Goal: Task Accomplishment & Management: Manage account settings

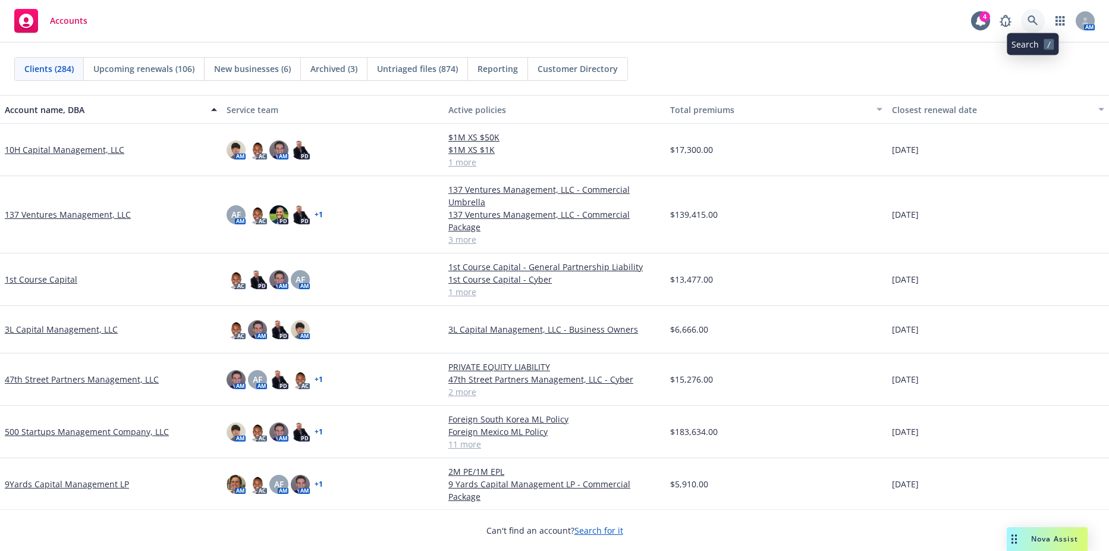
click at [1025, 19] on link at bounding box center [1033, 21] width 24 height 24
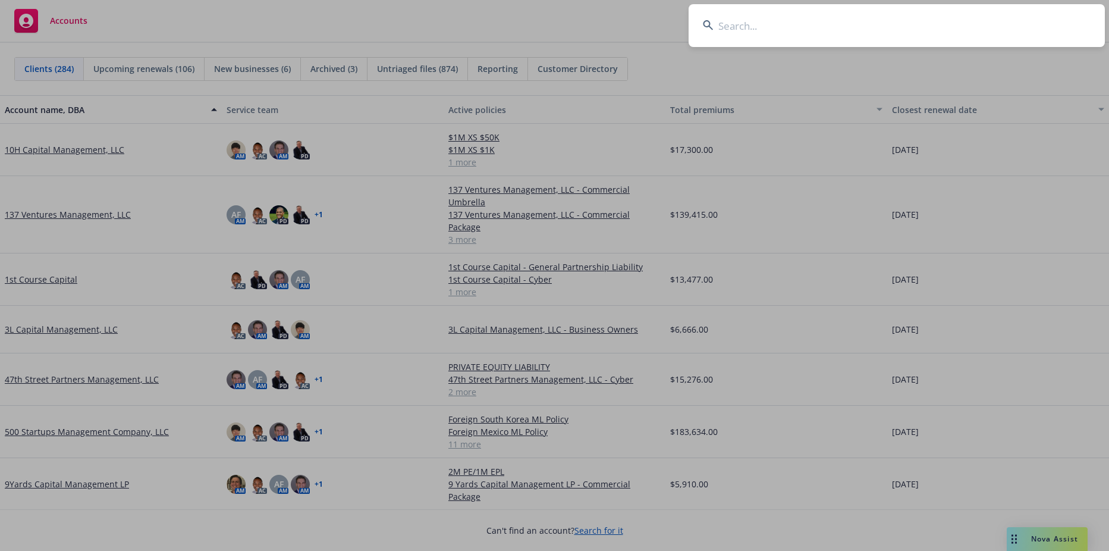
type input "r"
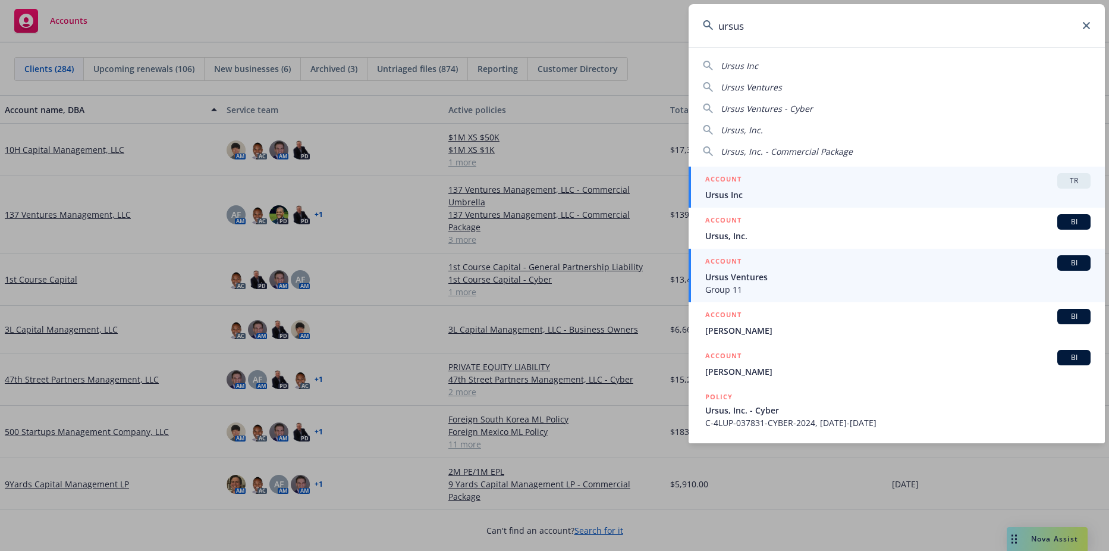
type input "ursus"
click at [826, 272] on span "Ursus Ventures" at bounding box center [897, 277] width 385 height 12
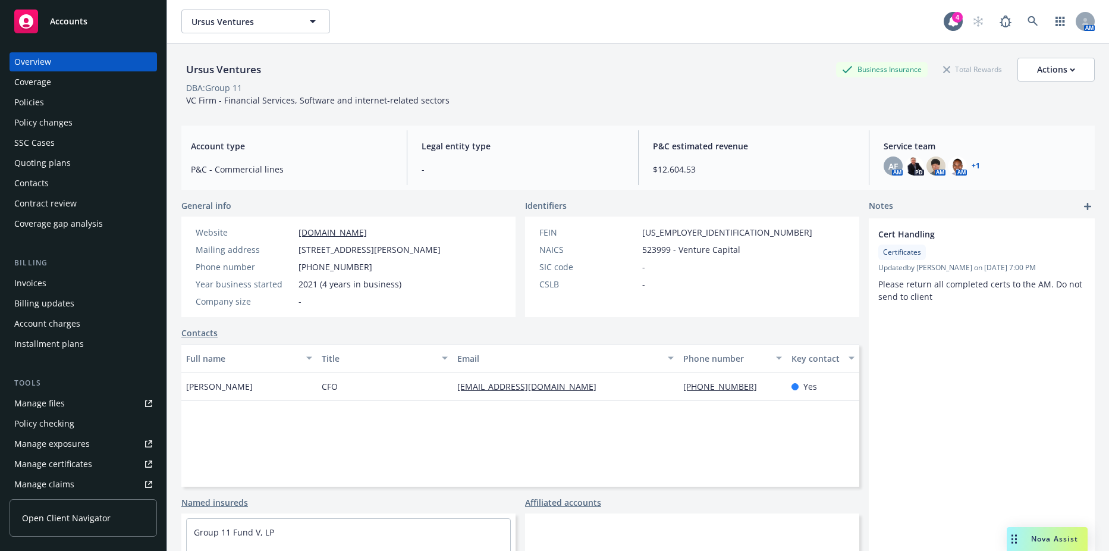
click at [65, 404] on link "Manage files" at bounding box center [84, 403] width 148 height 19
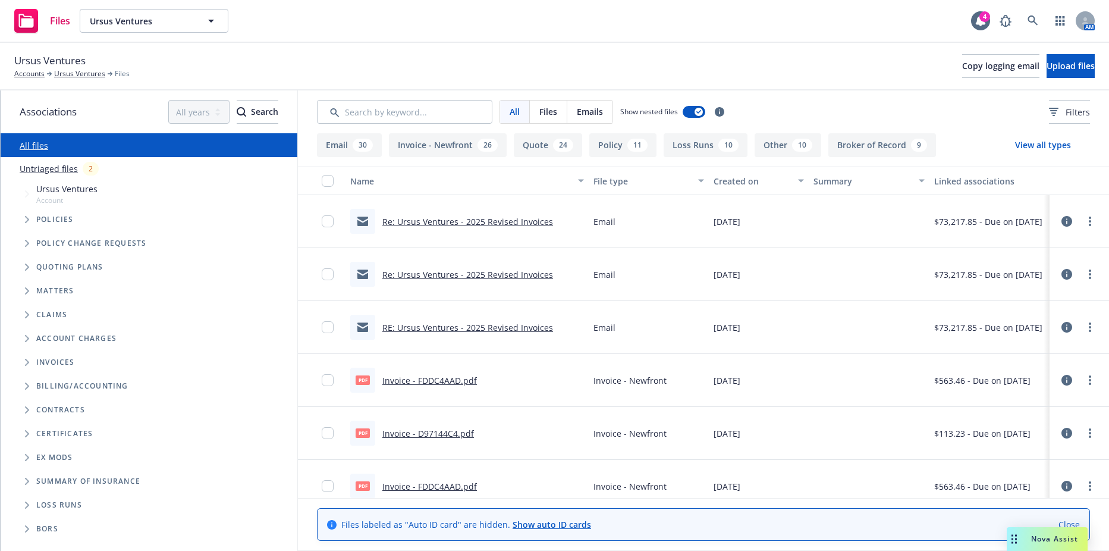
click at [29, 214] on span "Tree Example" at bounding box center [26, 219] width 19 height 19
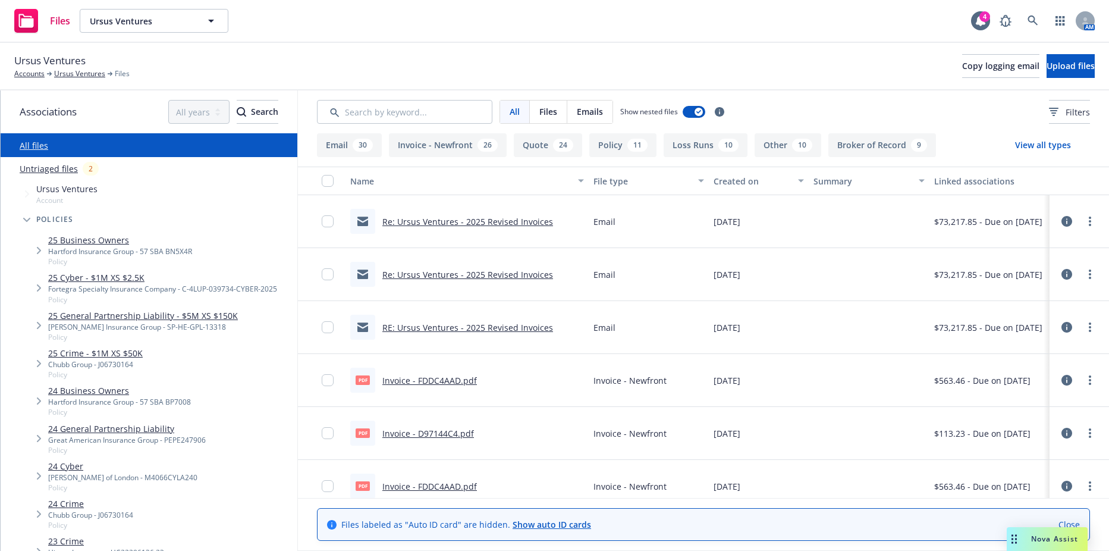
click at [58, 281] on link "25 Cyber - $1M XS $2.5K" at bounding box center [162, 277] width 229 height 12
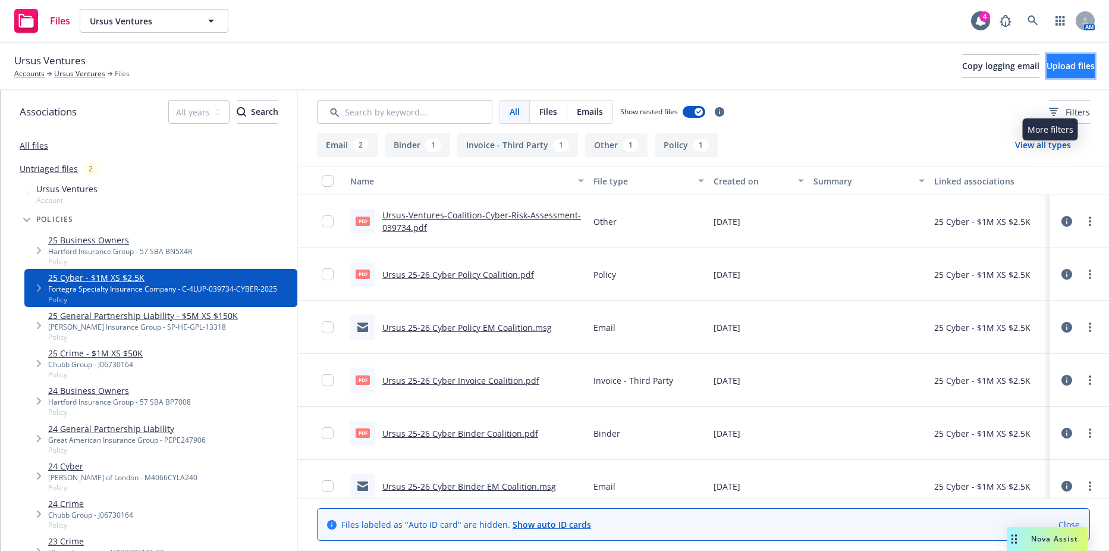
click at [1047, 72] on button "Upload files" at bounding box center [1071, 66] width 48 height 24
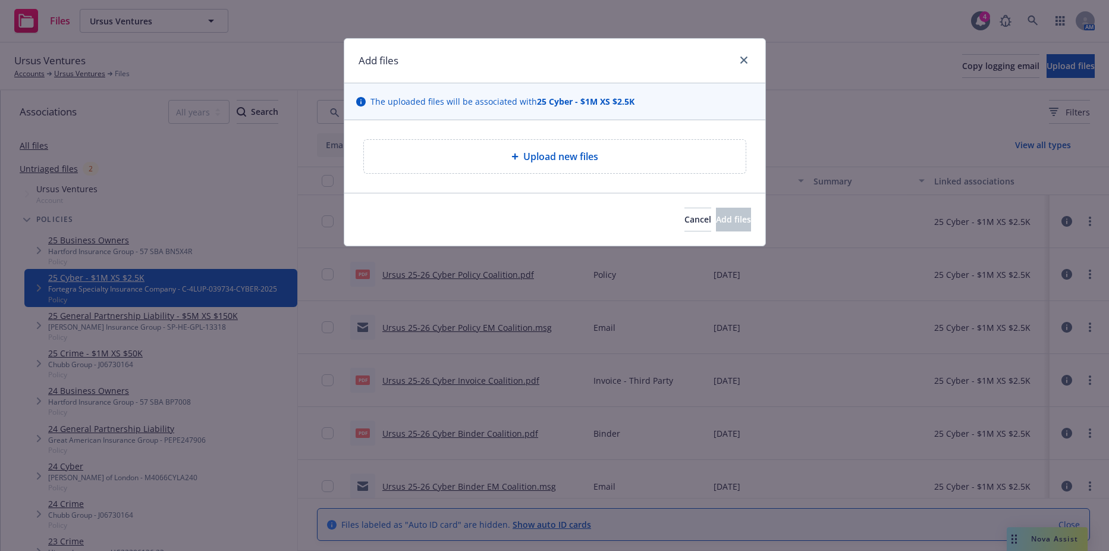
click at [567, 156] on span "Upload new files" at bounding box center [560, 156] width 75 height 14
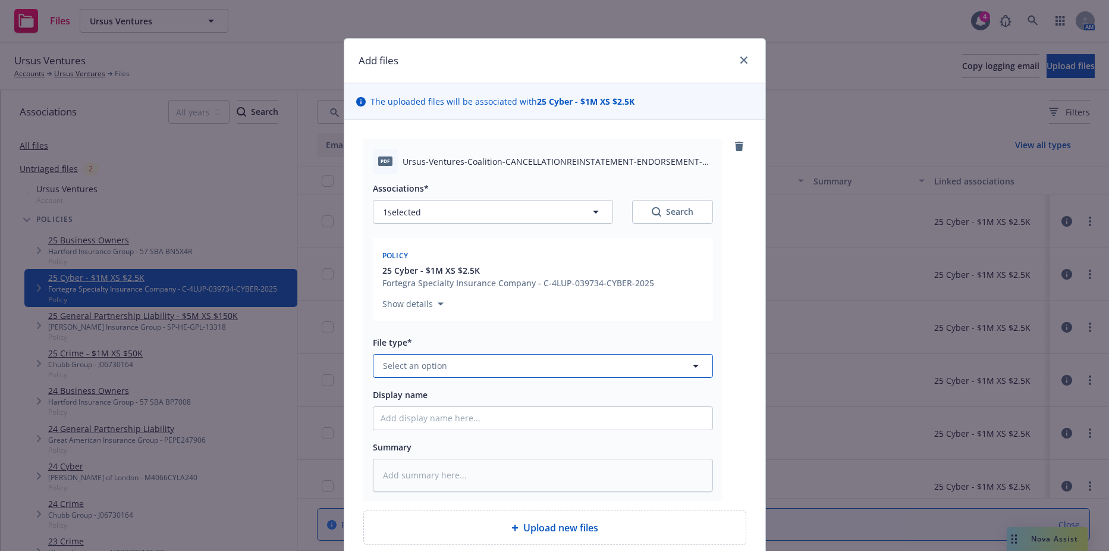
click at [451, 377] on button "Select an option" at bounding box center [543, 366] width 340 height 24
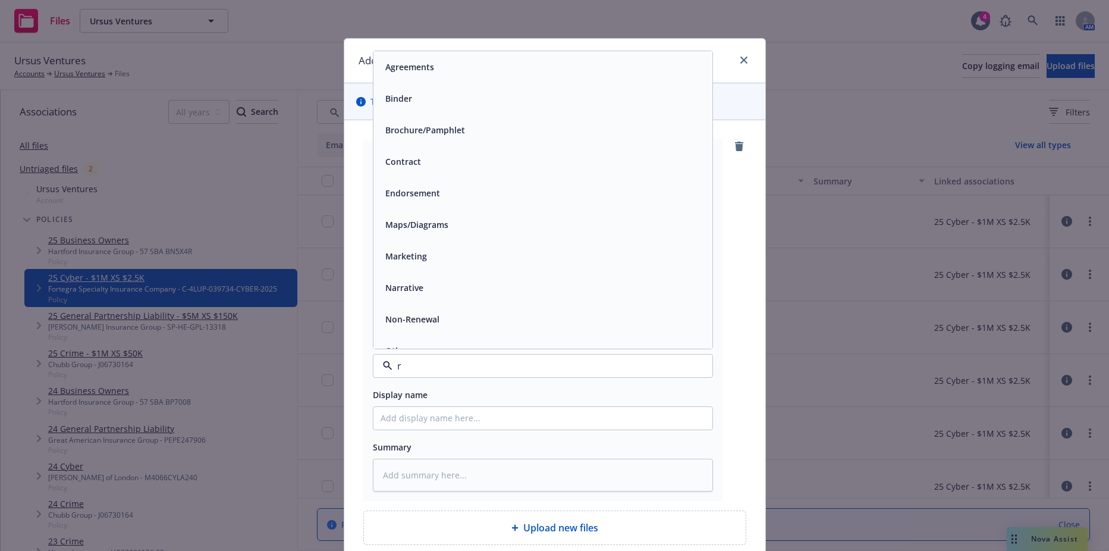
type input "re"
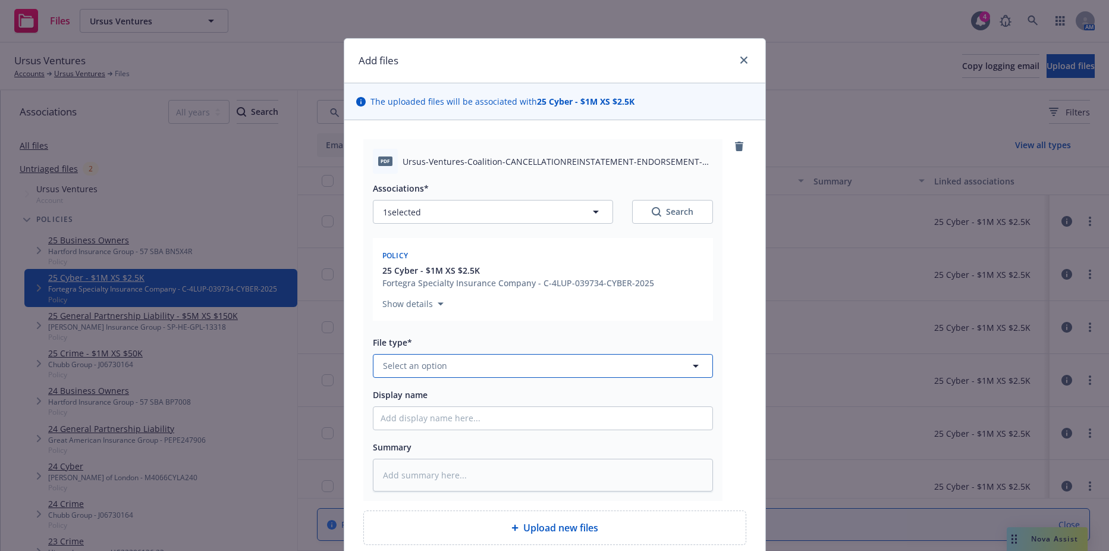
click at [509, 363] on button "Select an option" at bounding box center [543, 366] width 340 height 24
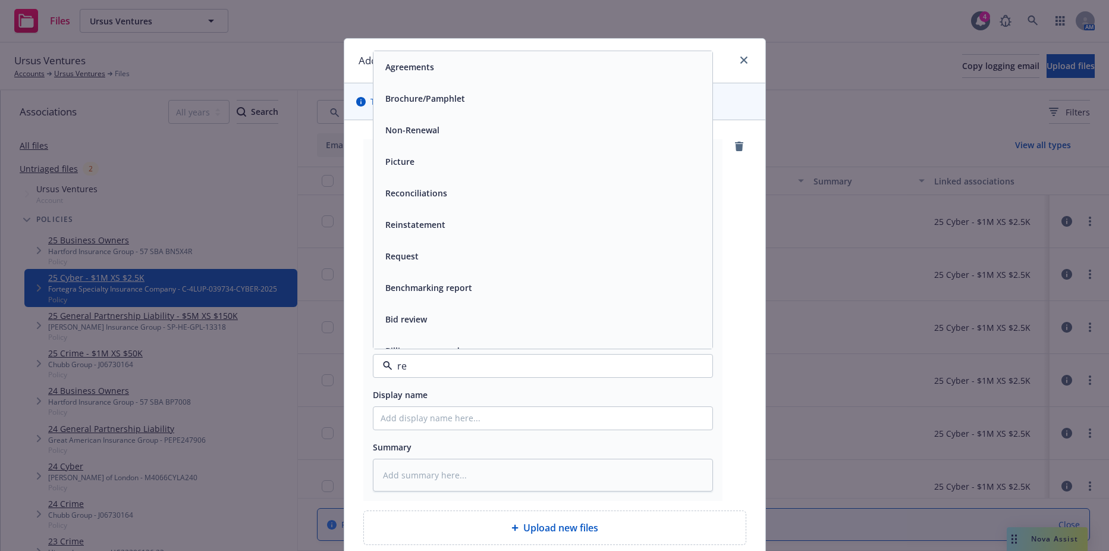
type input "rei"
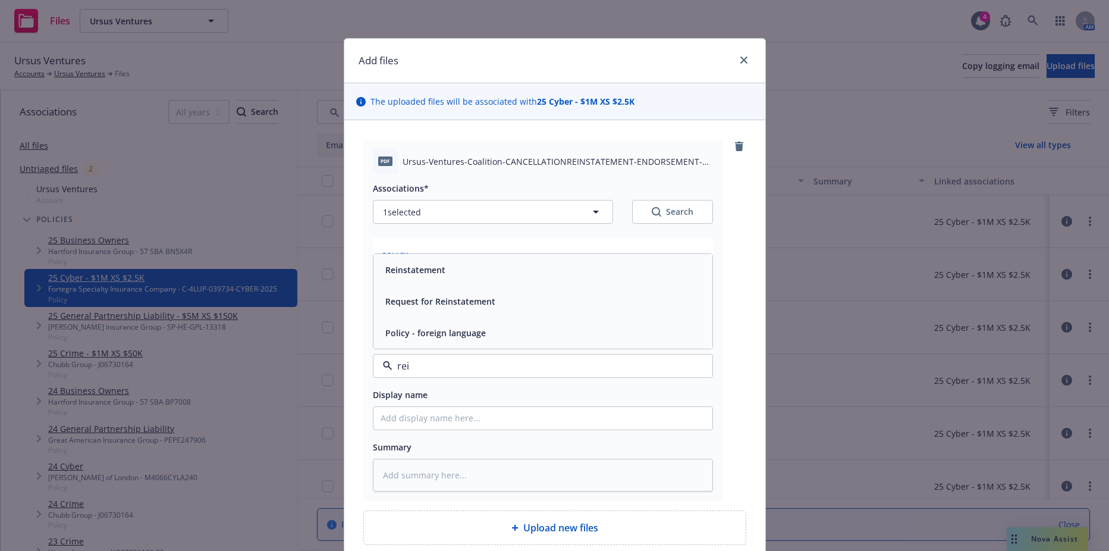
click at [456, 267] on div "Reinstatement" at bounding box center [543, 269] width 325 height 17
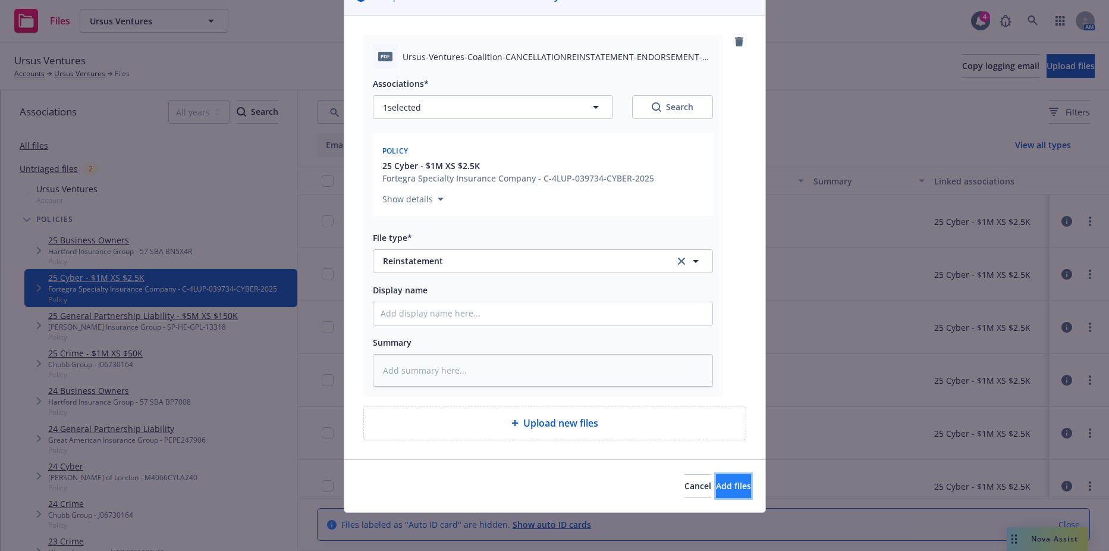
click at [716, 487] on span "Add files" at bounding box center [733, 485] width 35 height 11
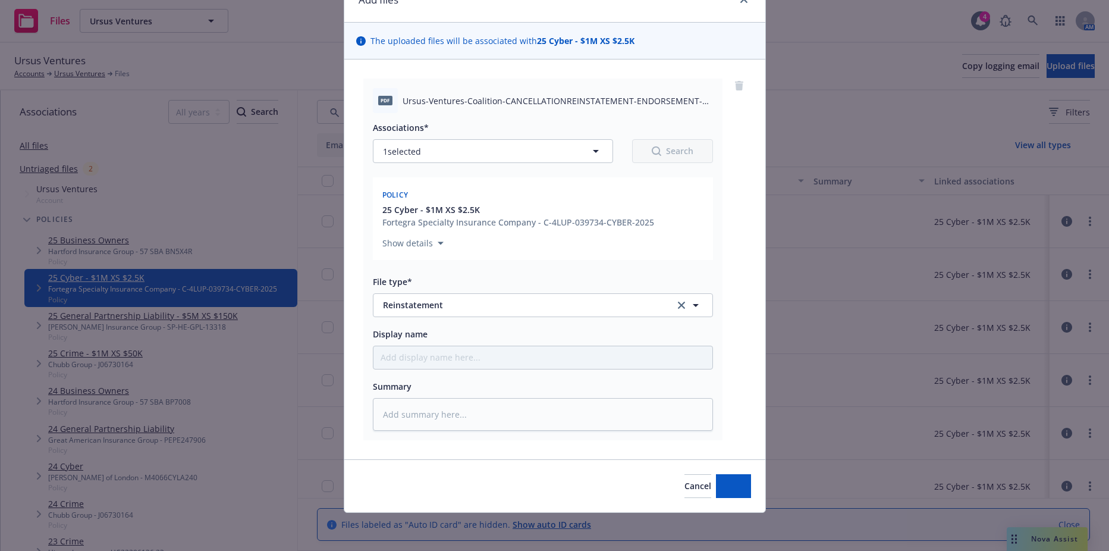
type textarea "x"
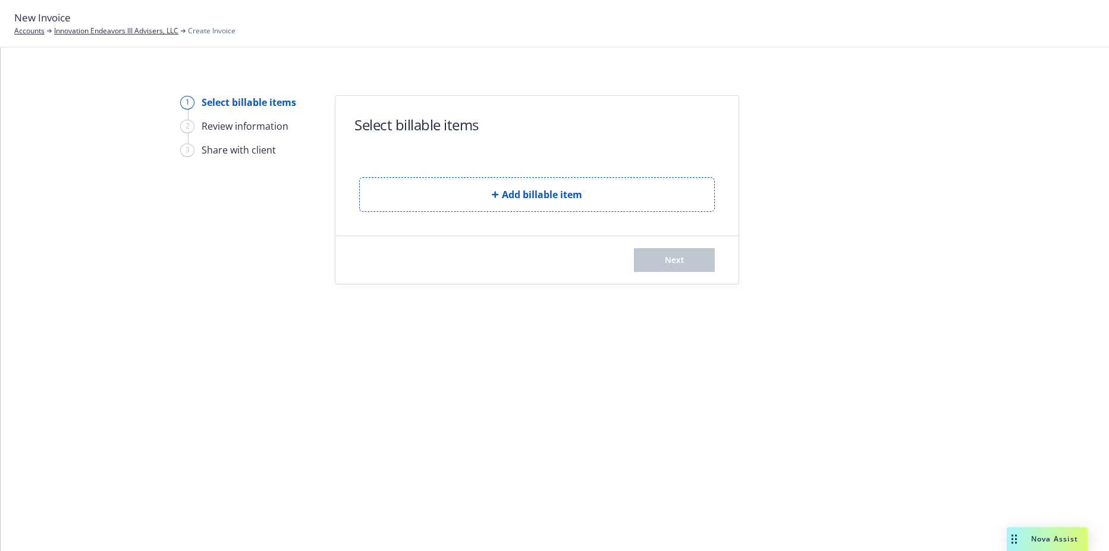
click at [447, 194] on button "Add billable item" at bounding box center [537, 194] width 356 height 34
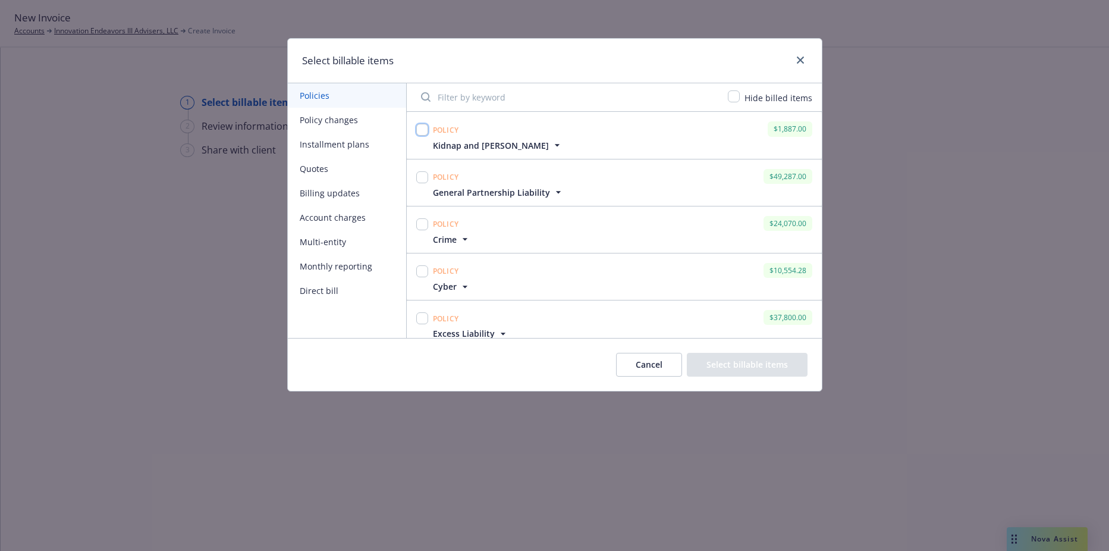
click at [421, 125] on input "checkbox" at bounding box center [422, 130] width 12 height 12
checkbox input "true"
click at [414, 176] on div at bounding box center [422, 183] width 17 height 32
click at [423, 183] on div at bounding box center [422, 177] width 12 height 17
click at [421, 178] on input "checkbox" at bounding box center [422, 177] width 12 height 12
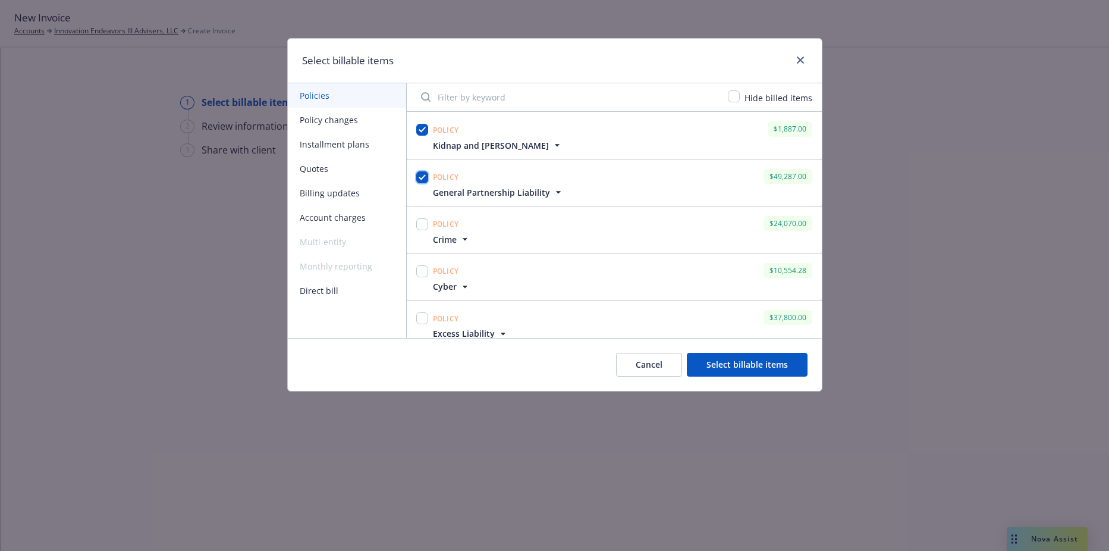
checkbox input "true"
click at [418, 227] on input "checkbox" at bounding box center [422, 224] width 12 height 12
checkbox input "true"
click at [421, 277] on input "checkbox" at bounding box center [422, 271] width 12 height 12
checkbox input "true"
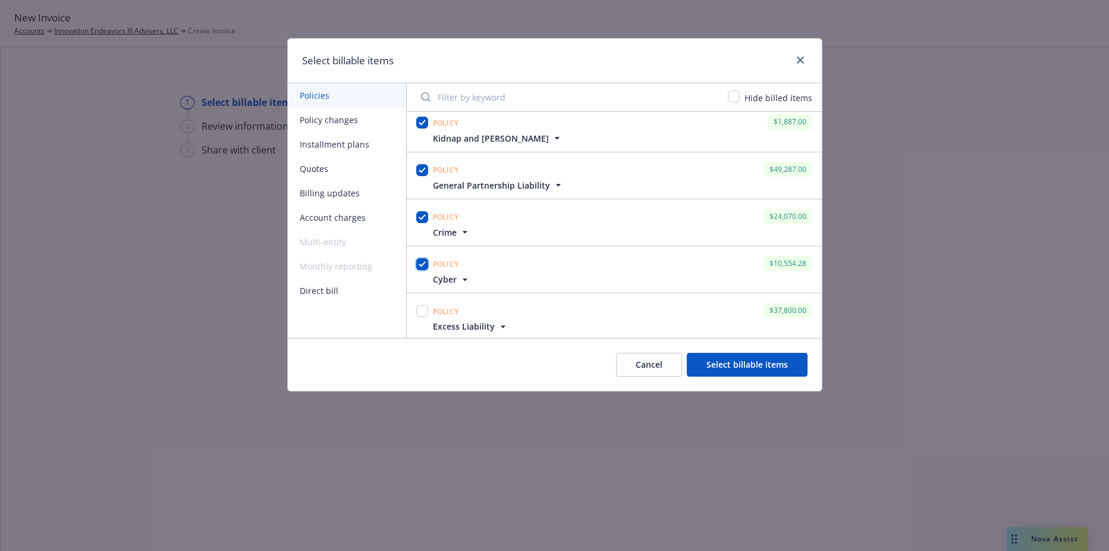
scroll to position [10, 0]
click at [423, 306] on input "checkbox" at bounding box center [422, 309] width 12 height 12
checkbox input "true"
click at [793, 360] on button "Select billable items" at bounding box center [747, 365] width 121 height 24
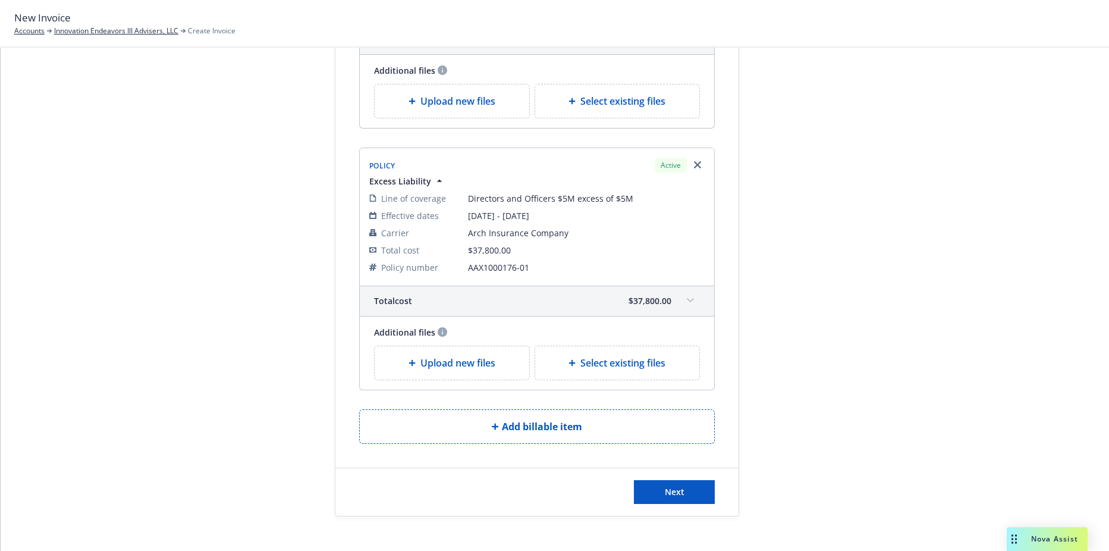
scroll to position [1084, 0]
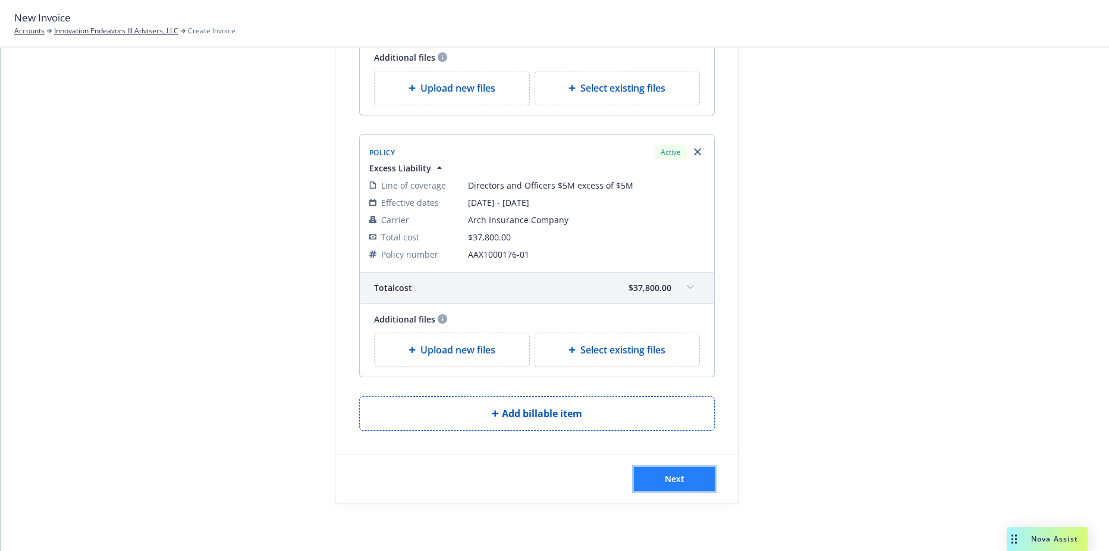
click at [638, 481] on button "Next" at bounding box center [674, 479] width 81 height 24
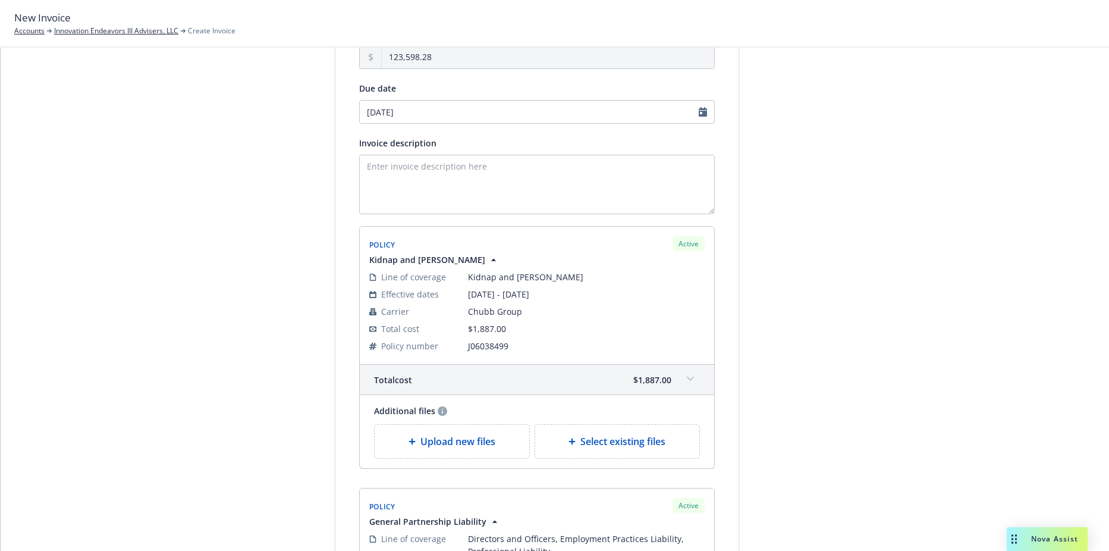
scroll to position [0, 0]
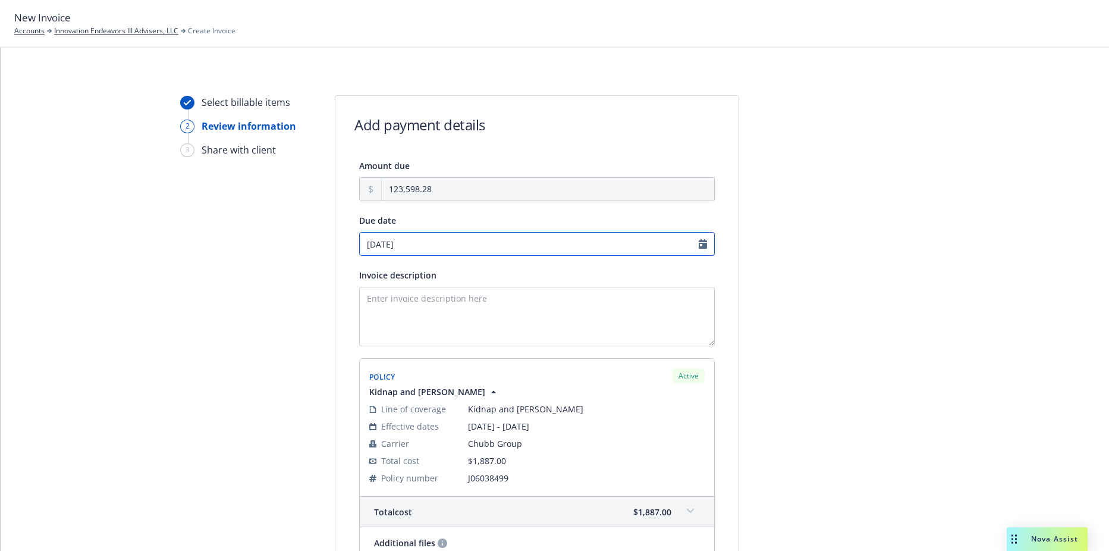
select select "October"
select select "2025"
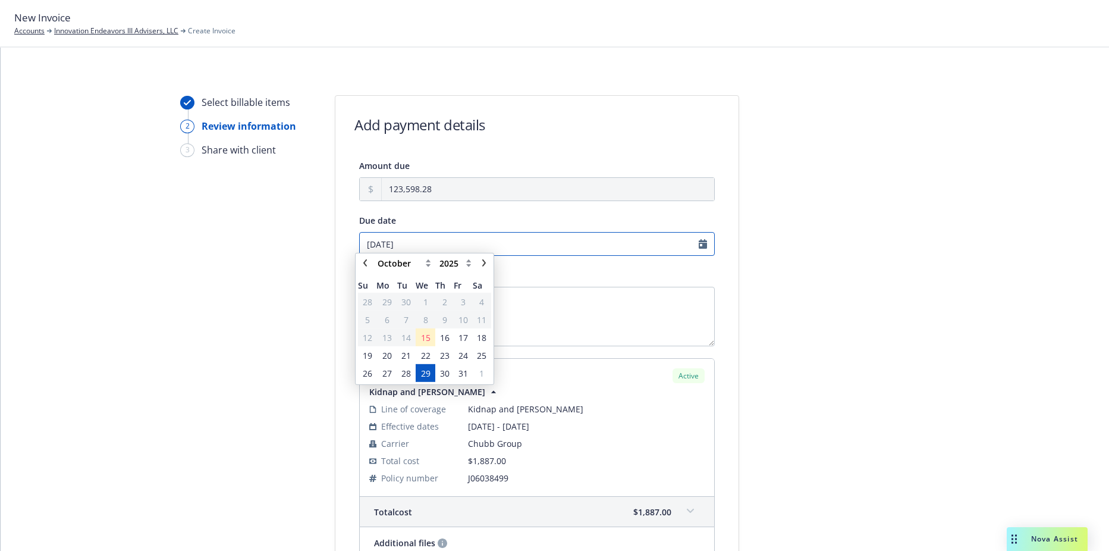
click at [446, 243] on input "10/29/2025" at bounding box center [537, 244] width 356 height 24
click at [466, 355] on span "24" at bounding box center [464, 360] width 10 height 12
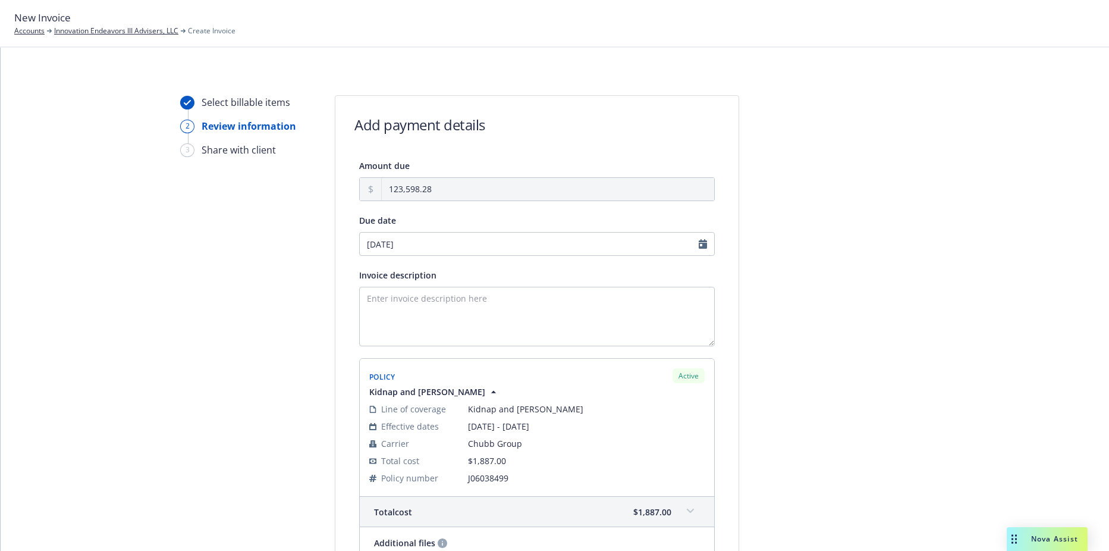
type input "10/24/2025"
click at [462, 328] on textarea "Invoice description" at bounding box center [537, 316] width 356 height 59
type textarea "2025 Wrap Up"
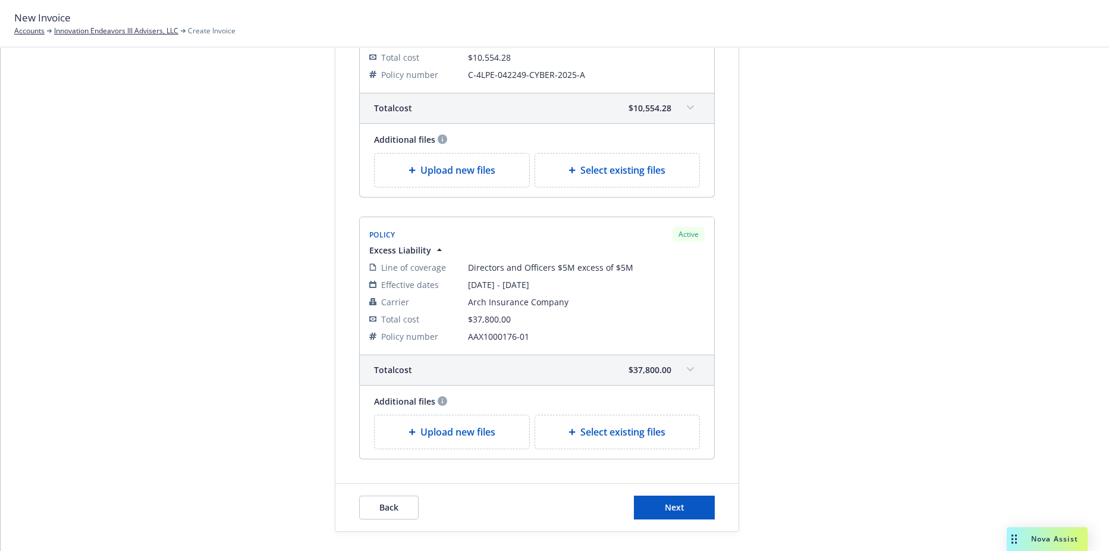
scroll to position [1230, 0]
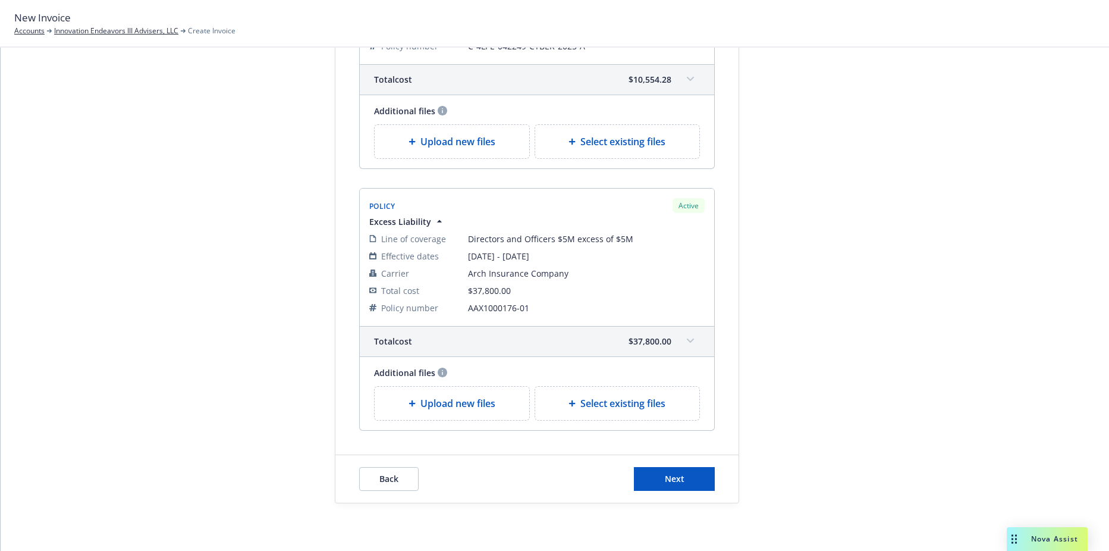
click at [671, 496] on div "Back Next" at bounding box center [536, 479] width 403 height 48
click at [674, 480] on span "Next" at bounding box center [675, 478] width 20 height 11
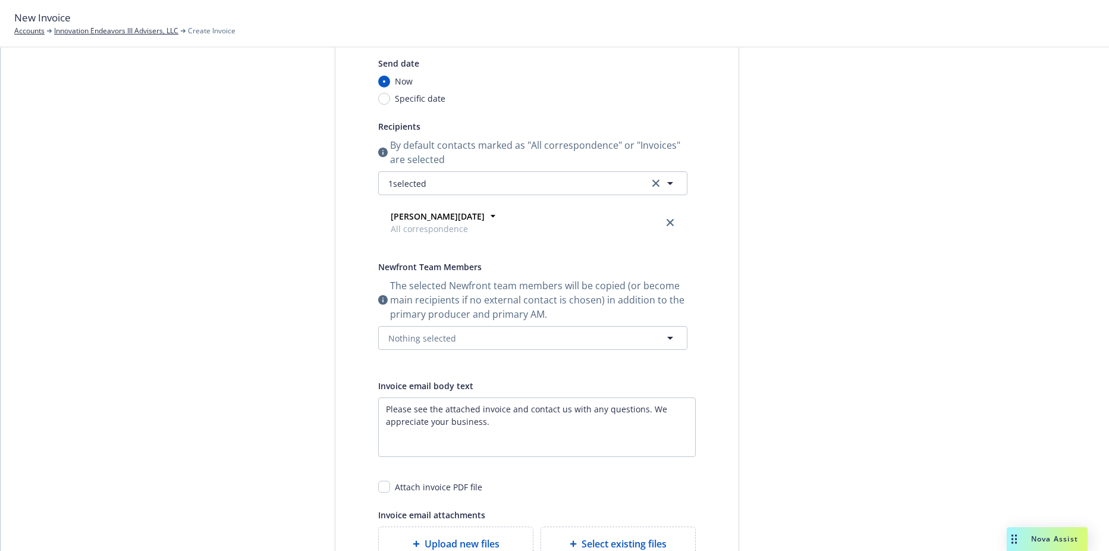
scroll to position [0, 0]
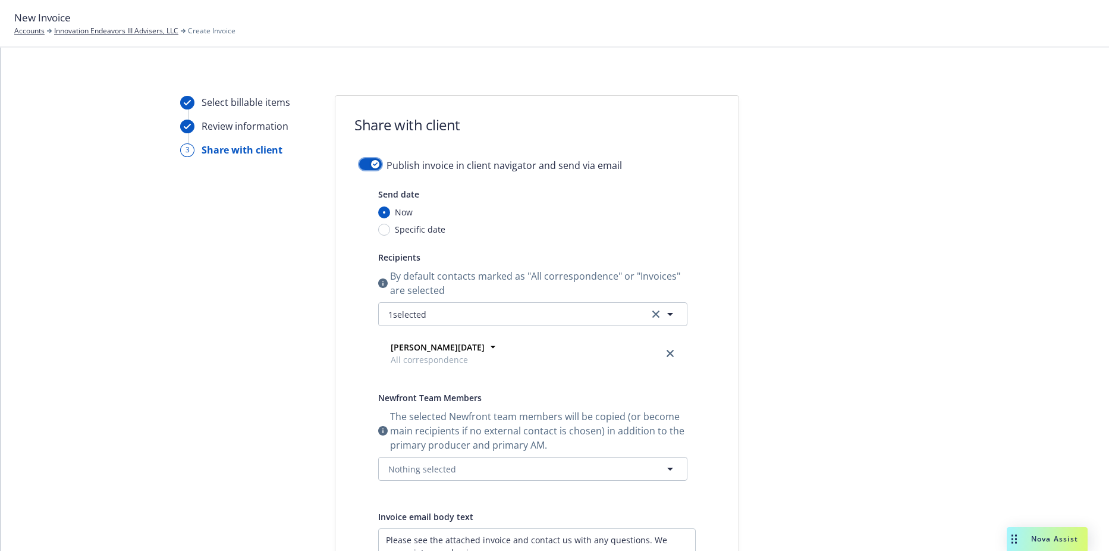
click at [371, 167] on div "button" at bounding box center [375, 164] width 8 height 8
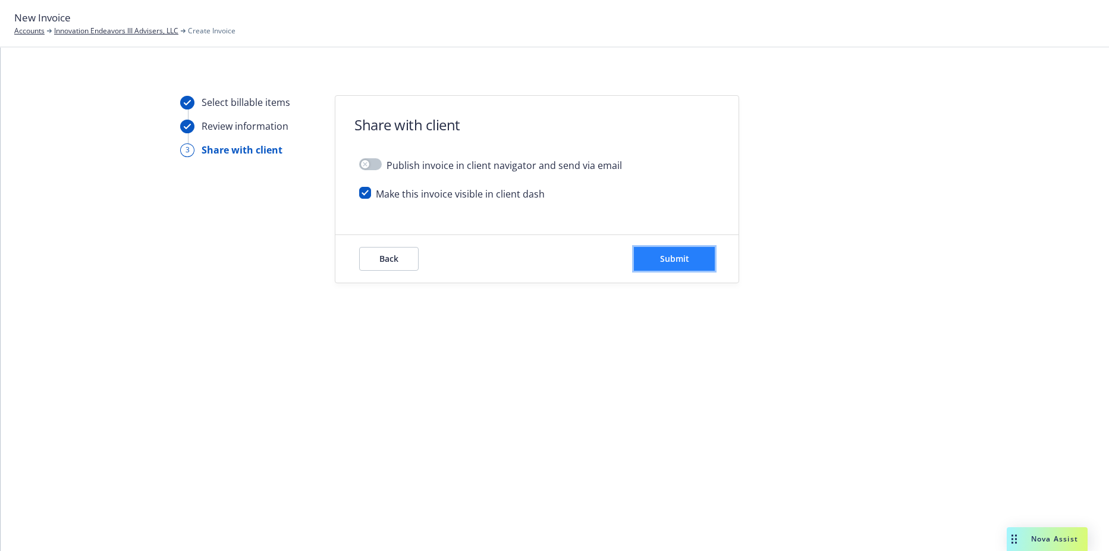
click at [683, 263] on span "Submit" at bounding box center [674, 258] width 29 height 11
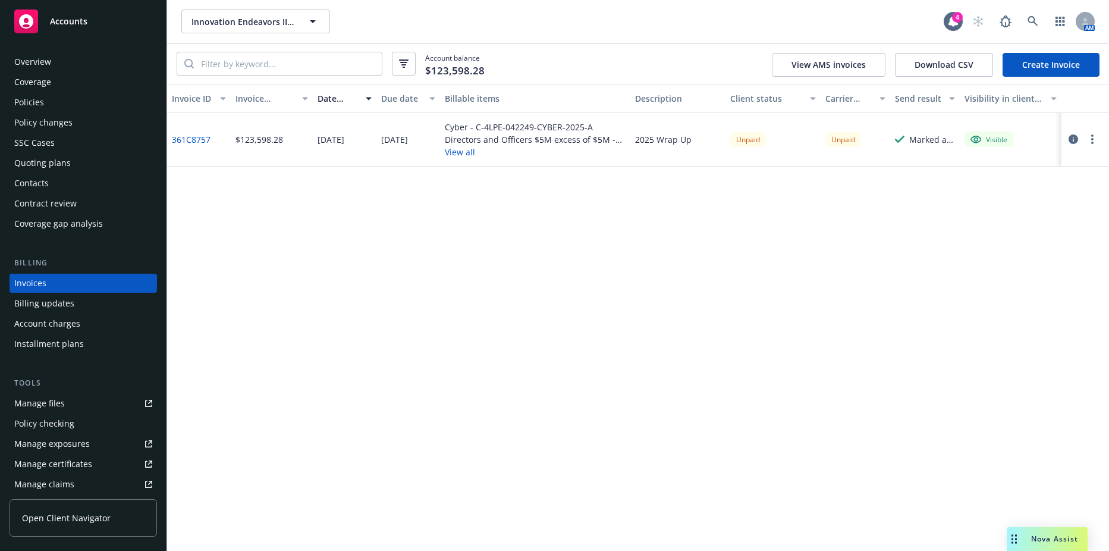
click at [202, 140] on link "361C8757" at bounding box center [191, 139] width 39 height 12
click at [40, 178] on div "Contacts" at bounding box center [31, 183] width 34 height 19
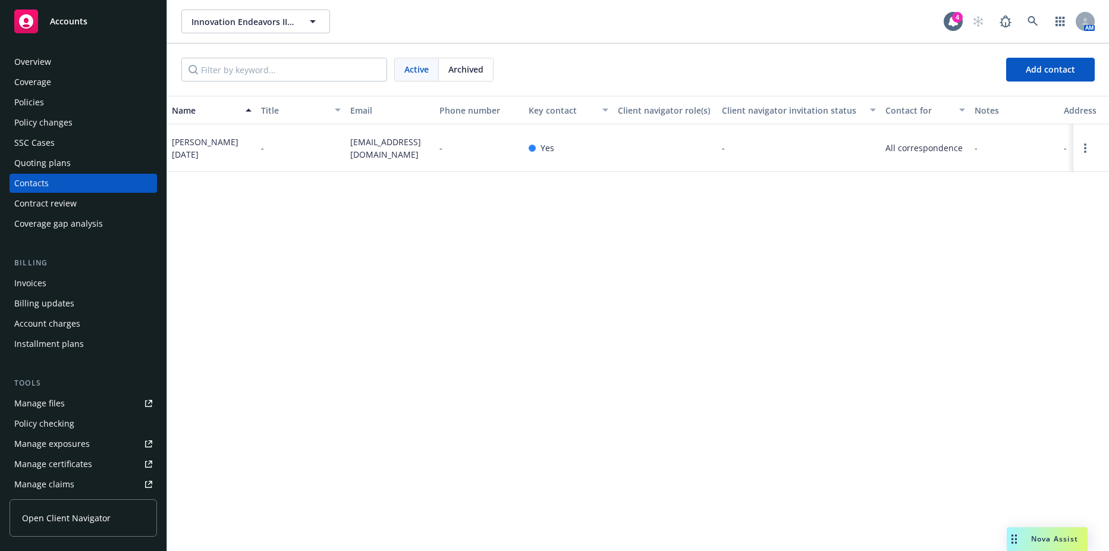
click at [49, 288] on div "Invoices" at bounding box center [83, 283] width 138 height 19
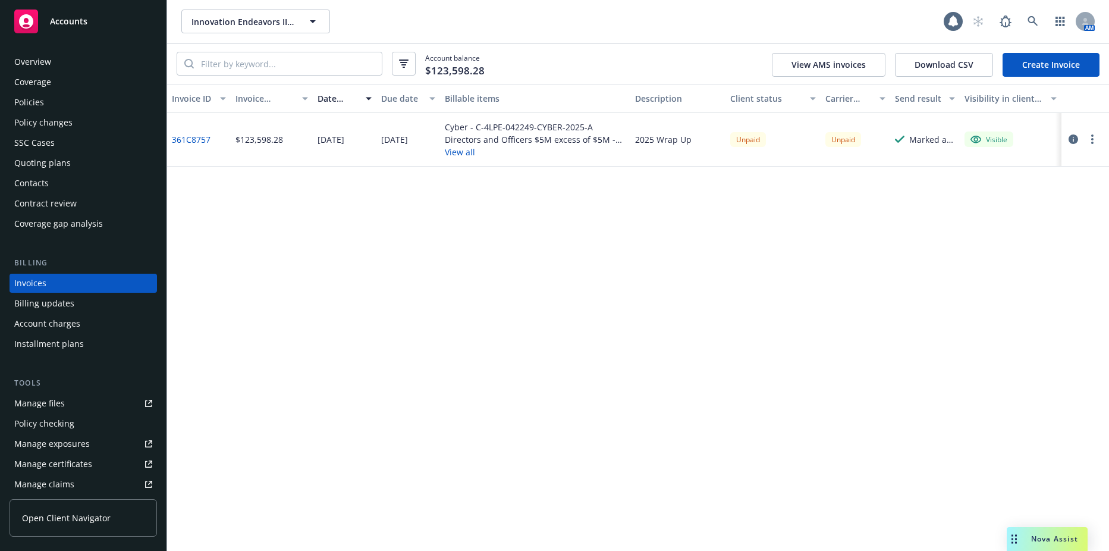
click at [1094, 134] on button "button" at bounding box center [1092, 139] width 14 height 14
click at [990, 305] on link "Copy logging email" at bounding box center [1023, 306] width 152 height 24
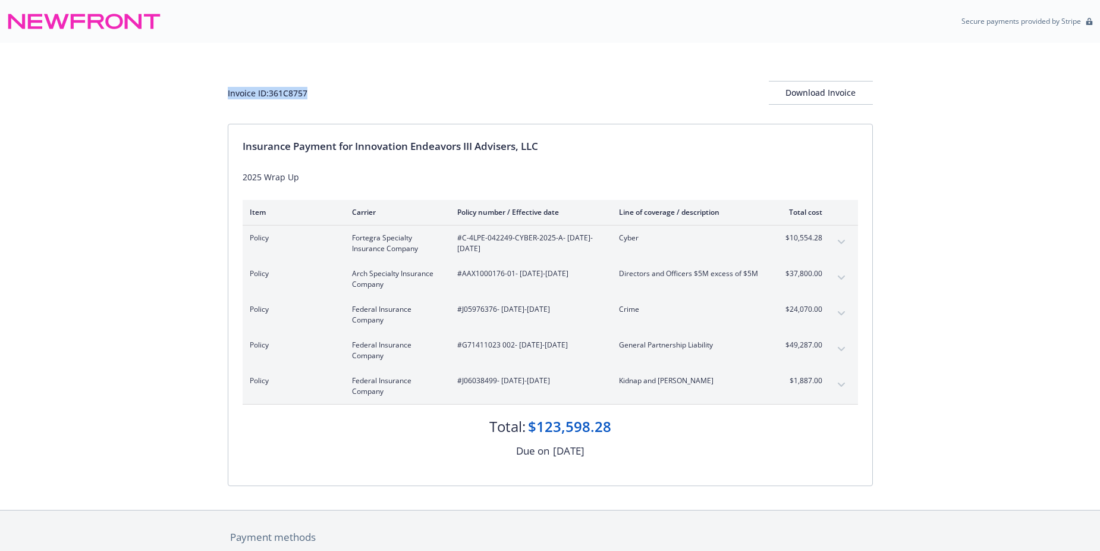
drag, startPoint x: 315, startPoint y: 95, endPoint x: 209, endPoint y: 89, distance: 106.6
click at [209, 89] on div "Invoice ID: 361C8757 Download Invoice Insurance Payment for Innovation Endeavor…" at bounding box center [550, 276] width 1100 height 467
copy div "Invoice ID: 361C8757"
click at [810, 95] on div "Download Invoice" at bounding box center [821, 92] width 104 height 23
click at [371, 146] on div "Insurance Payment for Innovation Endeavors III Advisers, LLC" at bounding box center [551, 146] width 616 height 15
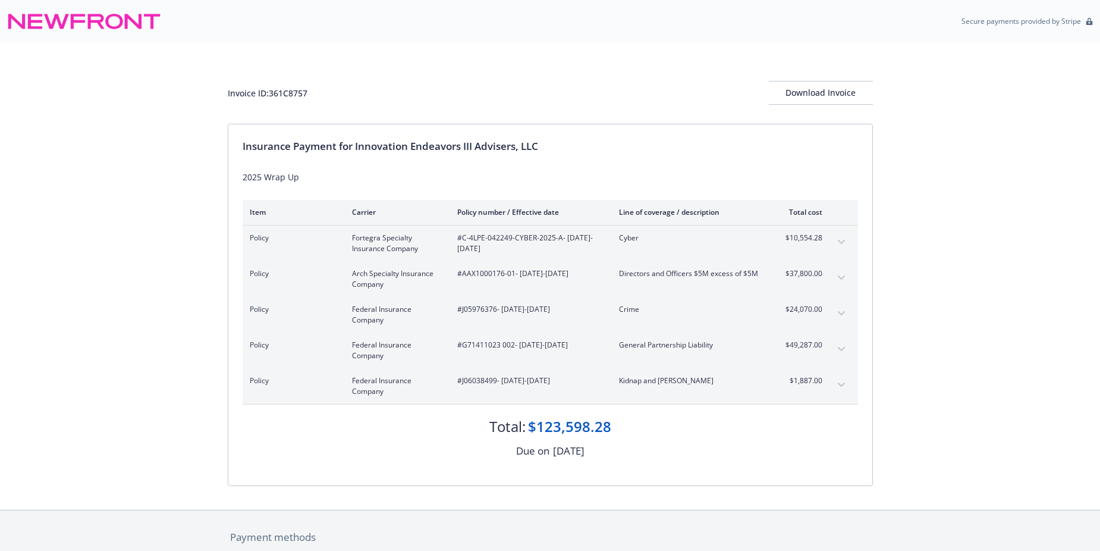
click at [357, 146] on div "Insurance Payment for Innovation Endeavors III Advisers, LLC" at bounding box center [551, 146] width 616 height 15
drag, startPoint x: 357, startPoint y: 145, endPoint x: 541, endPoint y: 148, distance: 184.4
click at [541, 148] on div "Insurance Payment for Innovation Endeavors III Advisers, LLC" at bounding box center [551, 146] width 616 height 15
drag, startPoint x: 541, startPoint y: 148, endPoint x: 523, endPoint y: 149, distance: 17.9
copy div "Innovation Endeavors III Advisers, LLC"
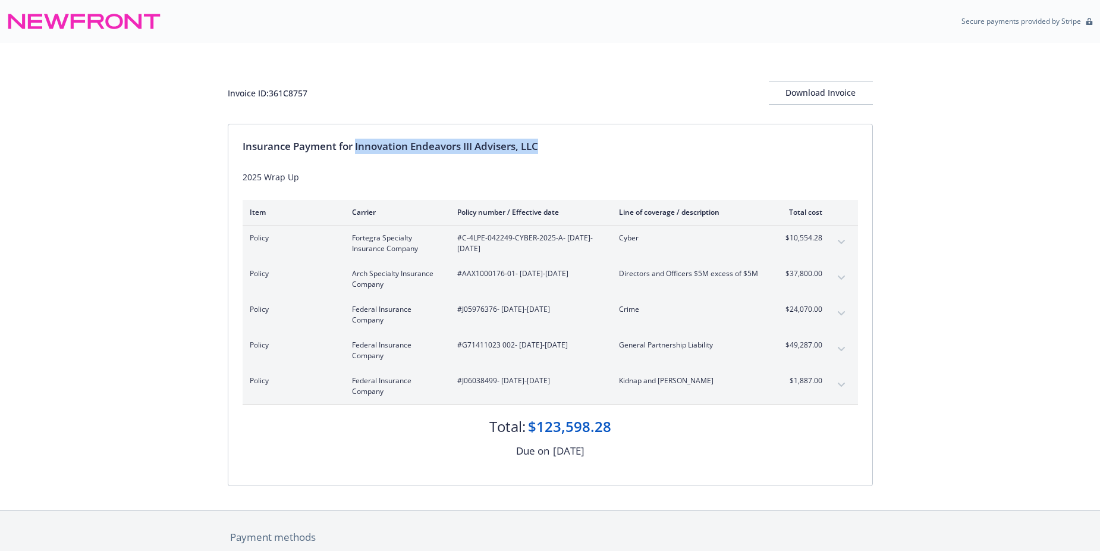
click at [472, 379] on span "#J06038499 - [DATE]-[DATE]" at bounding box center [528, 380] width 143 height 11
copy span "J06038499"
click at [486, 309] on span "#J05976376 - 09/10/2025-09/10/2026" at bounding box center [528, 309] width 143 height 11
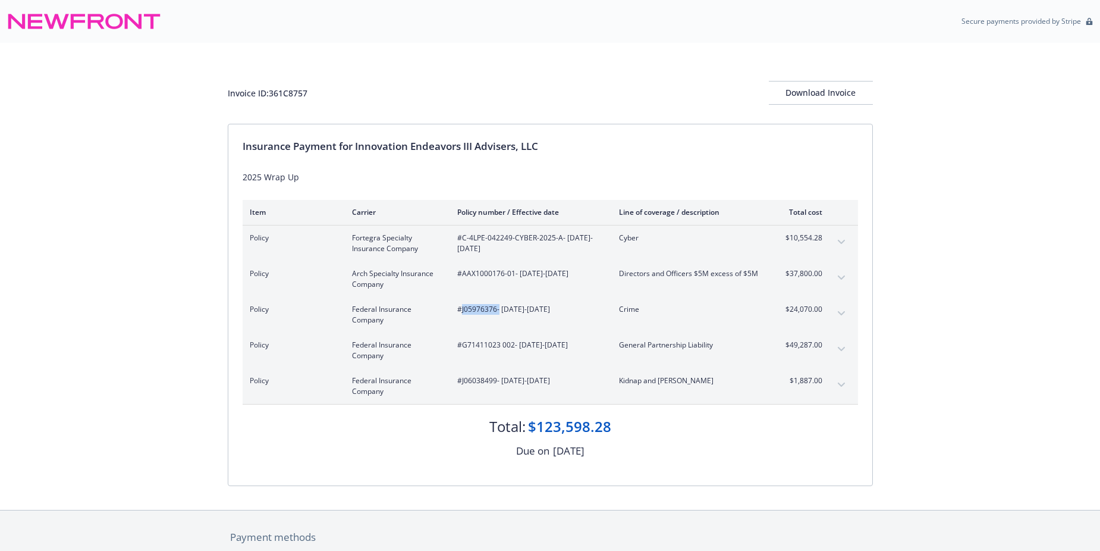
copy span "J05976376"
drag, startPoint x: 463, startPoint y: 239, endPoint x: 560, endPoint y: 239, distance: 96.4
click at [560, 239] on span "#C-4LPE-042249-CYBER-2025-A - 09/10/2025-09/10/2026" at bounding box center [528, 243] width 143 height 21
copy span "C-4LPE-042249-CYBER-2025-A"
drag, startPoint x: 463, startPoint y: 345, endPoint x: 512, endPoint y: 347, distance: 49.4
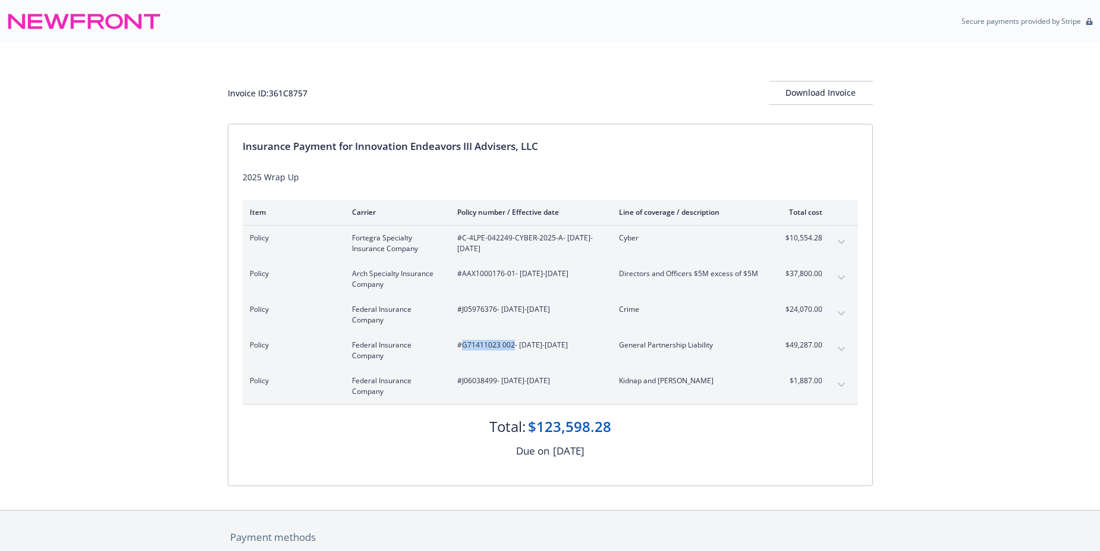
click at [512, 347] on span "#G71411023 002 - 09/10/2025-09/10/2026" at bounding box center [528, 345] width 143 height 11
copy span "G71411023 002"
click at [476, 365] on div "Policy Federal Insurance Company #G71411023 002 - 09/10/2025-09/10/2026 General…" at bounding box center [551, 350] width 616 height 36
drag, startPoint x: 463, startPoint y: 274, endPoint x: 513, endPoint y: 274, distance: 50.6
click at [513, 274] on span "#AAX1000176-01 - 09/10/2025-09/10/2026" at bounding box center [528, 273] width 143 height 11
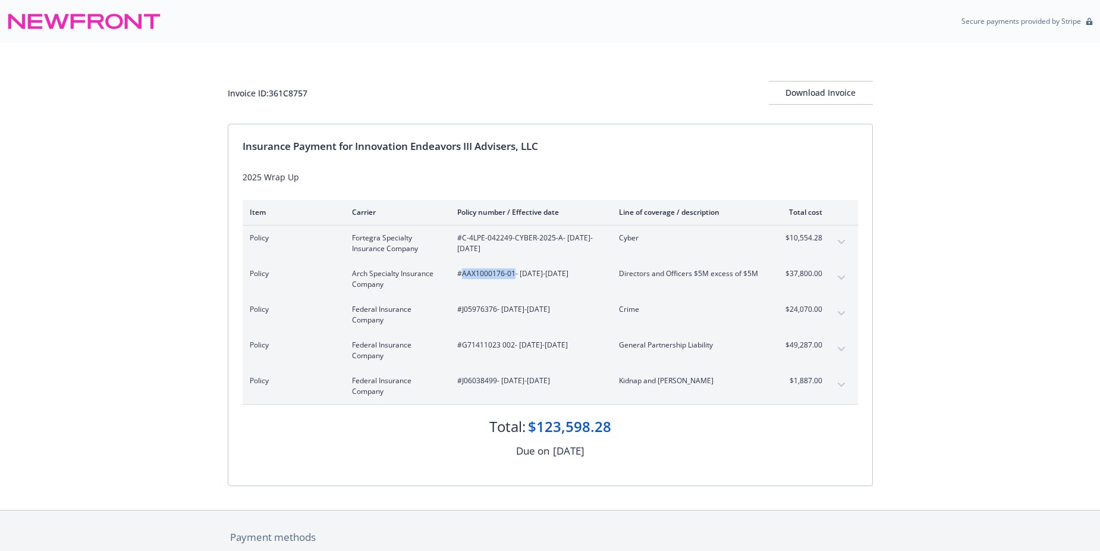
drag, startPoint x: 513, startPoint y: 274, endPoint x: 506, endPoint y: 277, distance: 8.1
copy span "AAX1000176-01"
click at [785, 381] on span "$1,887.00" at bounding box center [800, 380] width 45 height 11
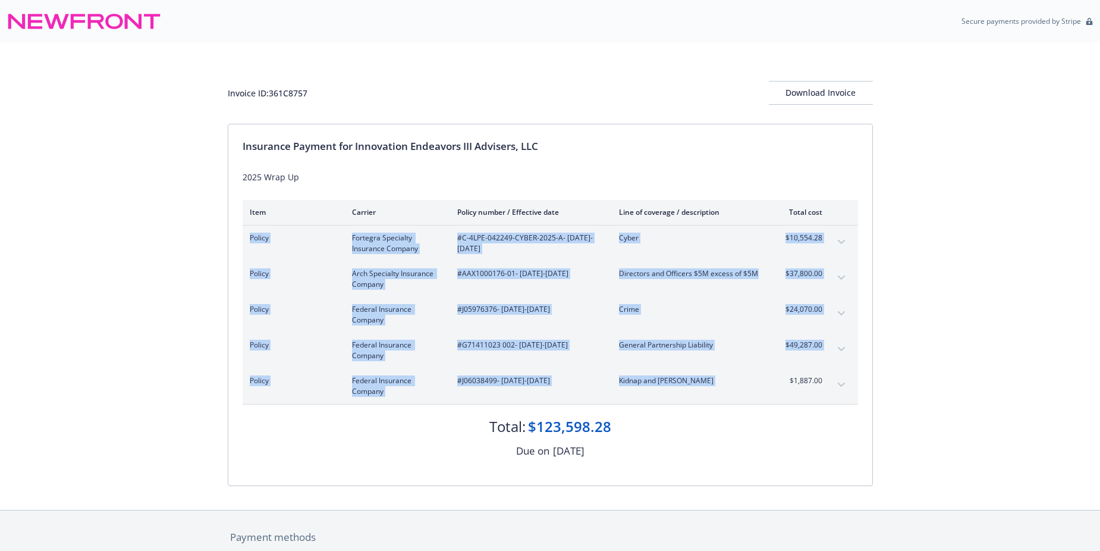
drag, startPoint x: 792, startPoint y: 380, endPoint x: 833, endPoint y: 381, distance: 41.0
click at [833, 381] on div "Policy Federal Insurance Company #J06038499 - 09/10/2025-09/10/2026 Kidnap and …" at bounding box center [551, 386] width 616 height 36
copy tbody "Policy Fortegra Specialty Insurance Company #C-4LPE-042249-CYBER-2025-A - 09/10…"
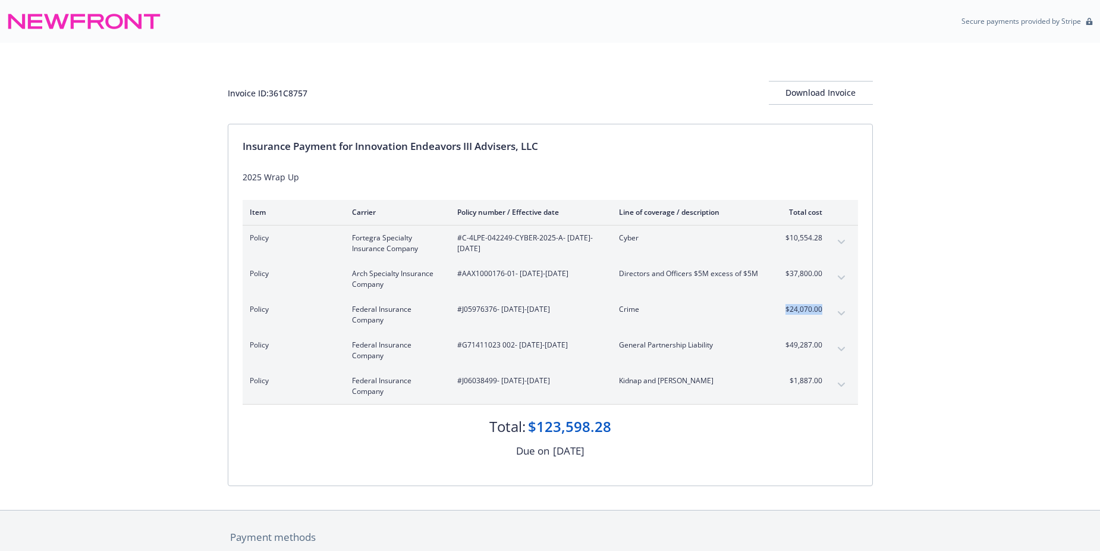
drag, startPoint x: 780, startPoint y: 305, endPoint x: 821, endPoint y: 307, distance: 40.5
click at [821, 307] on span "$24,070.00" at bounding box center [800, 309] width 45 height 11
copy span "$24,070.00"
click at [746, 307] on span "Crime" at bounding box center [689, 309] width 140 height 11
drag, startPoint x: 783, startPoint y: 238, endPoint x: 825, endPoint y: 239, distance: 41.6
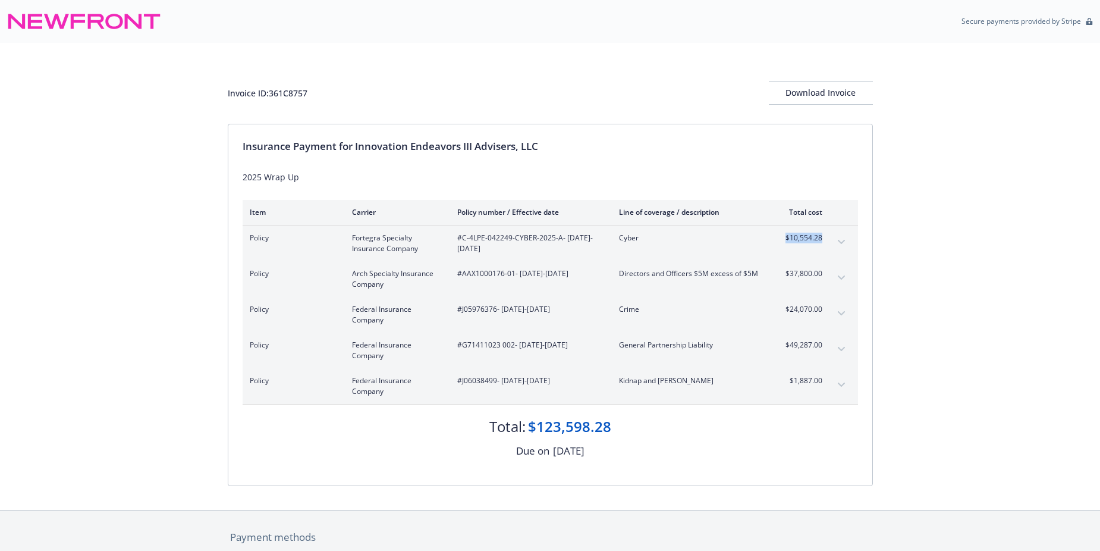
click at [825, 239] on div "Policy Fortegra Specialty Insurance Company #C-4LPE-042249-CYBER-2025-A - 09/10…" at bounding box center [551, 243] width 616 height 36
copy span "$10,554.28"
drag, startPoint x: 785, startPoint y: 346, endPoint x: 823, endPoint y: 346, distance: 37.5
click at [823, 346] on div "Policy Federal Insurance Company #G71411023 002 - 09/10/2025-09/10/2026 General…" at bounding box center [551, 350] width 616 height 36
copy span "$49,287.00"
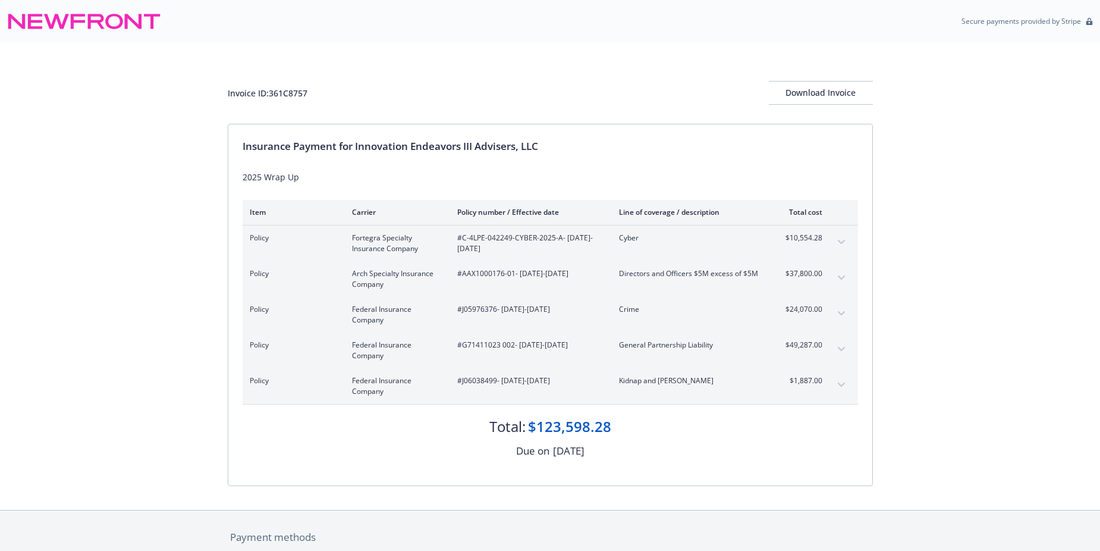
click at [770, 310] on div "Policy Federal Insurance Company #J05976376 - 09/10/2025-09/10/2026 Crime $24,0…" at bounding box center [536, 314] width 573 height 21
drag, startPoint x: 782, startPoint y: 274, endPoint x: 825, endPoint y: 275, distance: 42.8
click at [825, 275] on div "Policy Arch Specialty Insurance Company #AAX1000176-01 - 09/10/2025-09/10/2026 …" at bounding box center [551, 279] width 616 height 36
drag, startPoint x: 825, startPoint y: 275, endPoint x: 807, endPoint y: 272, distance: 18.2
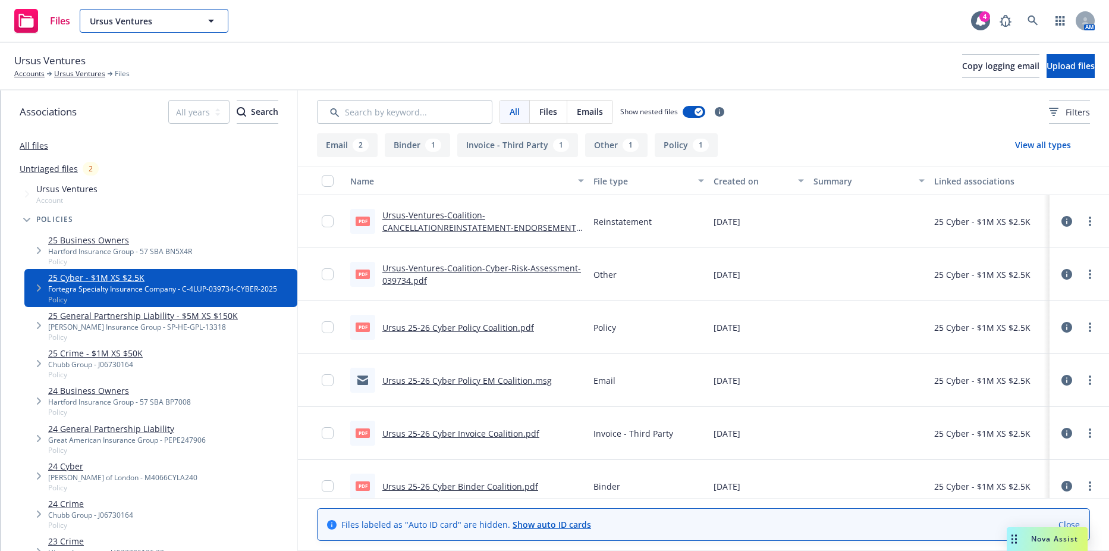
click at [144, 28] on button "Ursus Ventures" at bounding box center [154, 21] width 149 height 24
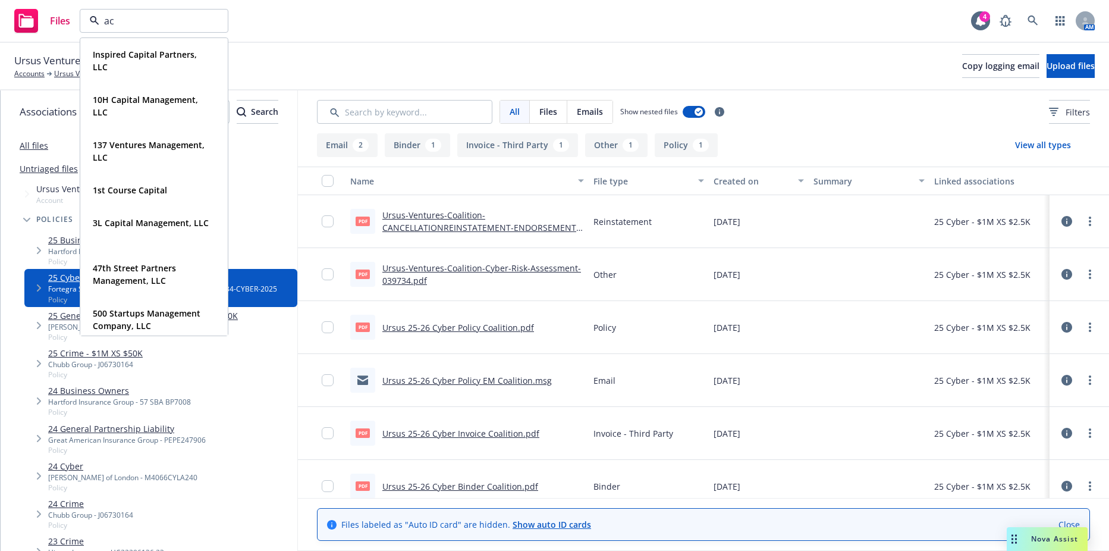
type input "acm"
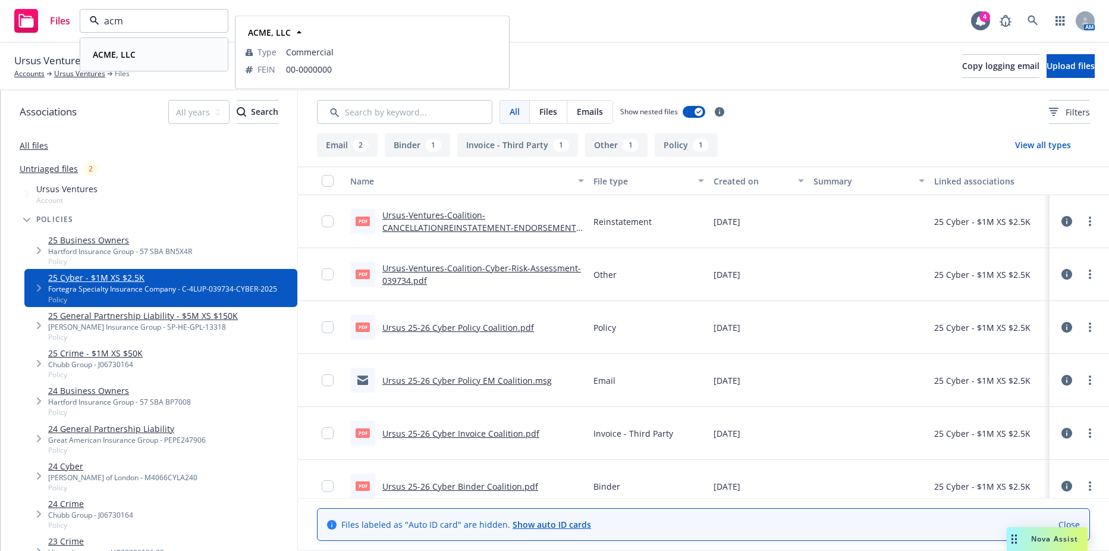
click at [140, 52] on div "ACME, LLC" at bounding box center [154, 54] width 132 height 17
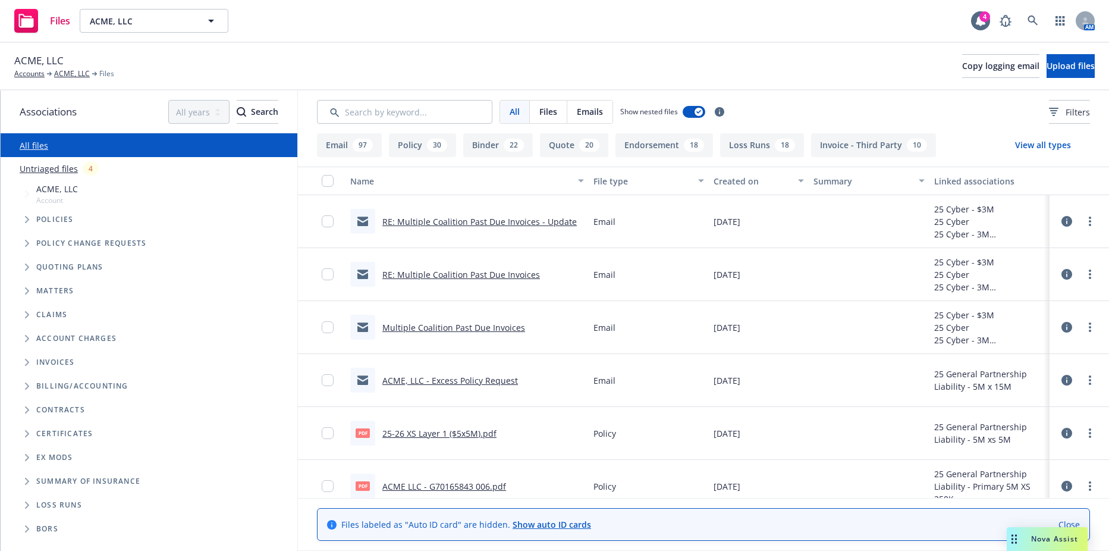
click at [20, 219] on span "Tree Example" at bounding box center [26, 219] width 19 height 19
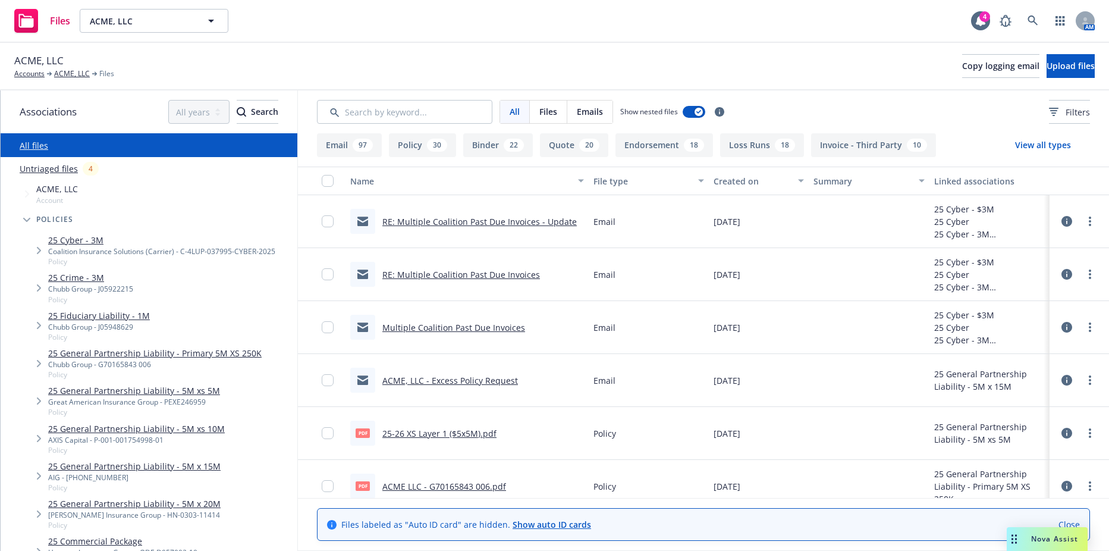
click at [76, 246] on link "25 Cyber - 3M" at bounding box center [161, 240] width 227 height 12
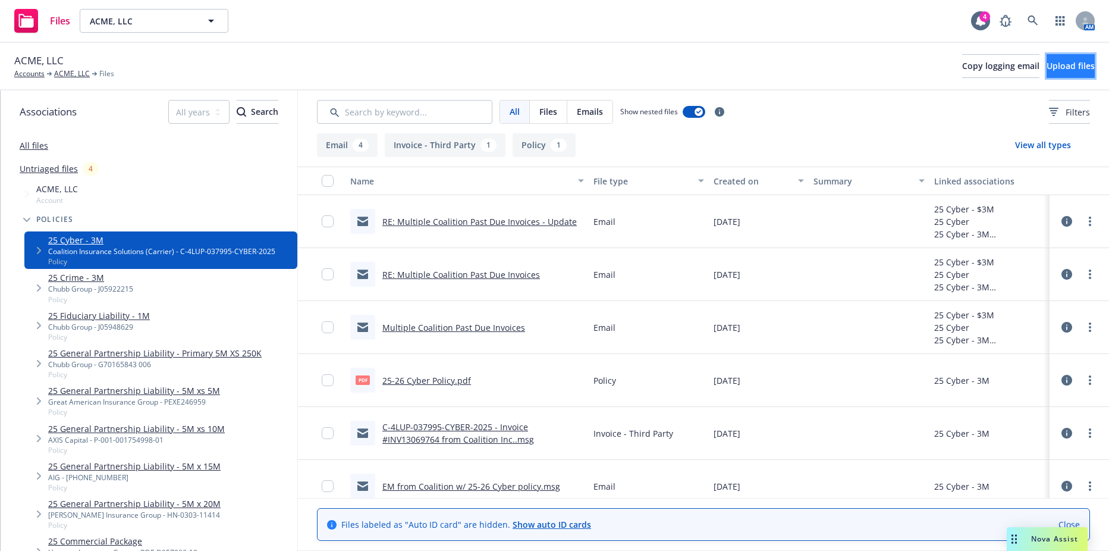
click at [1062, 69] on span "Upload files" at bounding box center [1071, 65] width 48 height 11
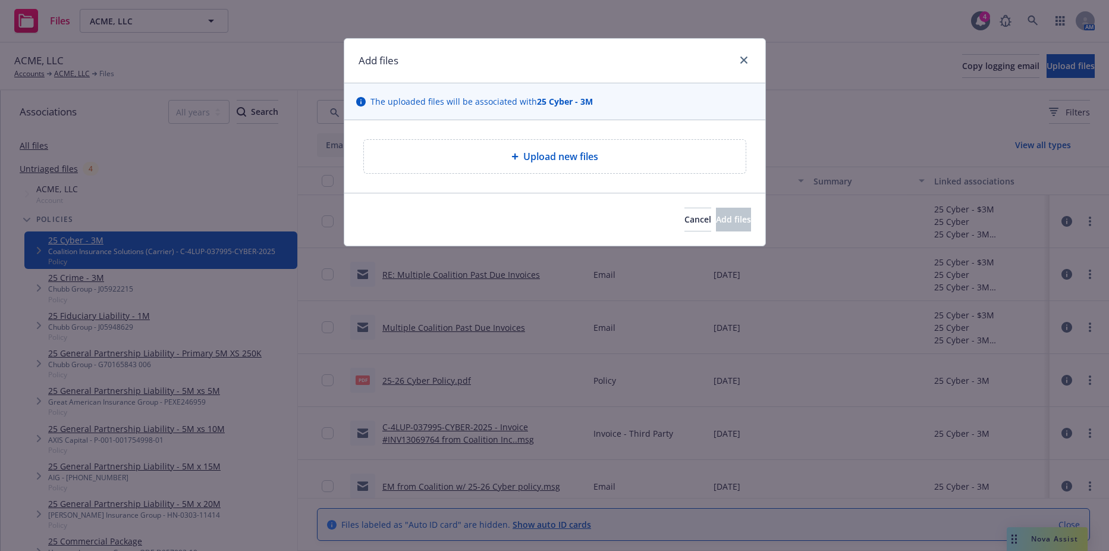
type textarea "x"
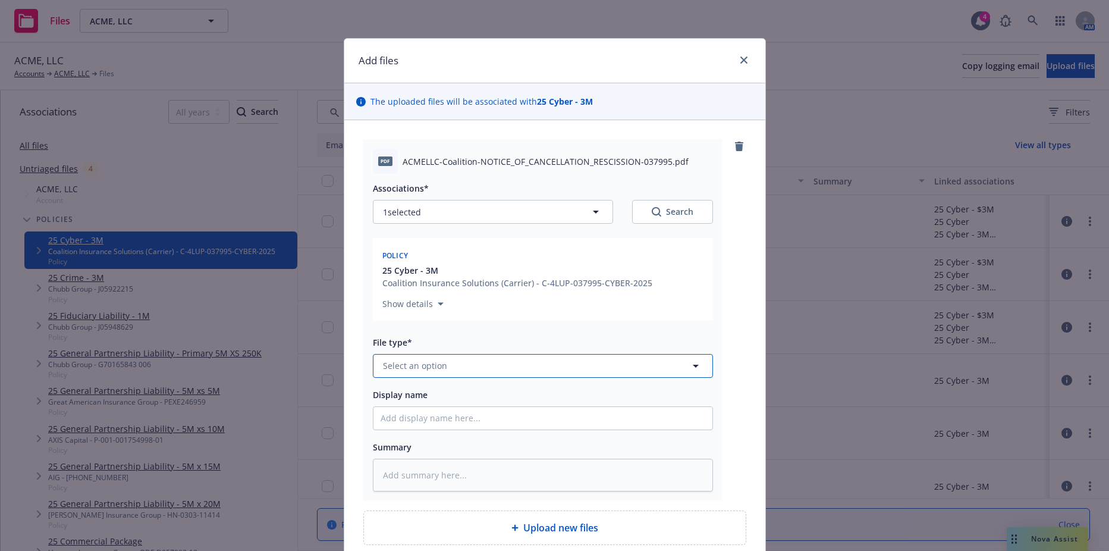
click at [450, 359] on button "Select an option" at bounding box center [543, 366] width 340 height 24
type input "reinstat"
click at [430, 305] on span "Reinstatement" at bounding box center [415, 301] width 60 height 12
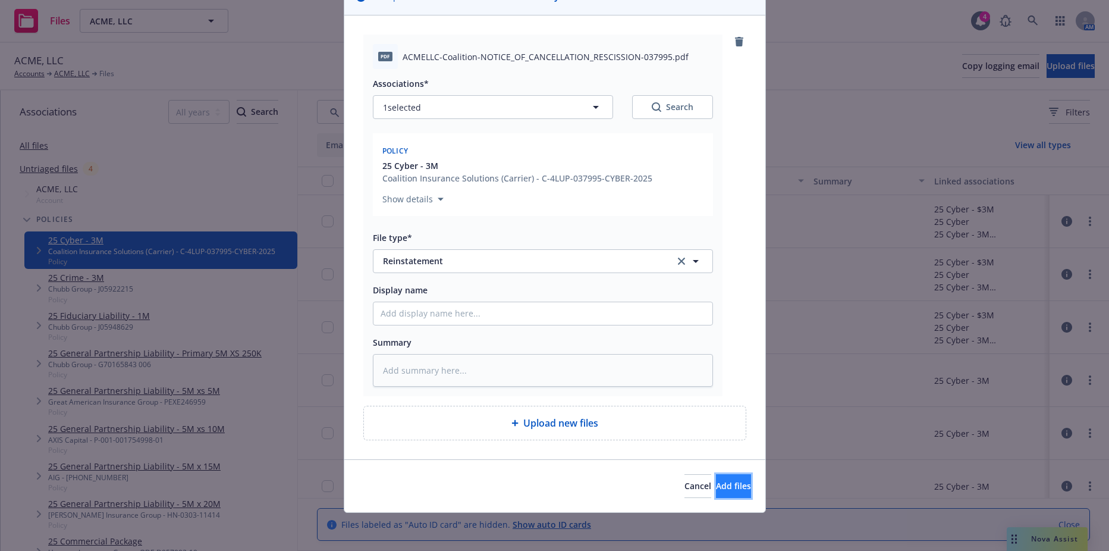
click at [716, 477] on button "Add files" at bounding box center [733, 486] width 35 height 24
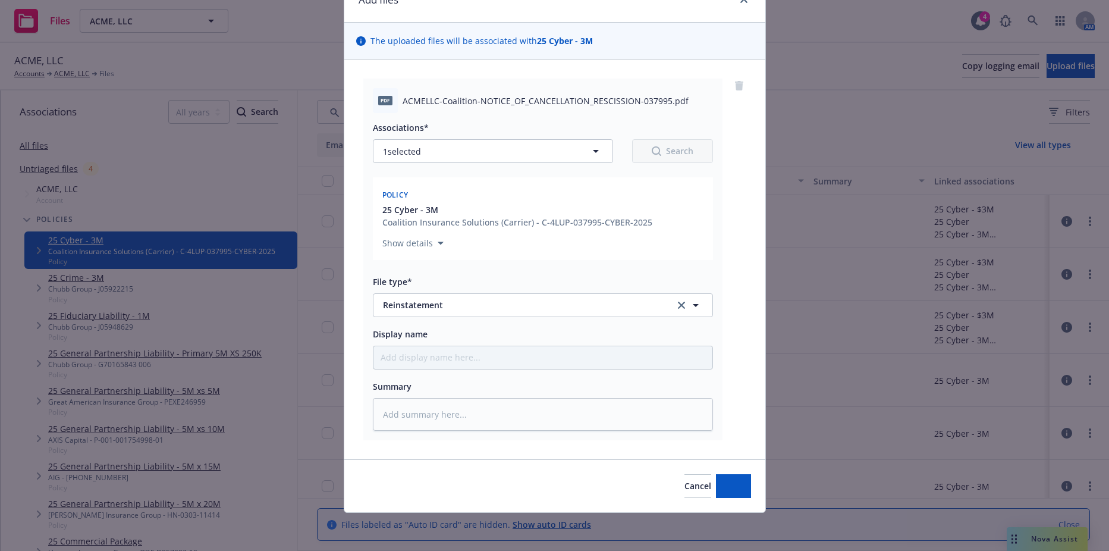
type textarea "x"
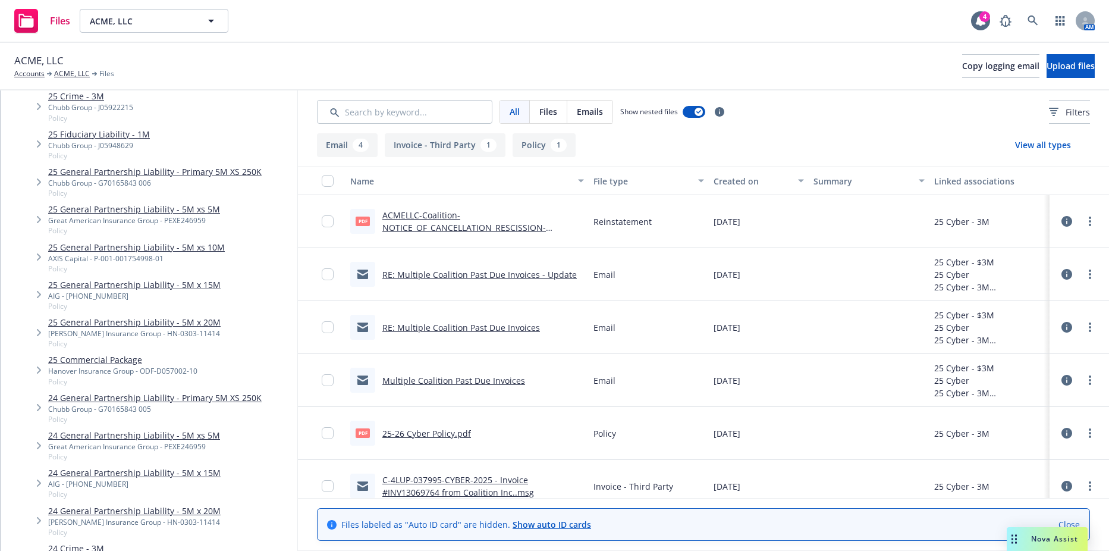
scroll to position [178, 0]
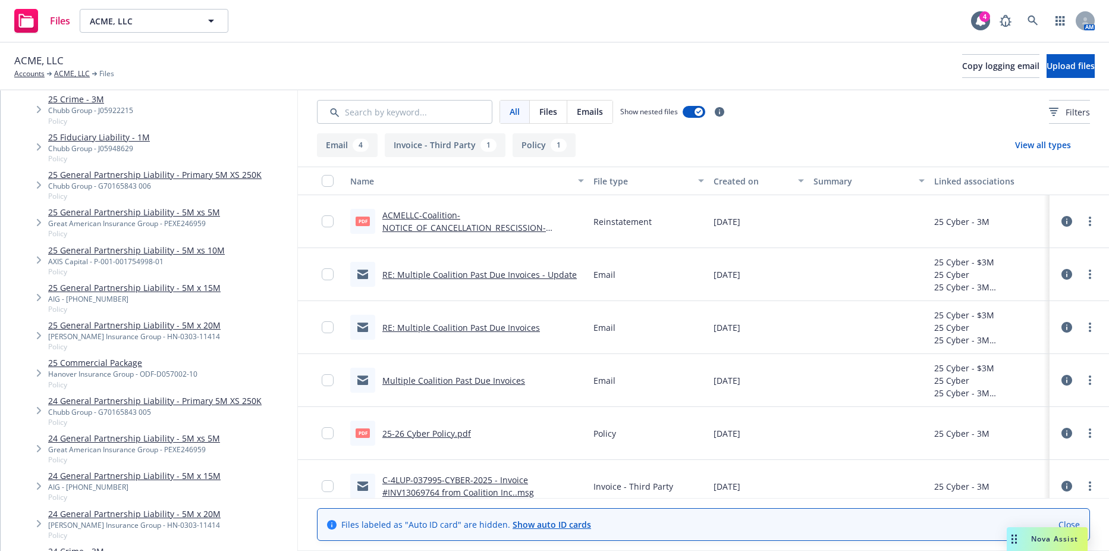
click at [174, 338] on div "Hudson Insurance Group - HN-0303-11414" at bounding box center [134, 336] width 172 height 10
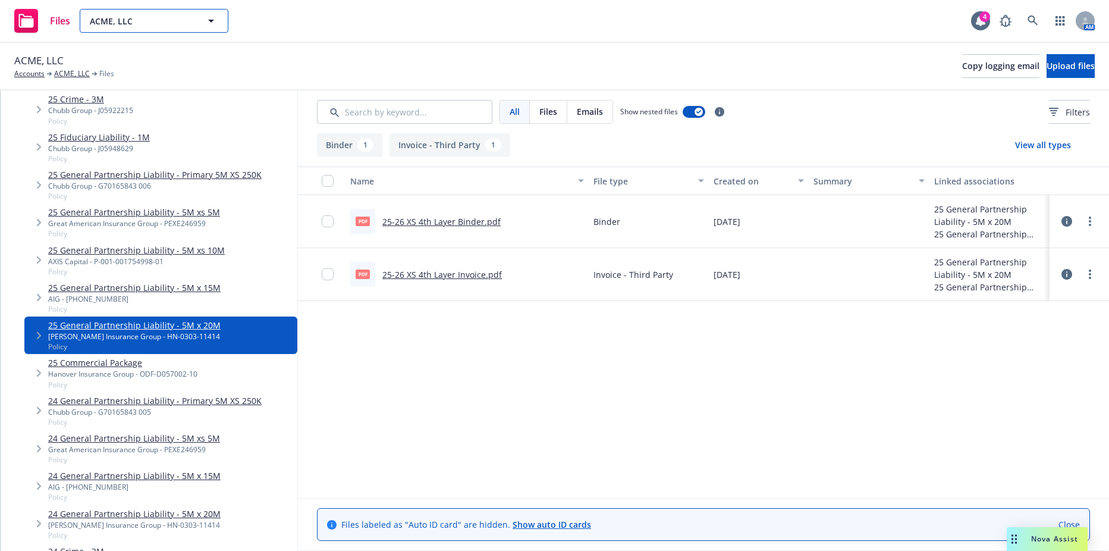
click at [206, 29] on button "ACME, LLC" at bounding box center [154, 21] width 149 height 24
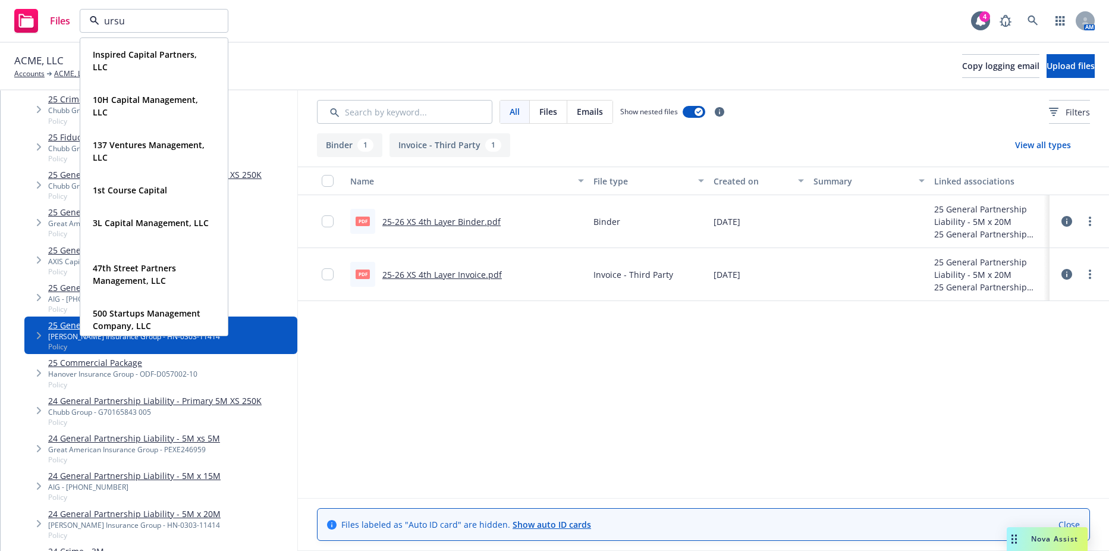
type input "ursus"
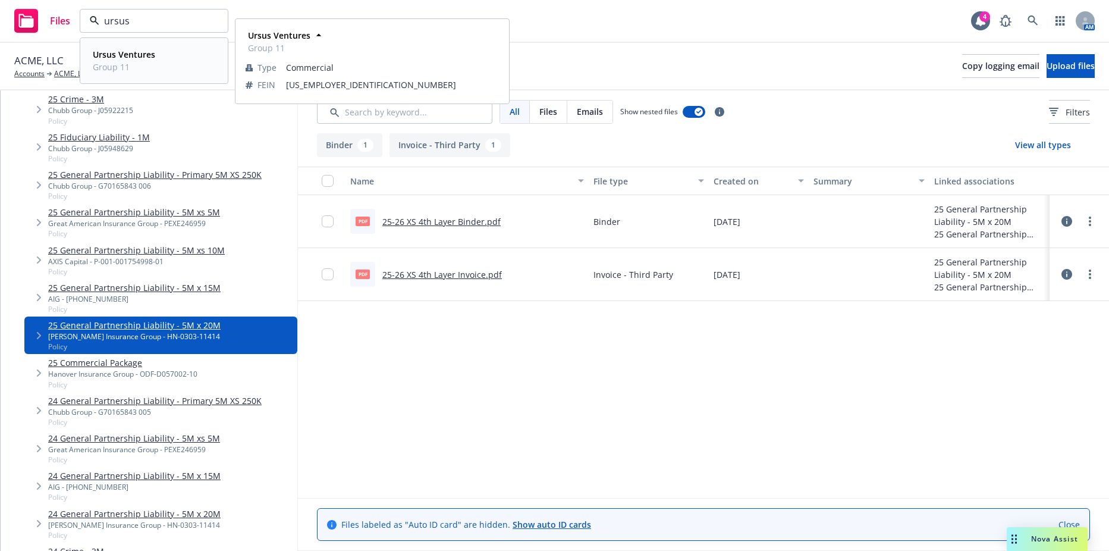
click at [171, 58] on div "Ursus Ventures Group 11" at bounding box center [154, 61] width 132 height 30
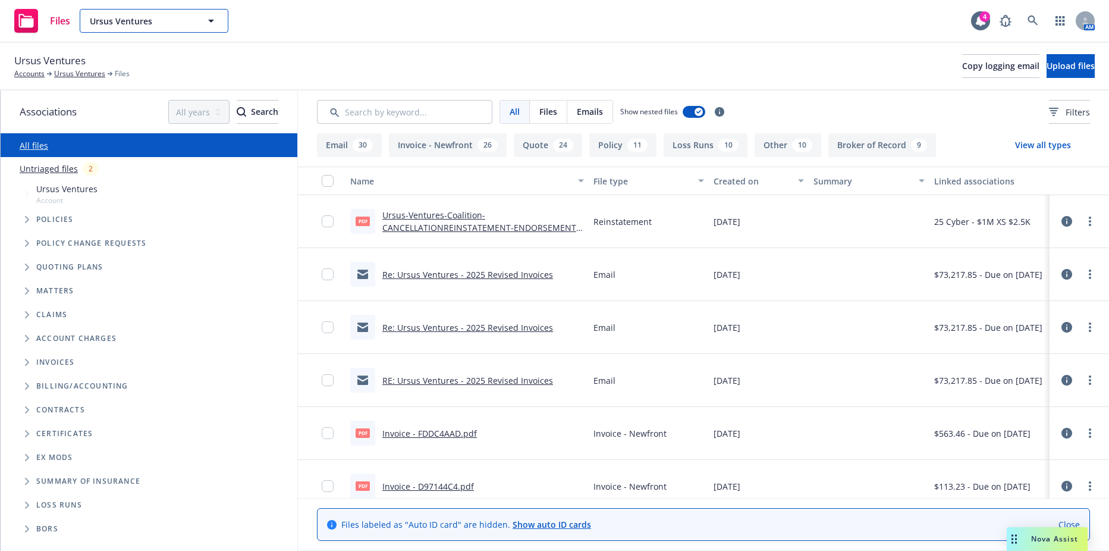
click at [131, 15] on span "Ursus Ventures" at bounding box center [141, 21] width 103 height 12
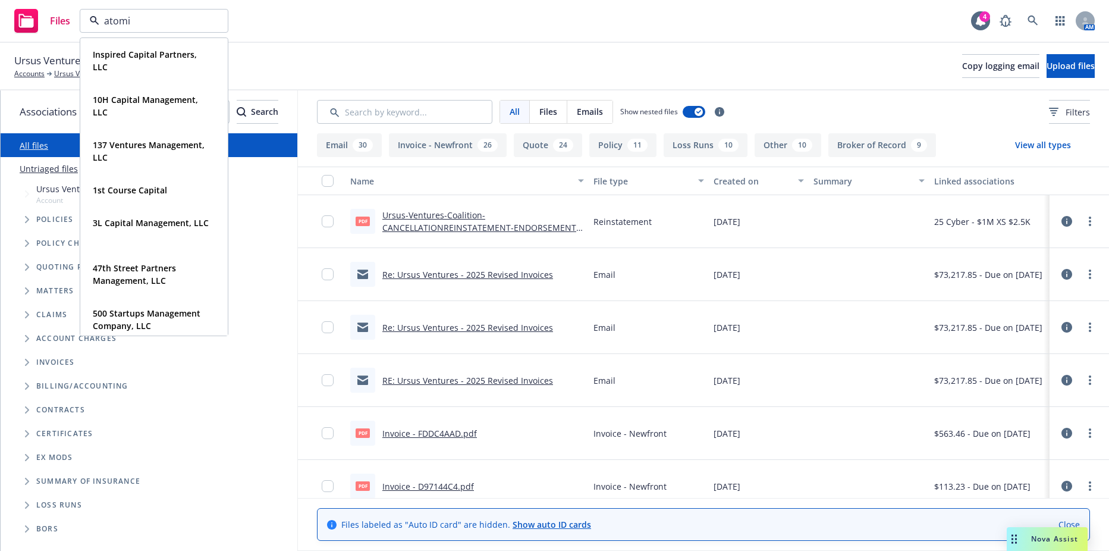
type input "atomic"
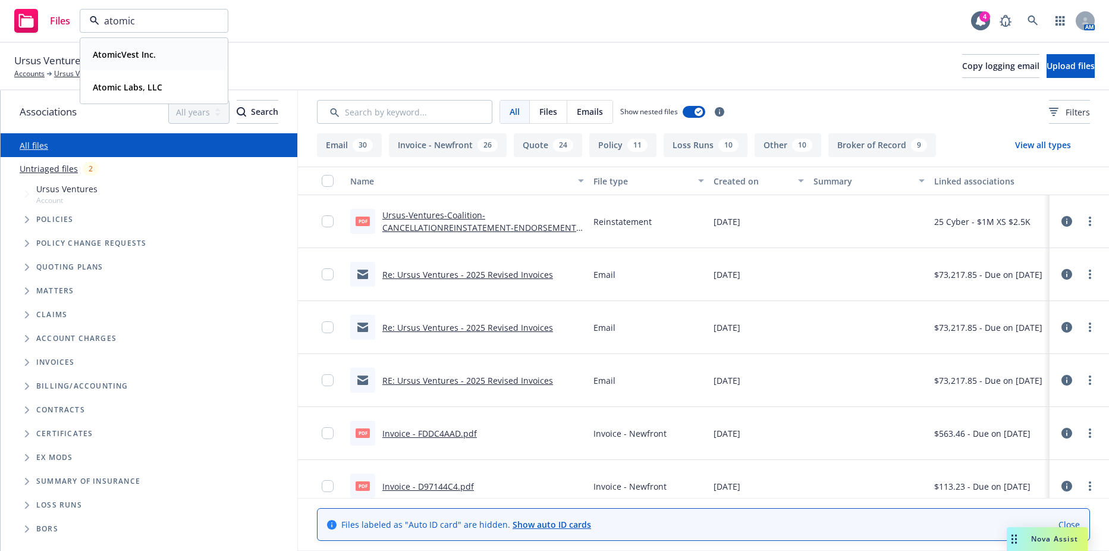
click at [131, 49] on strong "AtomicVest Inc." at bounding box center [124, 54] width 63 height 11
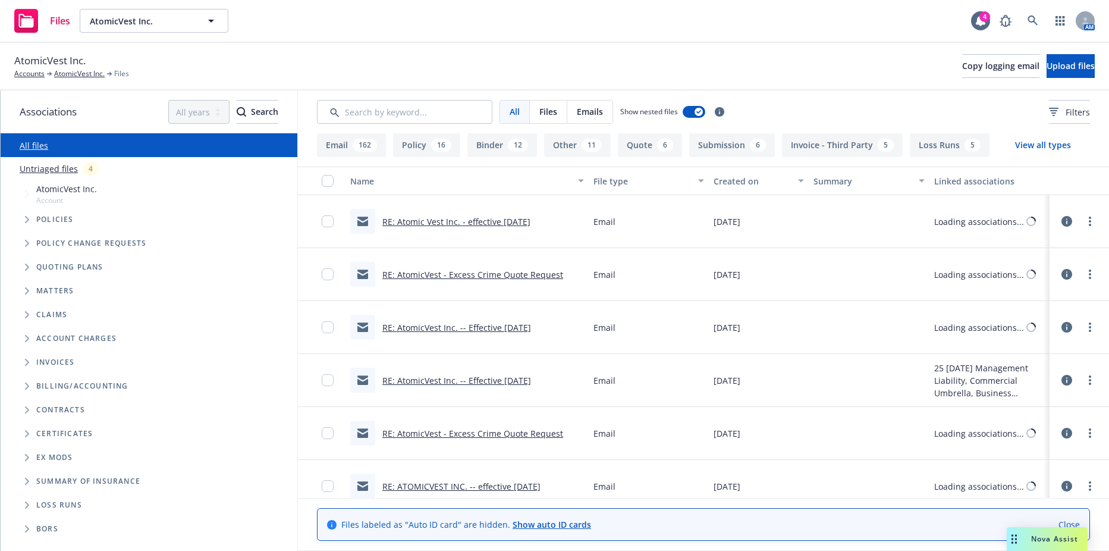
click at [29, 221] on icon "Tree Example" at bounding box center [27, 219] width 5 height 7
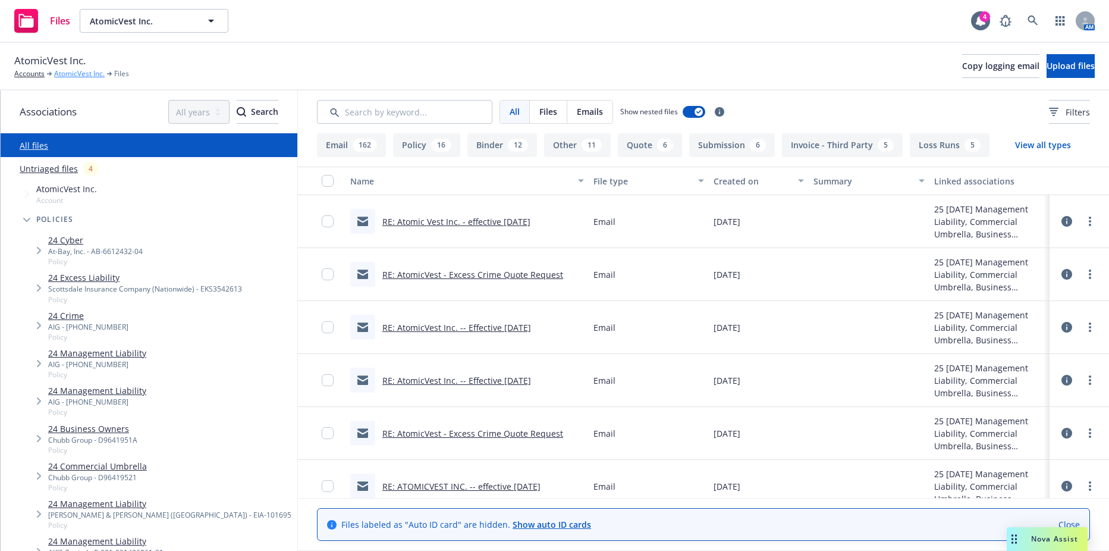
click at [67, 76] on link "AtomicVest Inc." at bounding box center [79, 73] width 51 height 11
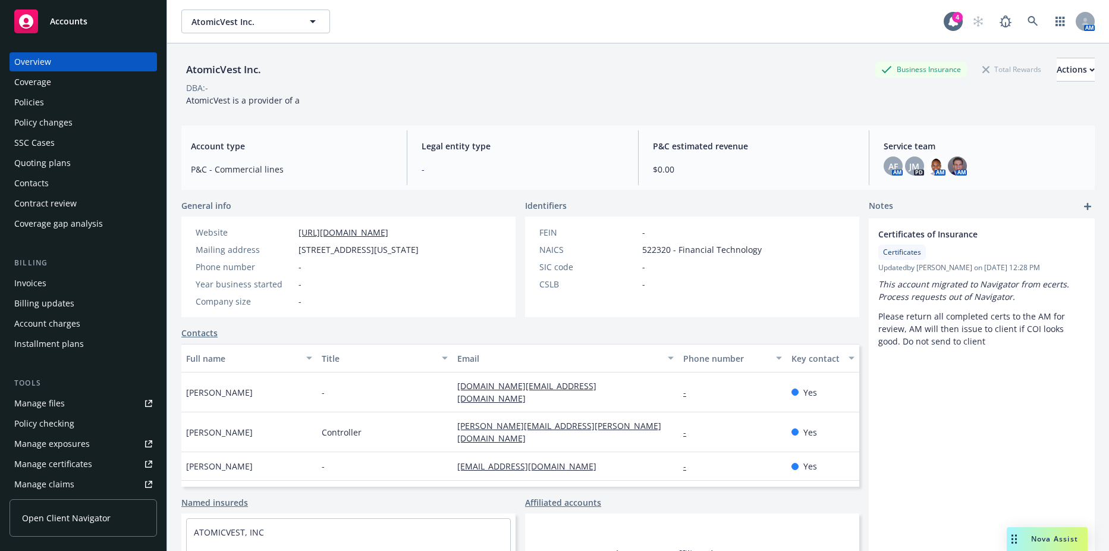
click at [52, 111] on div "Policies" at bounding box center [83, 102] width 138 height 19
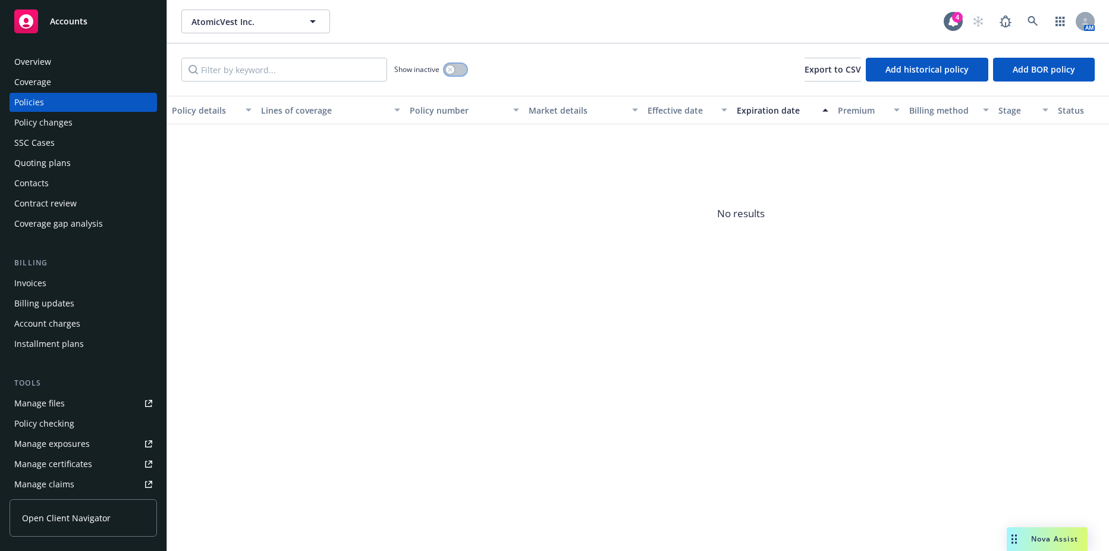
click at [456, 72] on button "button" at bounding box center [455, 70] width 23 height 12
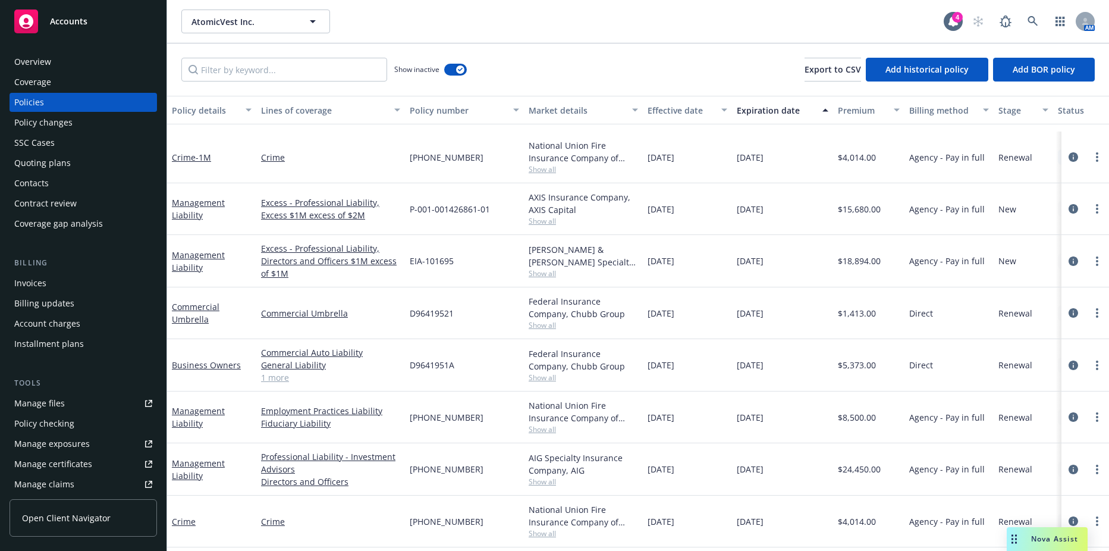
scroll to position [1049, 0]
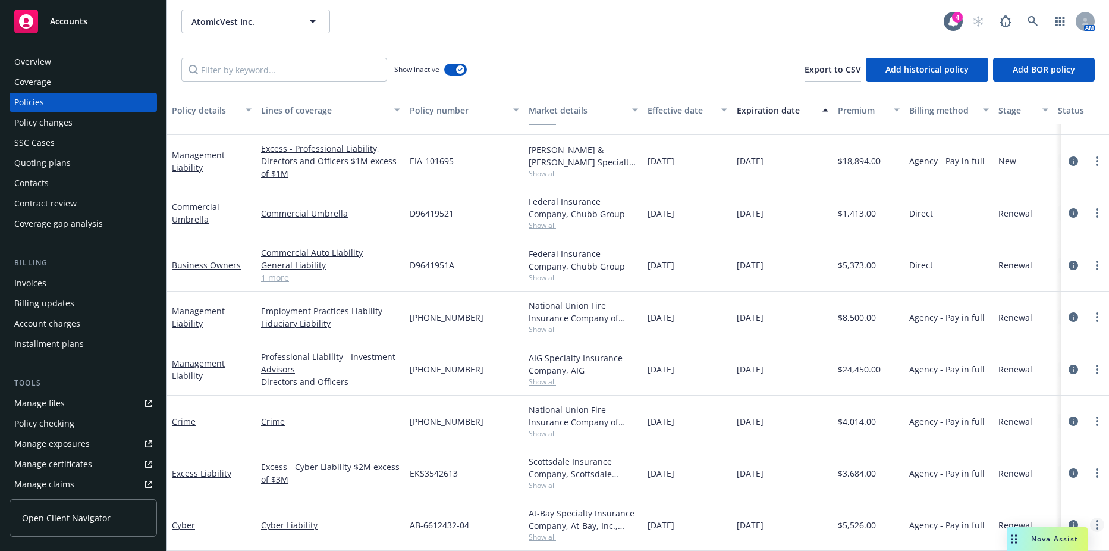
click at [1096, 520] on icon "more" at bounding box center [1097, 525] width 2 height 10
click at [1038, 360] on link "Renew with incumbent" at bounding box center [1034, 358] width 140 height 24
select select "12"
select select "NY"
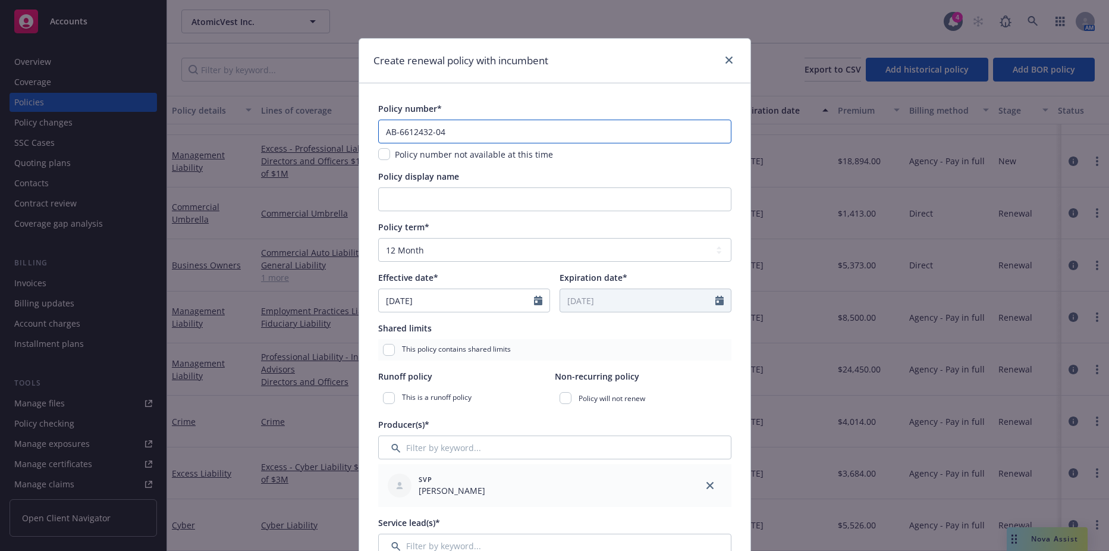
click at [456, 135] on input "AB-6612432-04" at bounding box center [554, 132] width 353 height 24
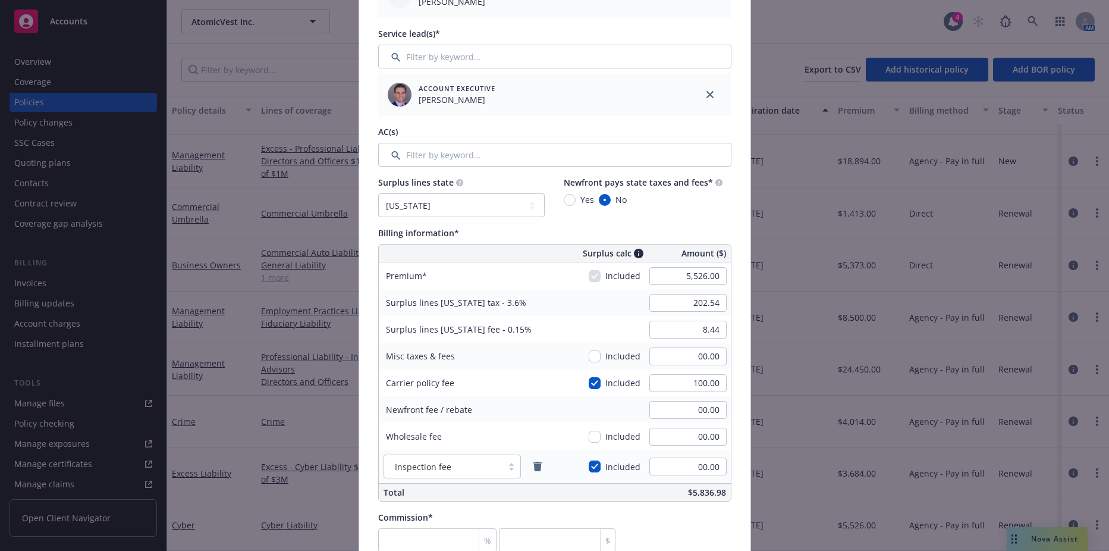
scroll to position [535, 0]
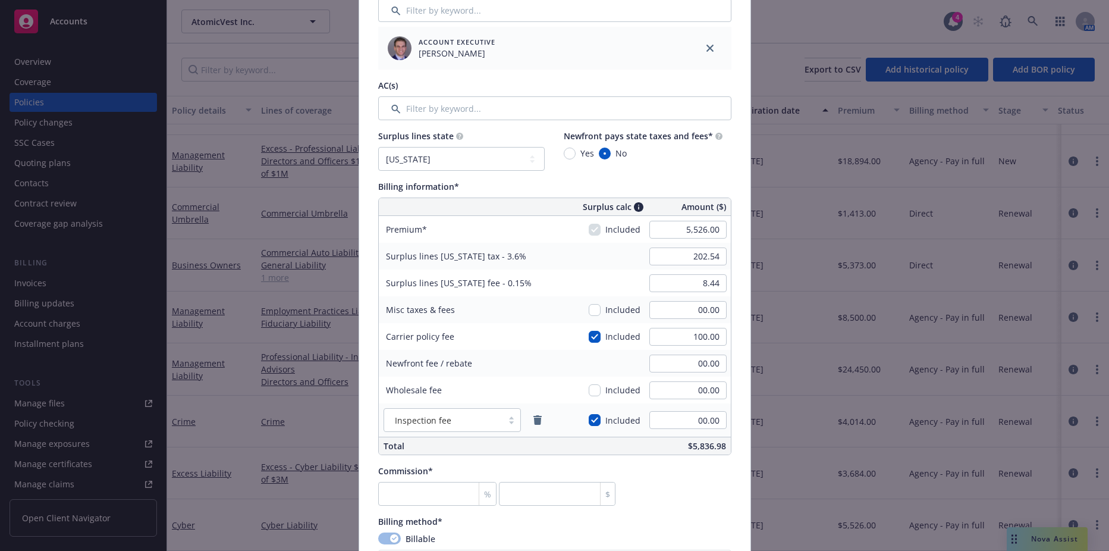
type input "AB-6612432-05"
click at [664, 226] on input "5,526.00" at bounding box center [687, 230] width 77 height 18
type input "7,466.00"
type input "272.38"
type input "11.35"
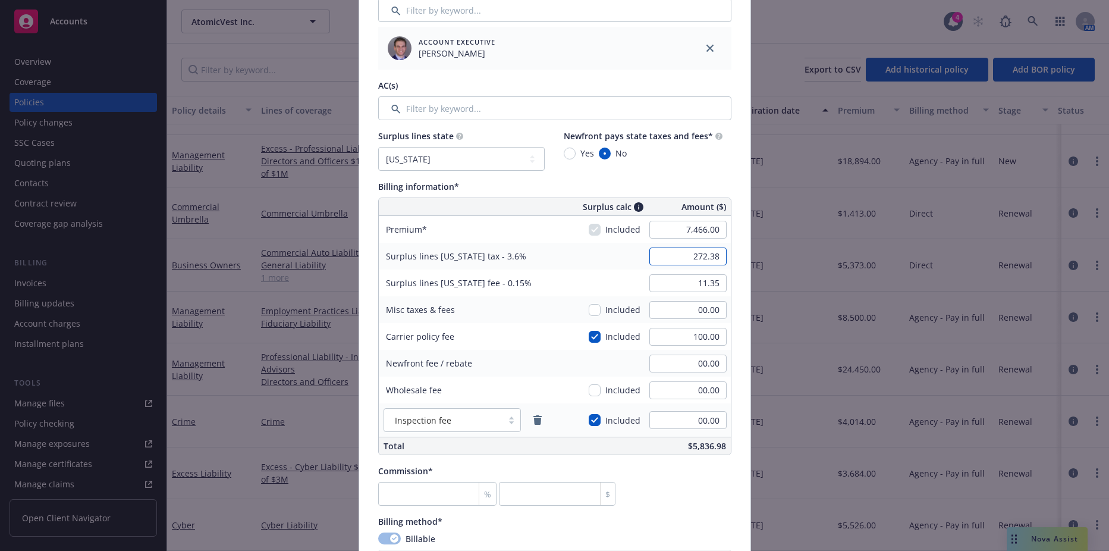
click at [687, 263] on input "272.38" at bounding box center [687, 256] width 77 height 18
type input "273.46"
click at [686, 284] on input "11.35" at bounding box center [687, 283] width 77 height 18
type input "11.39"
click at [685, 310] on input "00.00" at bounding box center [687, 310] width 77 height 18
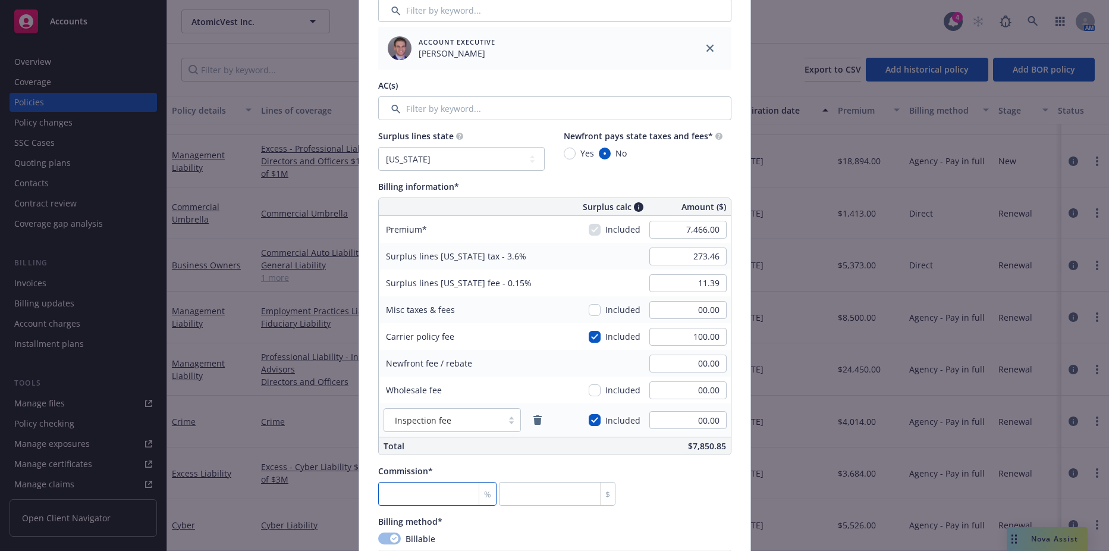
click at [410, 494] on input "number" at bounding box center [437, 494] width 119 height 24
type input "1"
type input "74.66"
type input "12"
type input "895.92"
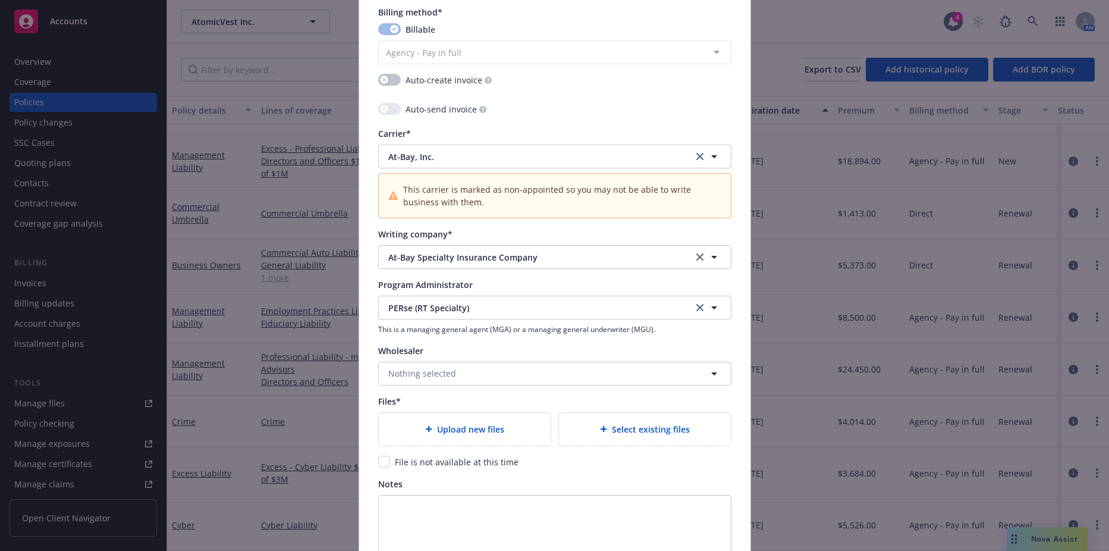
scroll to position [1071, 0]
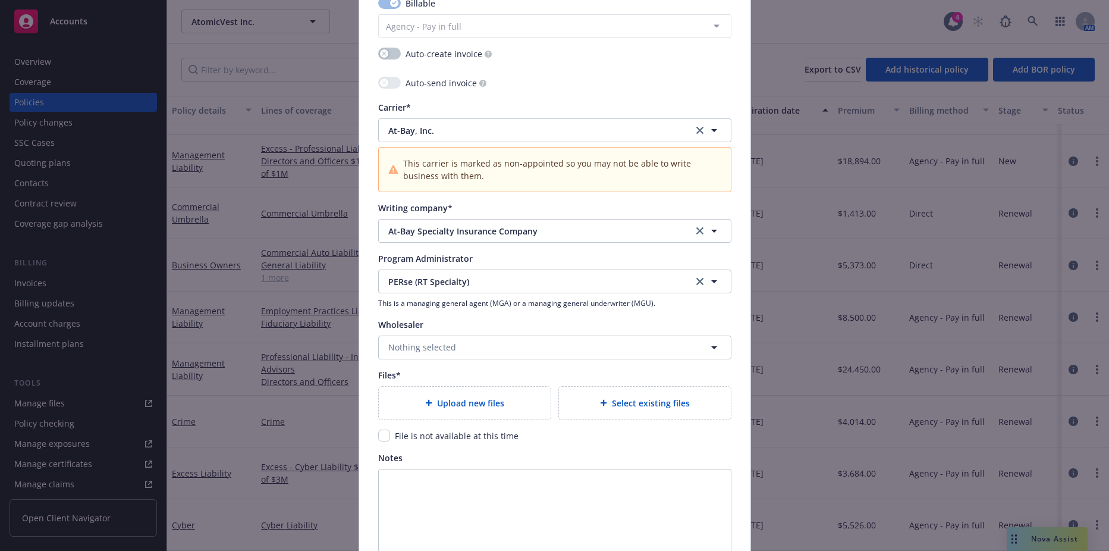
type input "12"
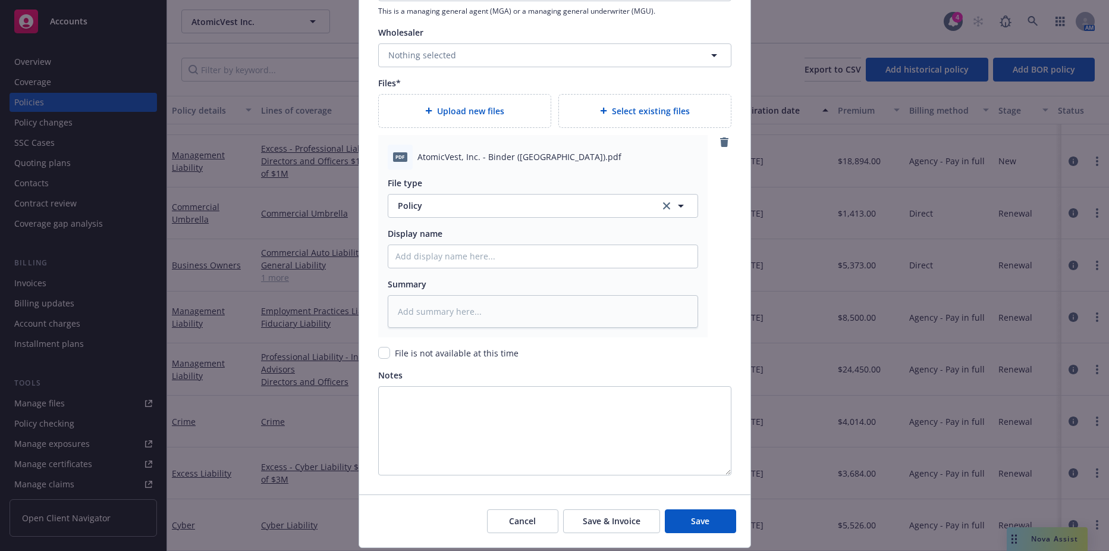
scroll to position [1368, 0]
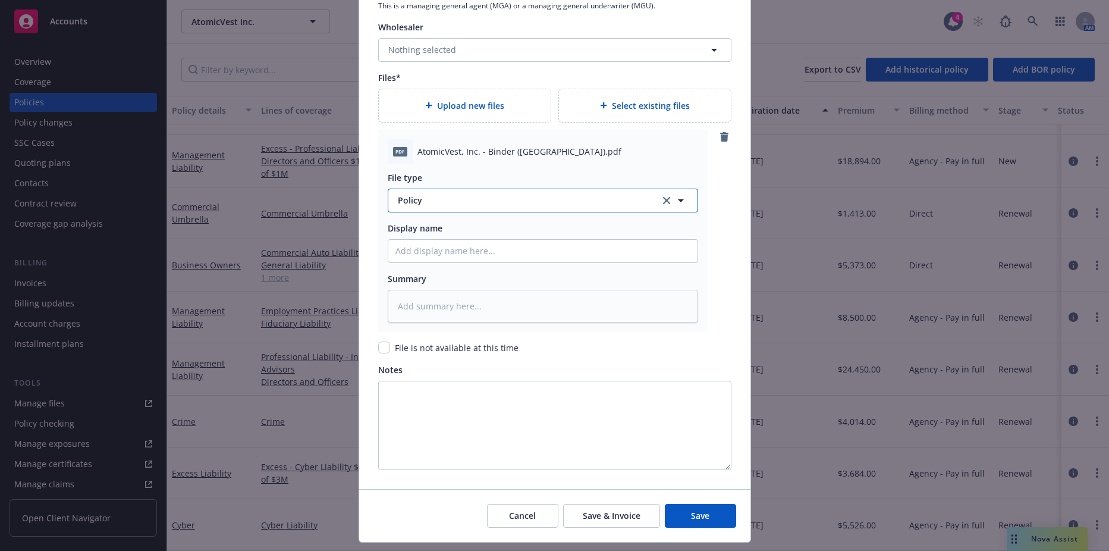
type textarea "x"
click at [447, 202] on span "Policy" at bounding box center [522, 200] width 249 height 12
type input "binder"
click at [431, 231] on div "Binder" at bounding box center [543, 233] width 295 height 17
drag, startPoint x: 465, startPoint y: 234, endPoint x: 467, endPoint y: 246, distance: 12.1
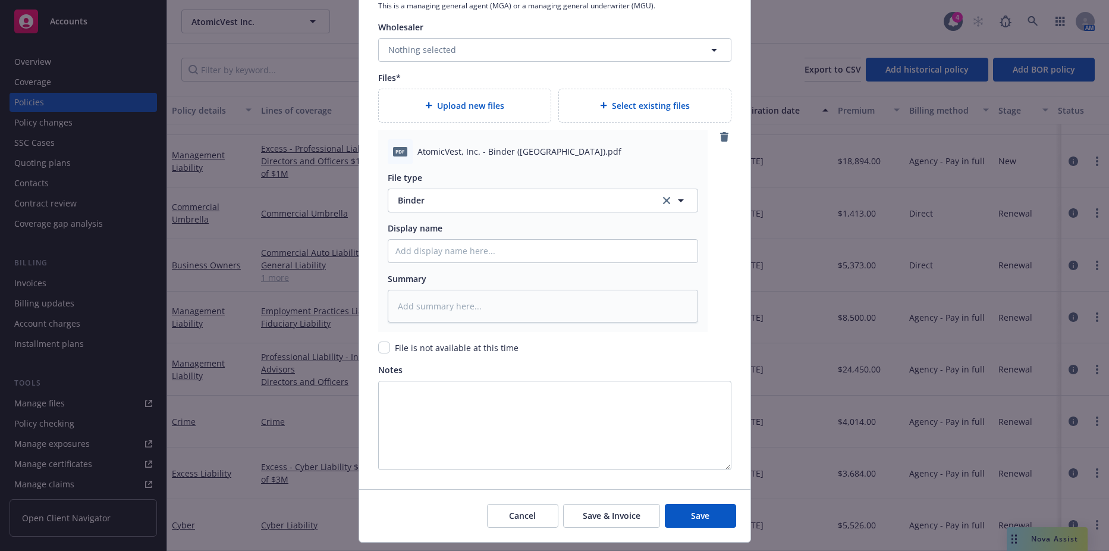
click at [467, 246] on div "Display name" at bounding box center [543, 242] width 310 height 41
click at [467, 246] on input "Policy display name" at bounding box center [542, 251] width 309 height 23
type textarea "x"
type input "2"
type textarea "x"
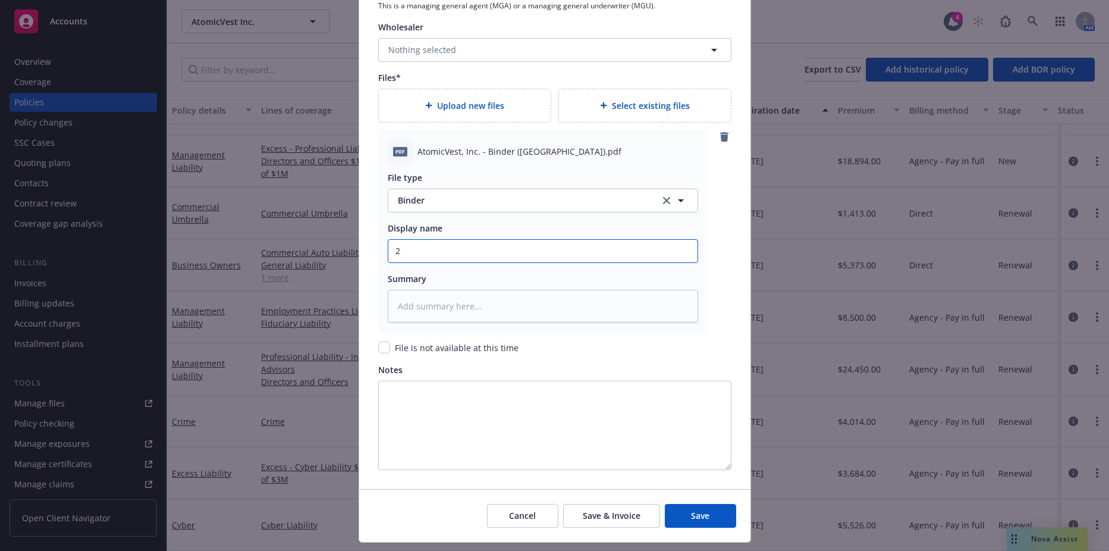
type input "20"
type textarea "x"
type input "202"
type textarea "x"
type input "20"
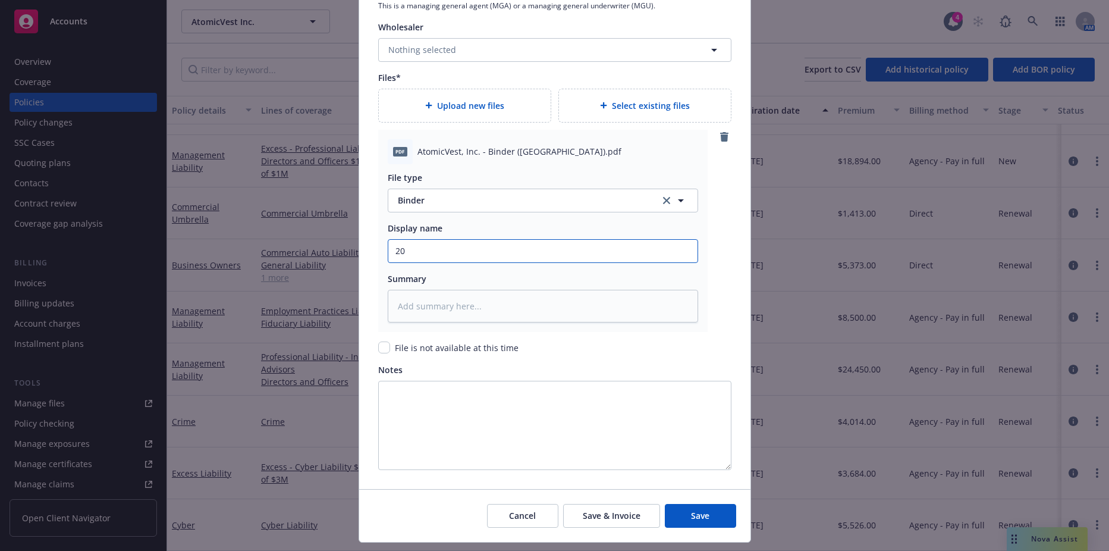
type textarea "x"
type input "2"
type textarea "x"
type input "25"
type textarea "x"
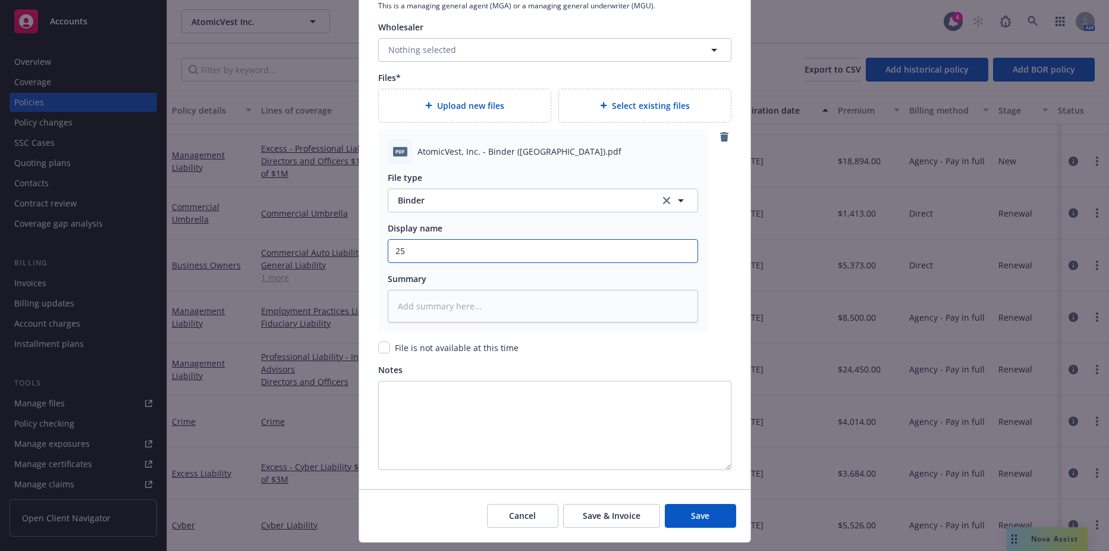
type input "25-"
type textarea "x"
type input "25-2"
type textarea "x"
type input "25-26"
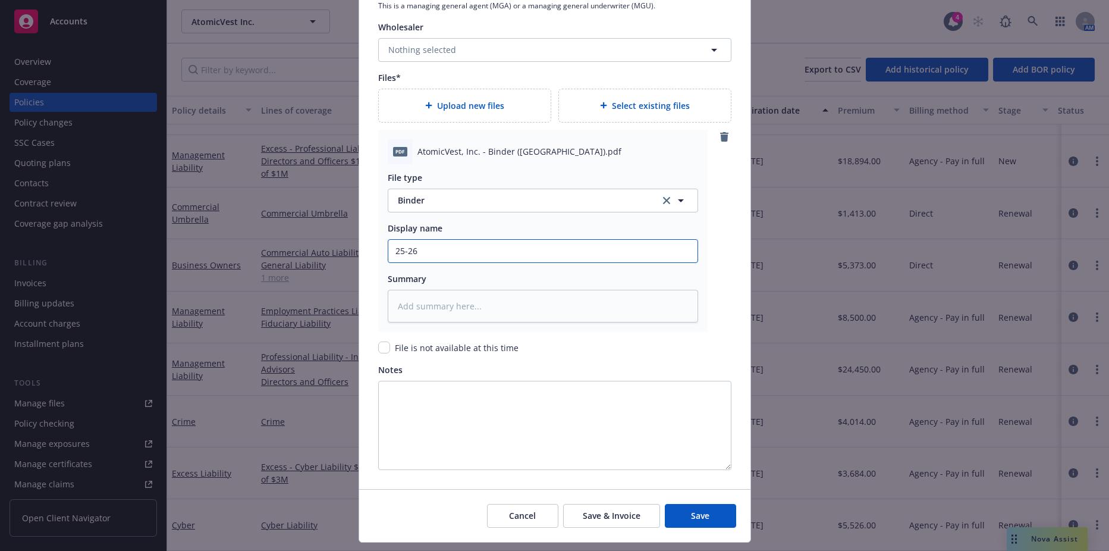
type textarea "x"
type input "25-26"
type textarea "x"
type input "25-26 C"
type textarea "x"
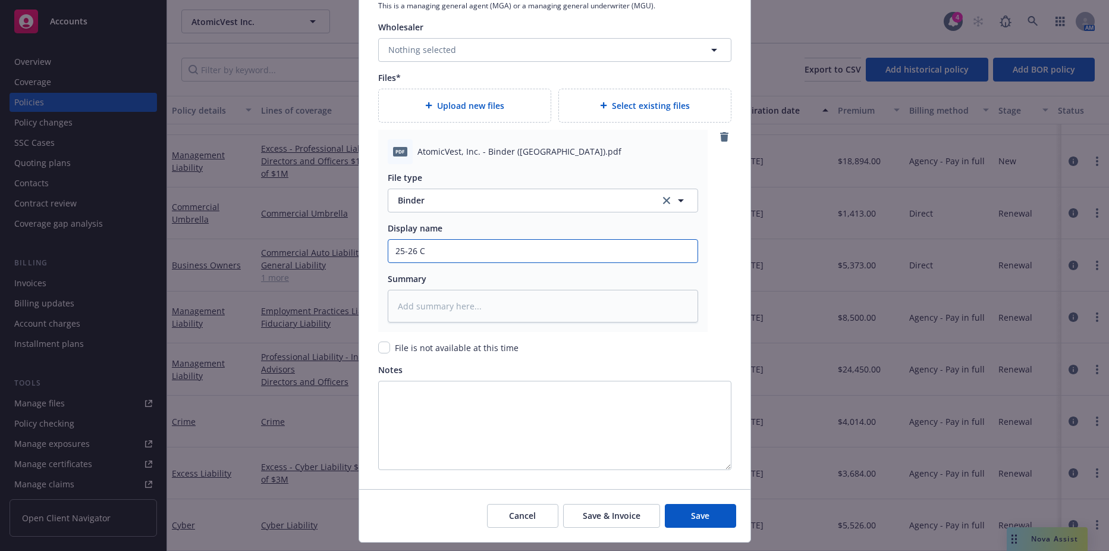
type input "25-26 Cy"
type textarea "x"
type input "25-26 Cyb"
type textarea "x"
type input "25-26 Cybe"
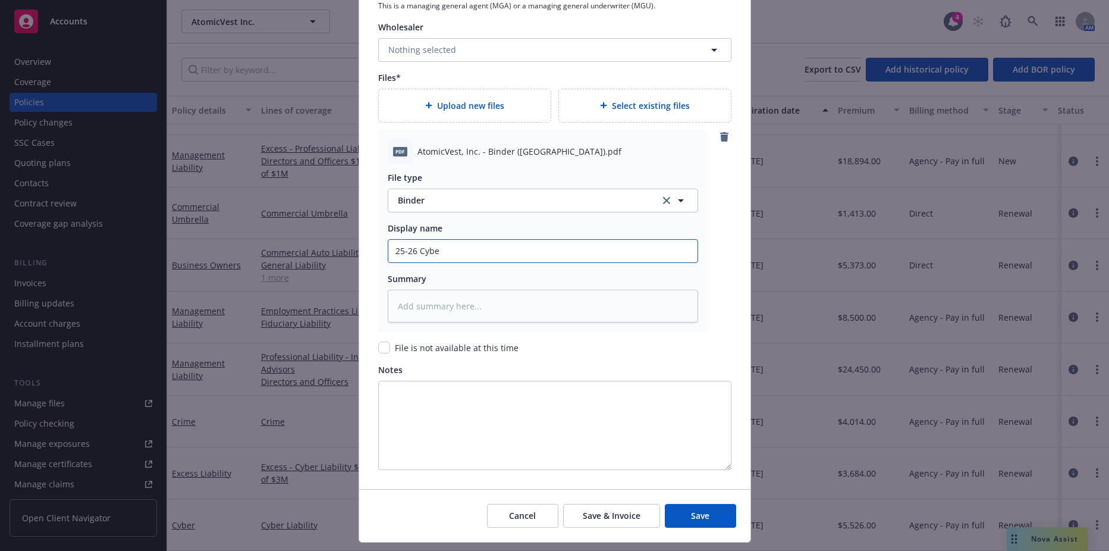
type textarea "x"
type input "25-26 Cyber"
type textarea "x"
type input "25-26 Cyber"
type textarea "x"
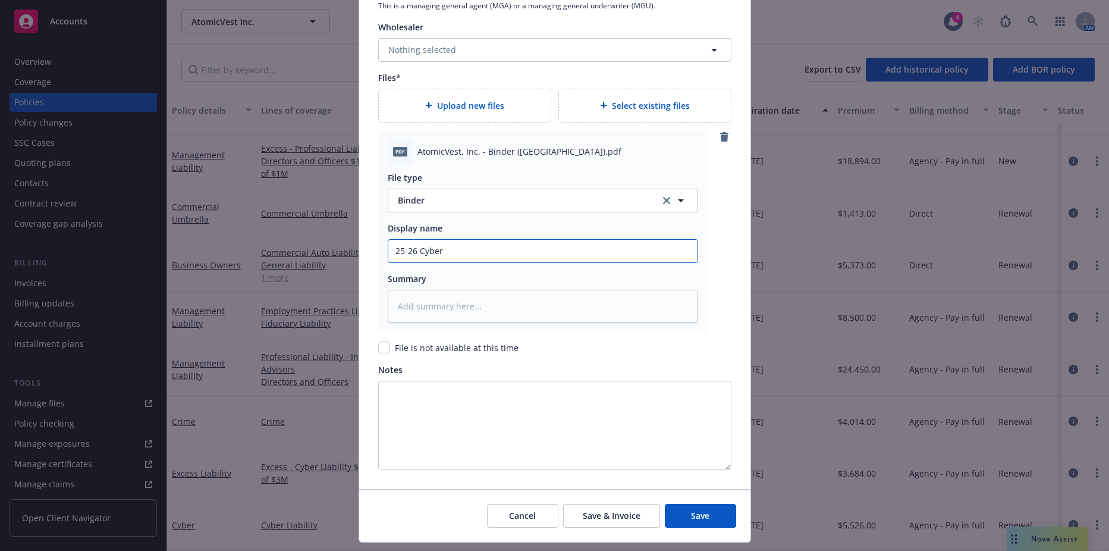
type input "25-26 Cyber b"
type textarea "x"
type input "25-26 Cyber bi"
type textarea "x"
type input "25-26 Cyber bin"
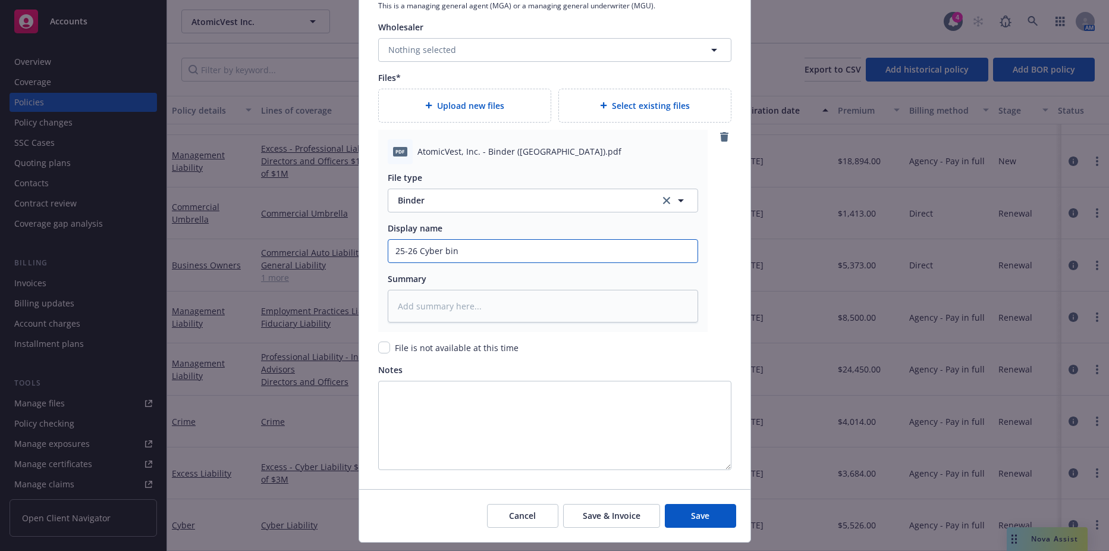
type textarea "x"
type input "25-26 Cyber bi"
type textarea "x"
type input "25-26 Cyber b"
type textarea "x"
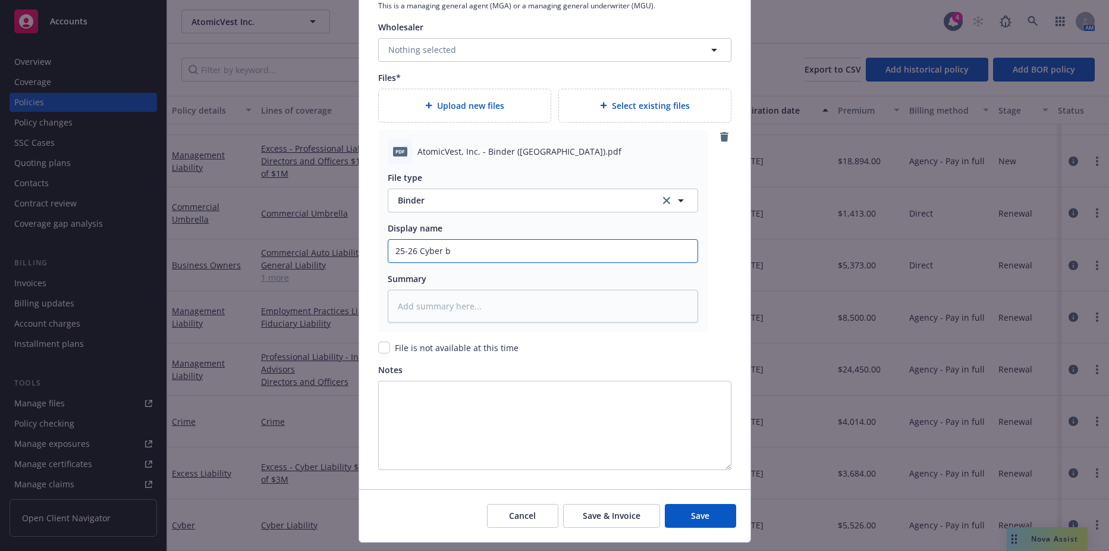
type input "25-26 Cyber"
type textarea "x"
type input "25-26 Cyber B"
type textarea "x"
type input "25-26 Cyber Bi"
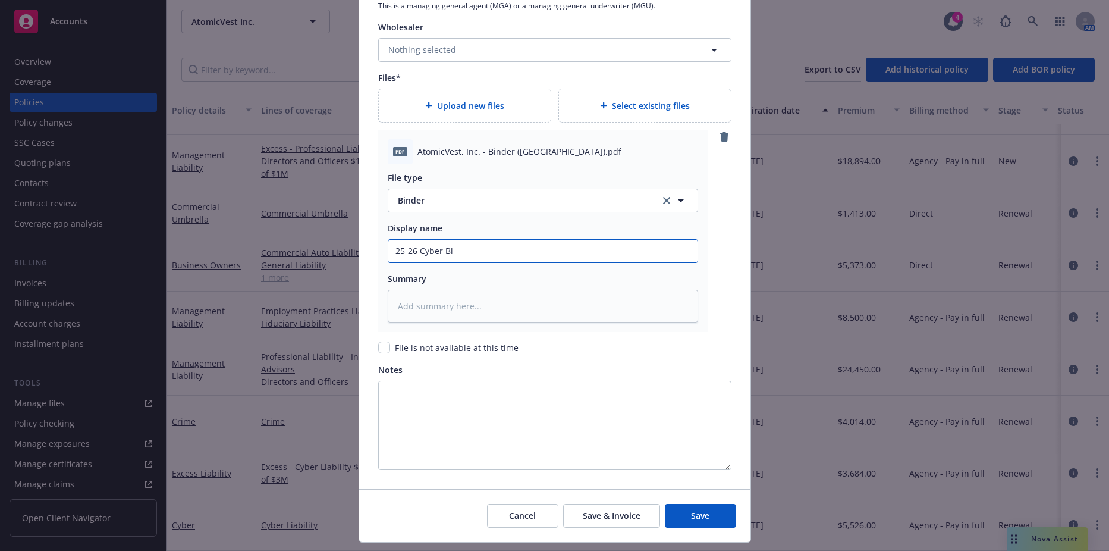
type textarea "x"
type input "25-26 Cyber Bin"
type textarea "x"
type input "25-26 Cyber Bind"
type textarea "x"
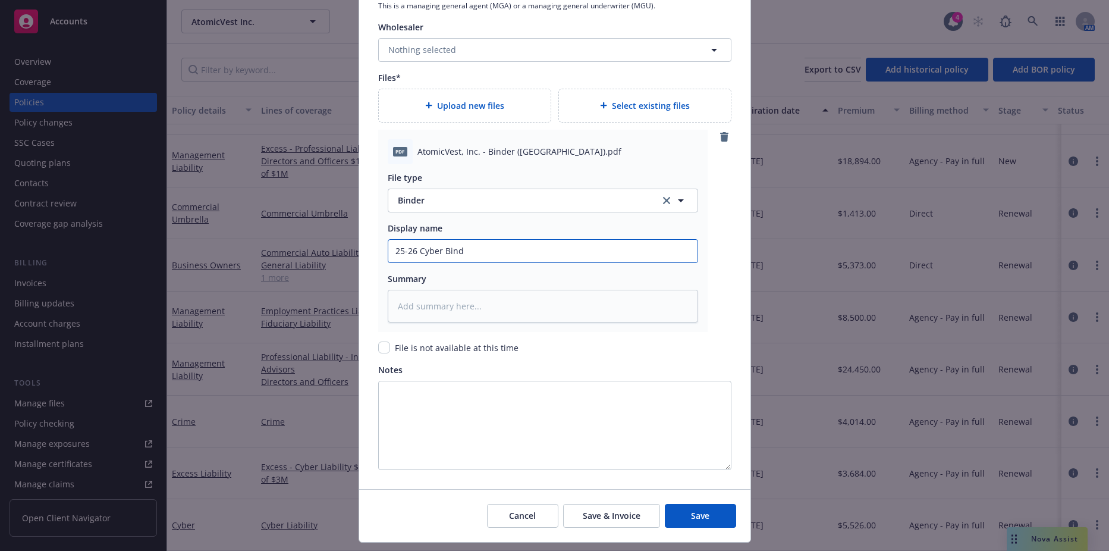
type input "25-26 Cyber Binde"
type textarea "x"
type input "25-26 Cyber Binder"
click at [580, 352] on div "File is not available at this time" at bounding box center [554, 347] width 353 height 12
type textarea "x"
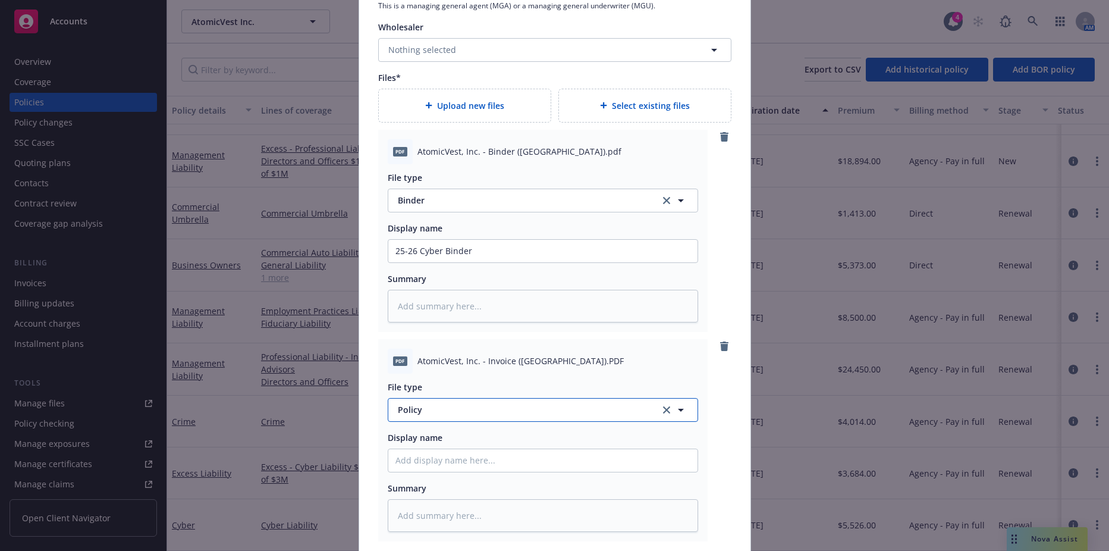
click at [495, 412] on span "Policy" at bounding box center [522, 409] width 249 height 12
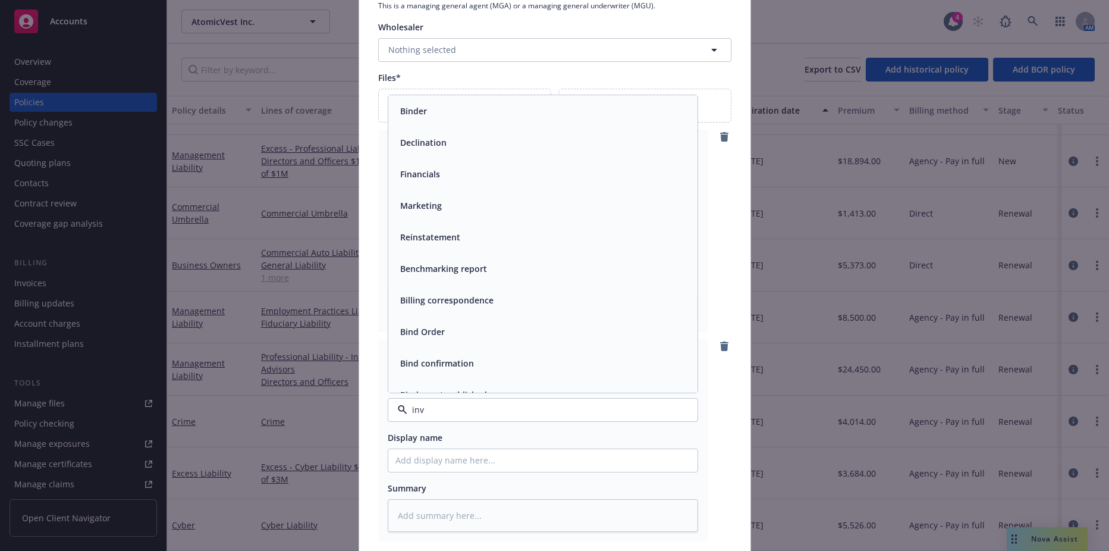
type input "invo"
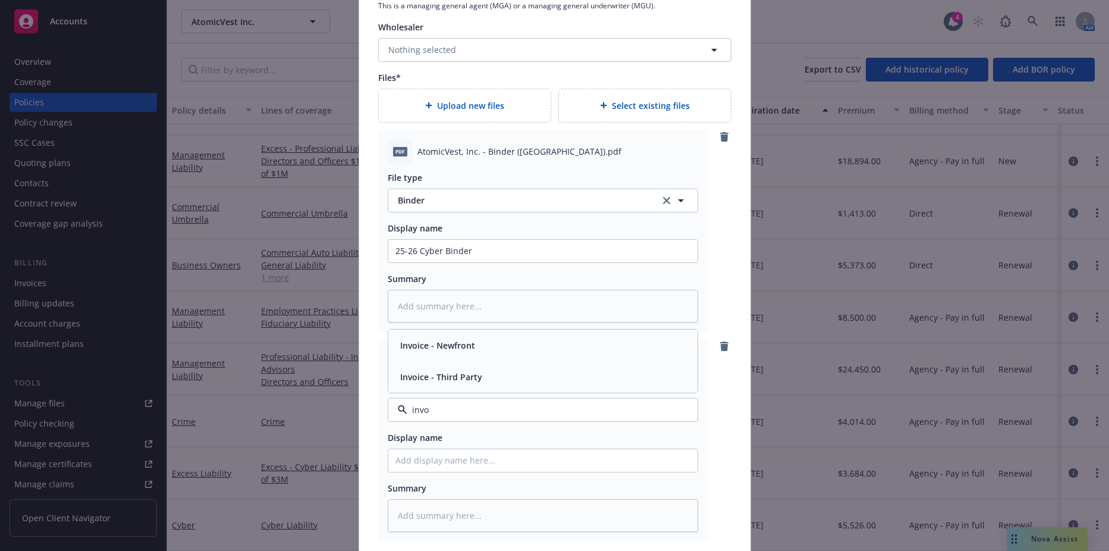
click at [510, 372] on div "Invoice - Third Party" at bounding box center [543, 376] width 295 height 17
drag, startPoint x: 475, startPoint y: 251, endPoint x: 310, endPoint y: 256, distance: 164.8
click at [310, 256] on div "Create renewal policy with incumbent Policy number* AB-6612432-05 Policy number…" at bounding box center [554, 275] width 1109 height 551
click at [433, 465] on input "Policy display name" at bounding box center [542, 460] width 309 height 23
paste input "25-26 Cyber Binder"
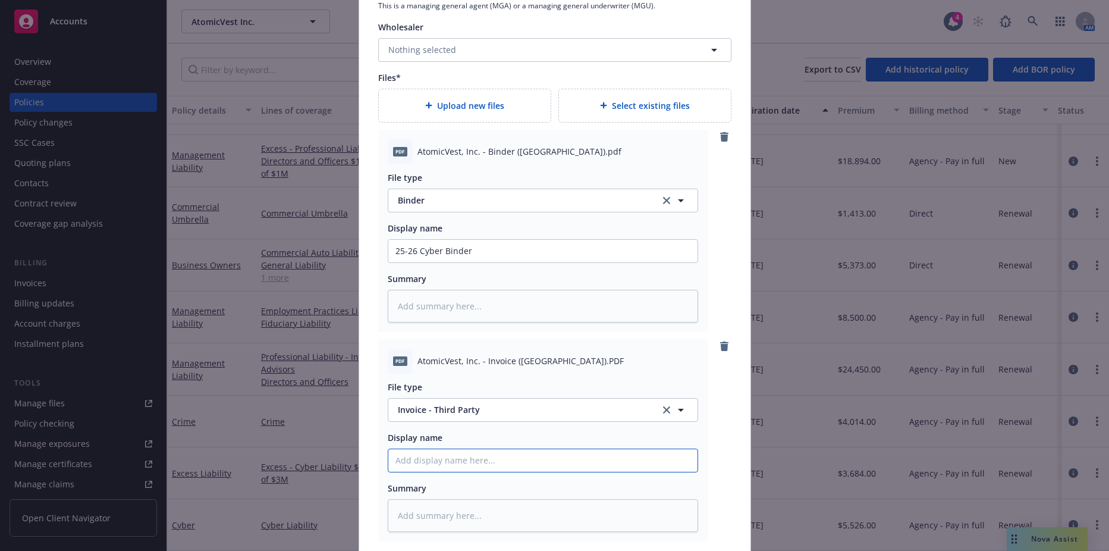
type textarea "x"
type input "25-26 Cyber Binder"
click at [441, 460] on input "25-26 Cyber Binder" at bounding box center [542, 460] width 309 height 23
type textarea "x"
type input "25-26 Cyber ABinder"
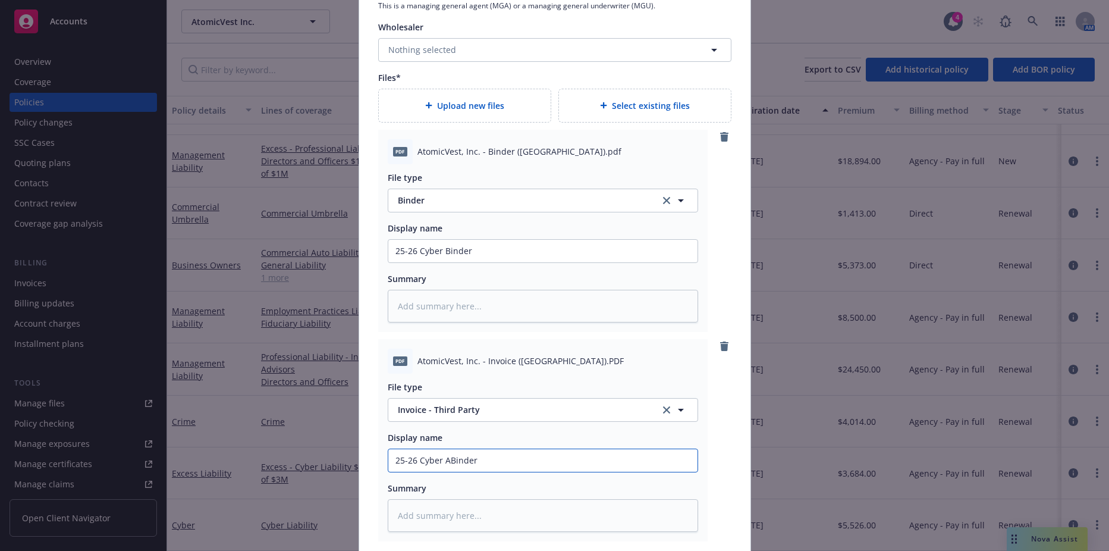
type textarea "x"
type input "25-26 Cyber At-Binder"
type textarea "x"
type input "25-26 Cyber At-BBinder"
type textarea "x"
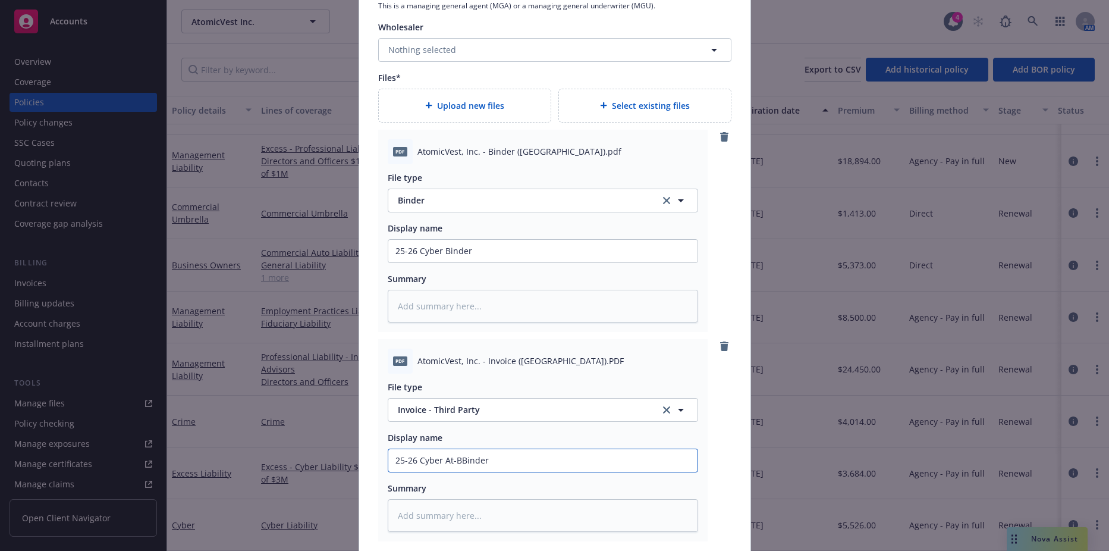
type input "25-26 Cyber At-BaBinder"
type textarea "x"
type input "25-26 Cyber At-BayBinder"
type textarea "x"
type input "25-26 Cyber At-[GEOGRAPHIC_DATA]"
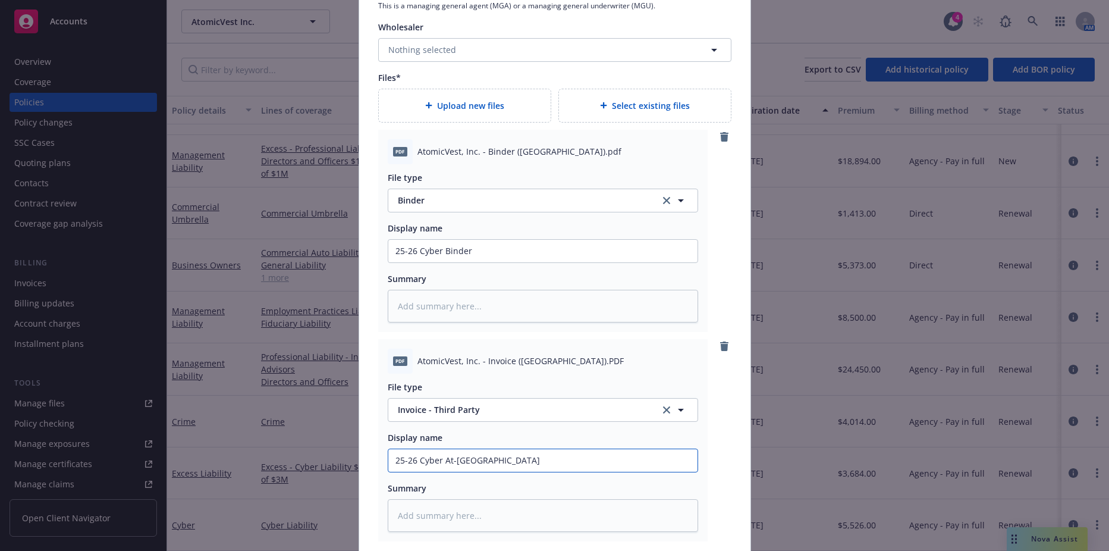
type textarea "x"
type input "25-26 Cyber [GEOGRAPHIC_DATA] I"
type textarea "x"
type input "25-26 Cyber [GEOGRAPHIC_DATA] In"
type textarea "x"
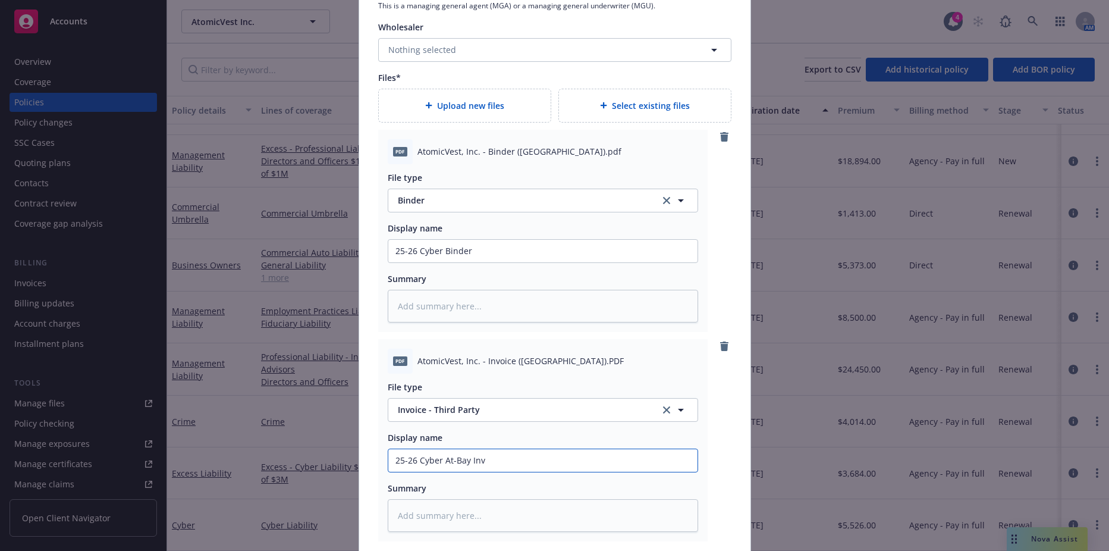
type input "25-26 Cyber At-[GEOGRAPHIC_DATA]"
type textarea "x"
type input "25-26 Cyber At-Bay Invoic"
type textarea "x"
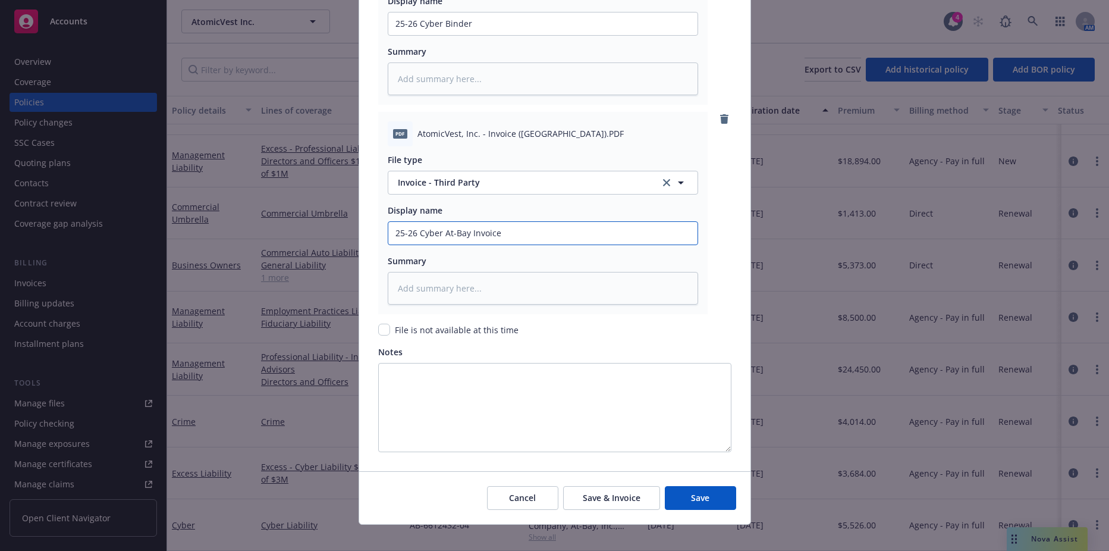
scroll to position [1607, 0]
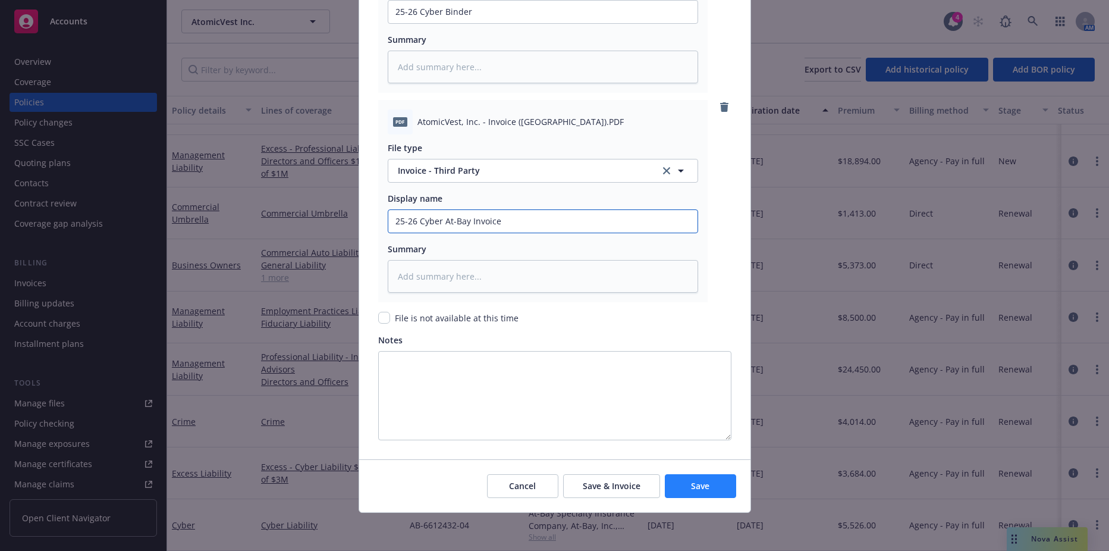
type input "25-26 Cyber At-Bay Invoice"
click at [683, 483] on button "Save" at bounding box center [700, 486] width 71 height 24
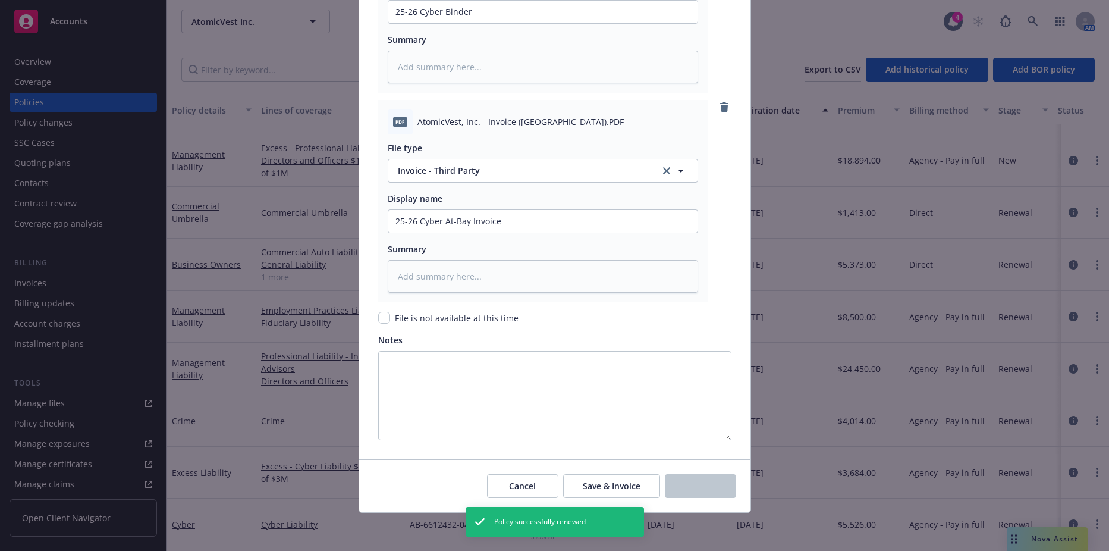
scroll to position [997, 0]
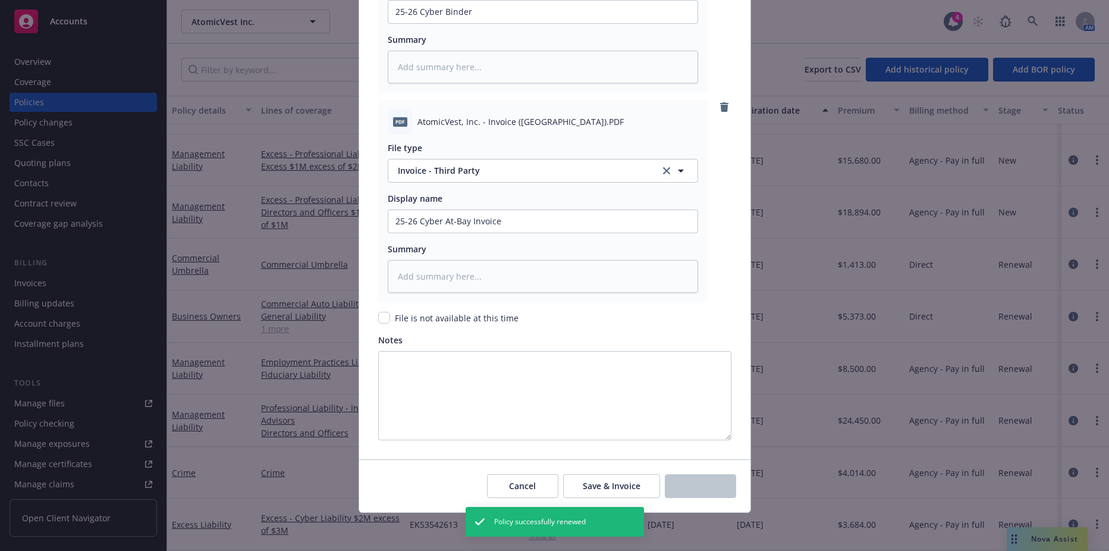
type textarea "x"
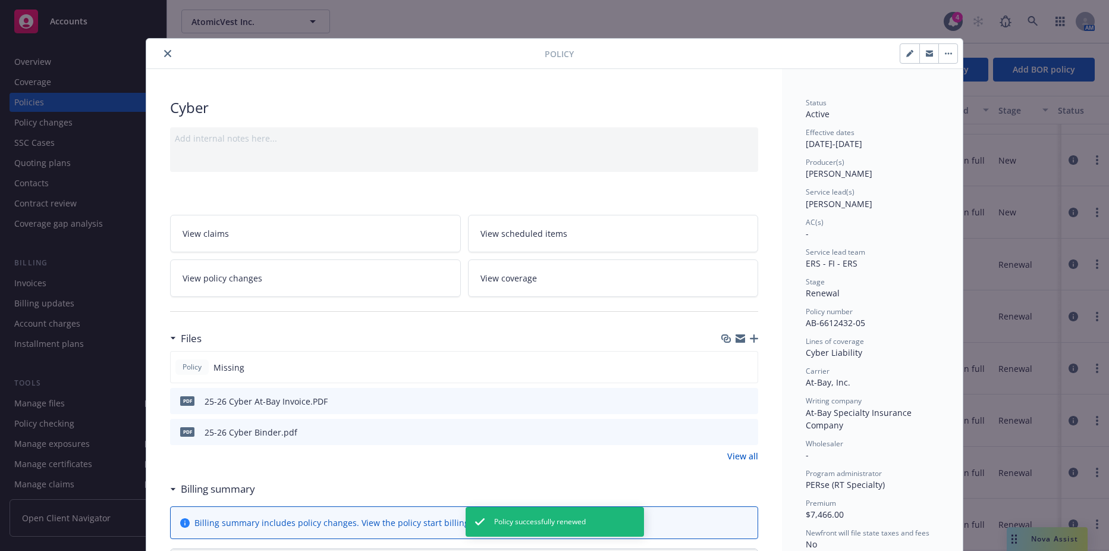
click at [164, 57] on icon "close" at bounding box center [167, 53] width 7 height 7
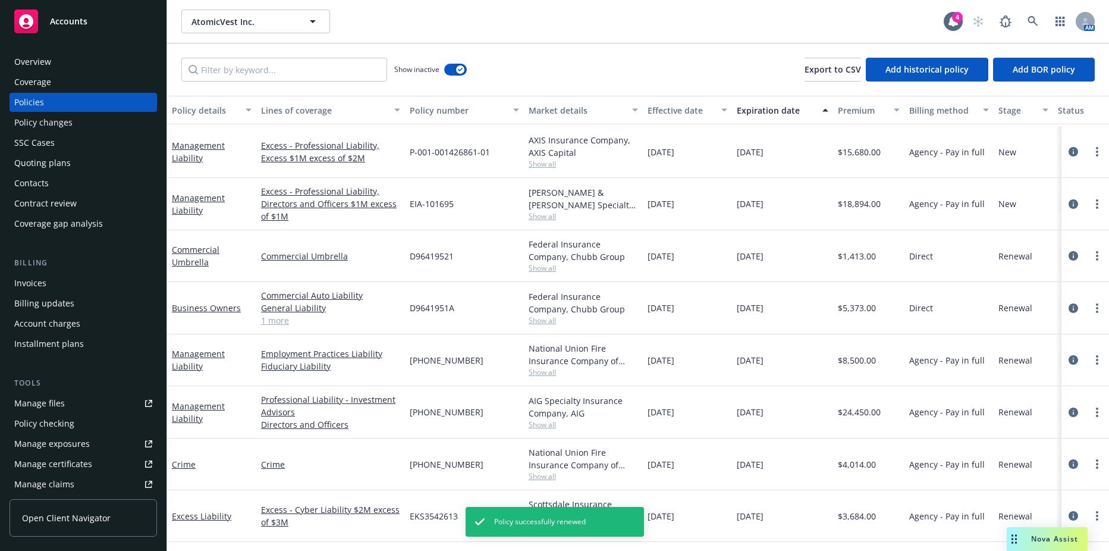
scroll to position [1095, 0]
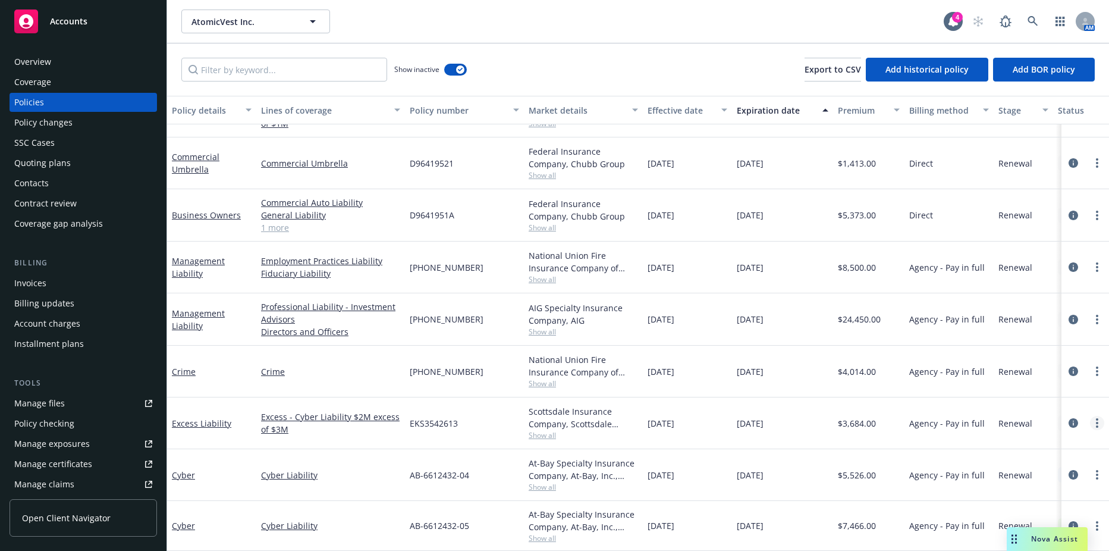
click at [1096, 425] on circle "more" at bounding box center [1097, 426] width 2 height 2
click at [1027, 253] on link "Renew with incumbent" at bounding box center [1034, 256] width 140 height 24
select select "12"
select select "NY"
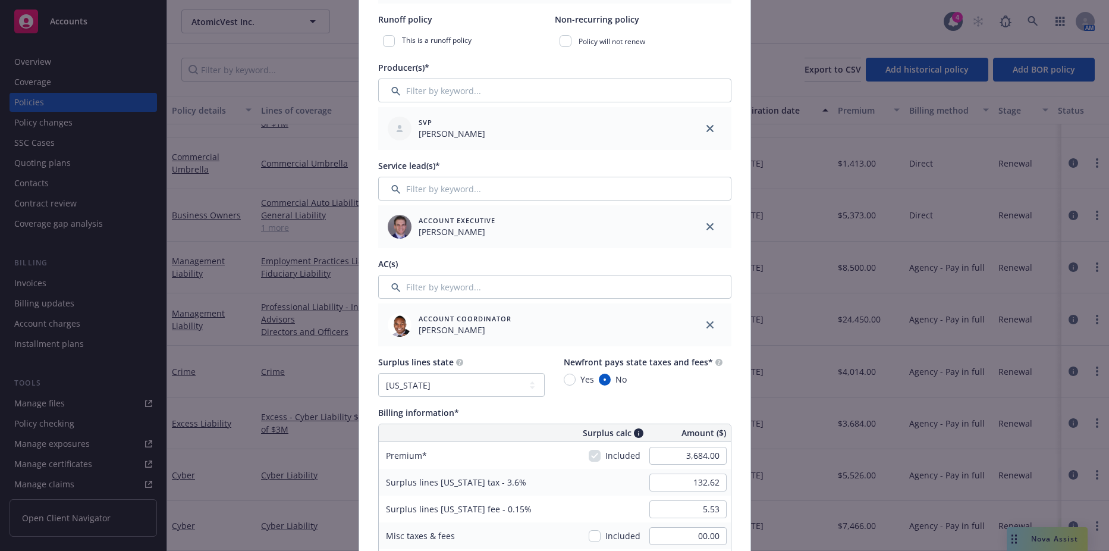
scroll to position [535, 0]
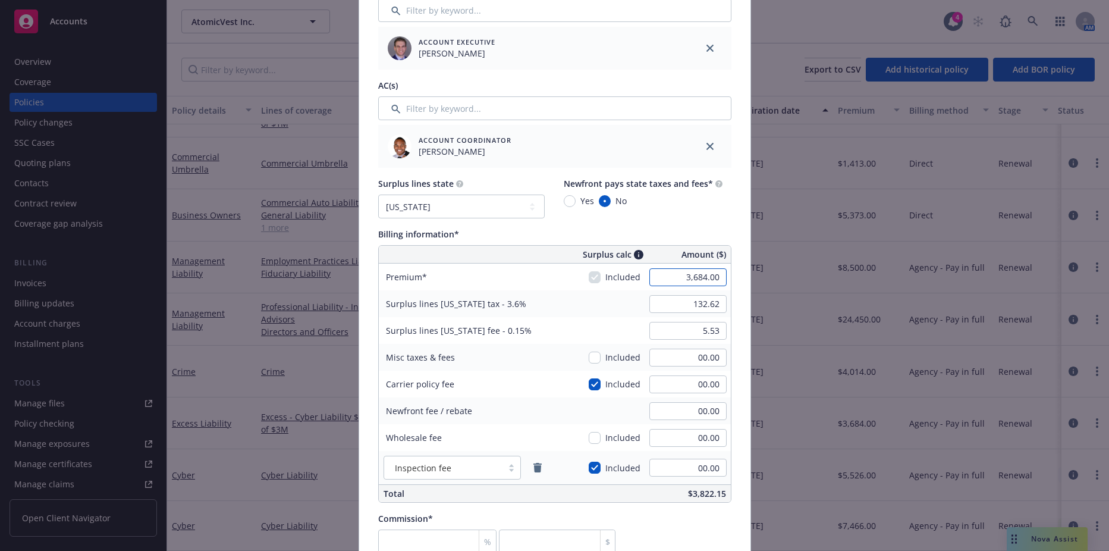
click at [658, 277] on input "3,684.00" at bounding box center [687, 277] width 77 height 18
type input "3,982.00"
type input "143.35"
type input "5.97"
click at [673, 301] on input "143.35" at bounding box center [687, 304] width 77 height 18
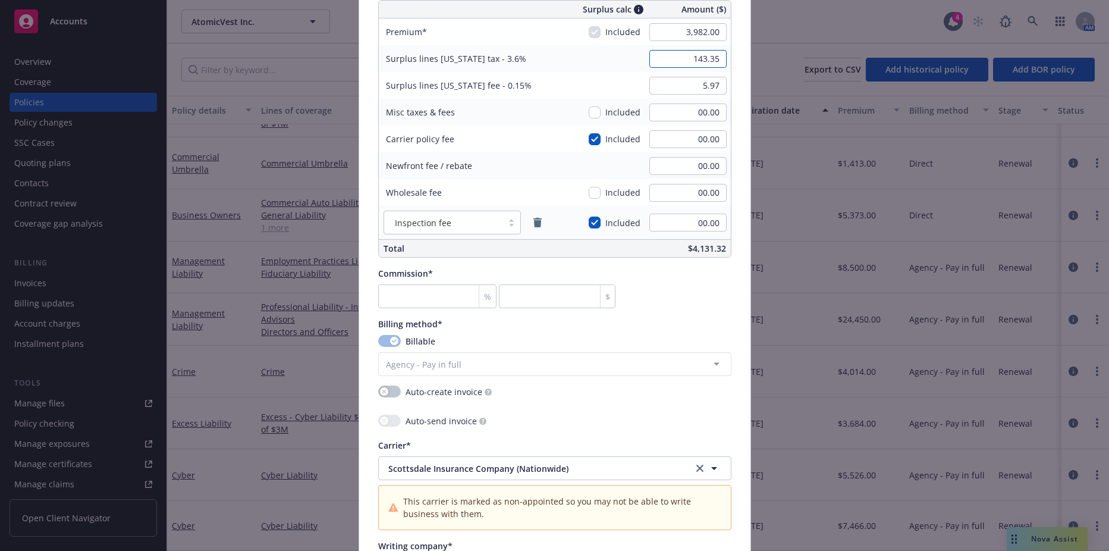
scroll to position [833, 0]
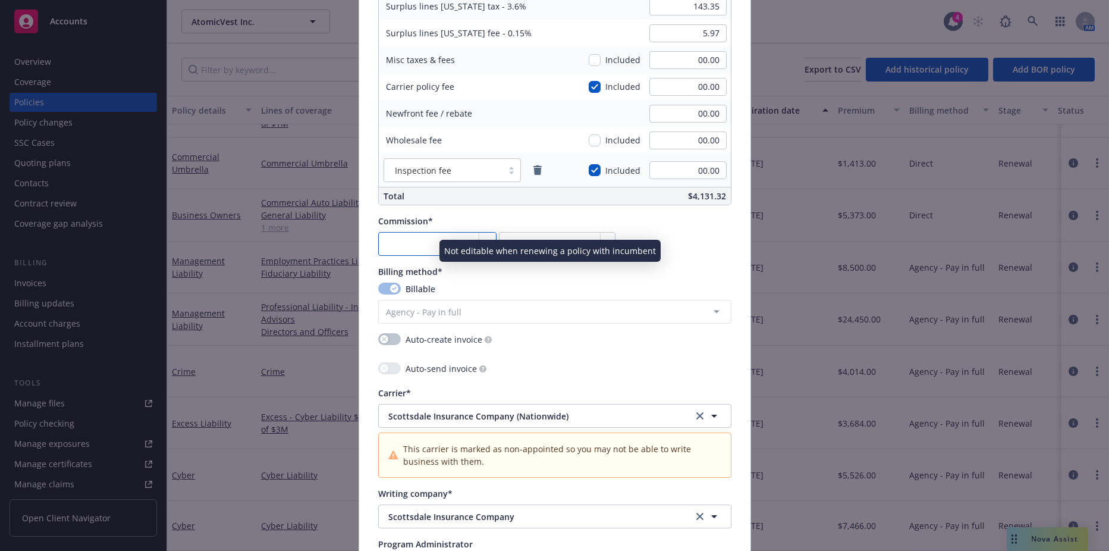
click at [422, 244] on input "number" at bounding box center [437, 244] width 119 height 24
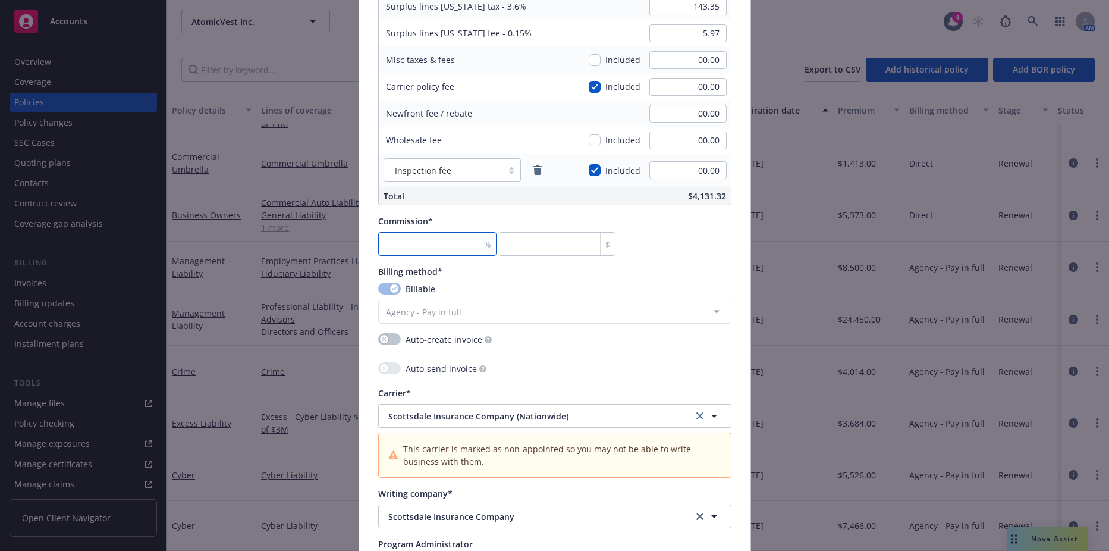
type input "1"
type input "39.82"
type input "12"
type input "477.84"
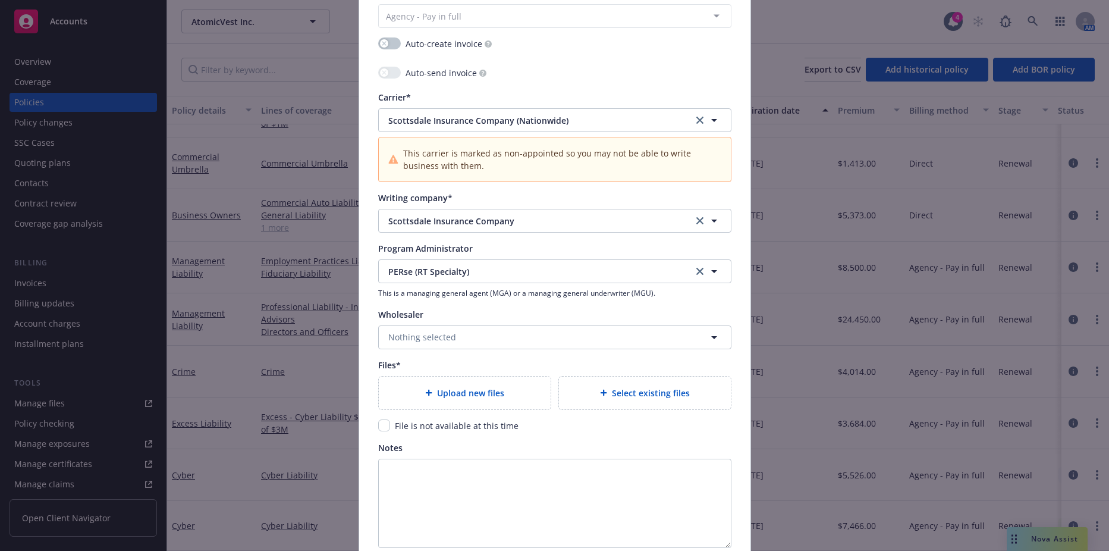
scroll to position [1130, 0]
type input "12"
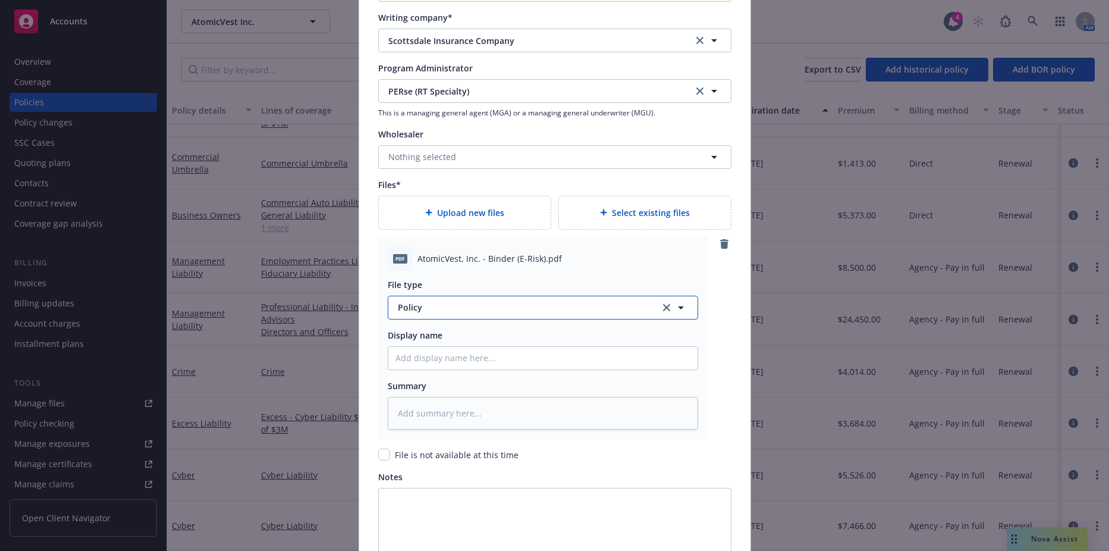
type textarea "x"
click at [429, 301] on span "Policy" at bounding box center [522, 307] width 249 height 12
type input "binder"
click at [423, 334] on div "Binder" at bounding box center [413, 340] width 34 height 17
drag, startPoint x: 432, startPoint y: 369, endPoint x: 435, endPoint y: 357, distance: 11.9
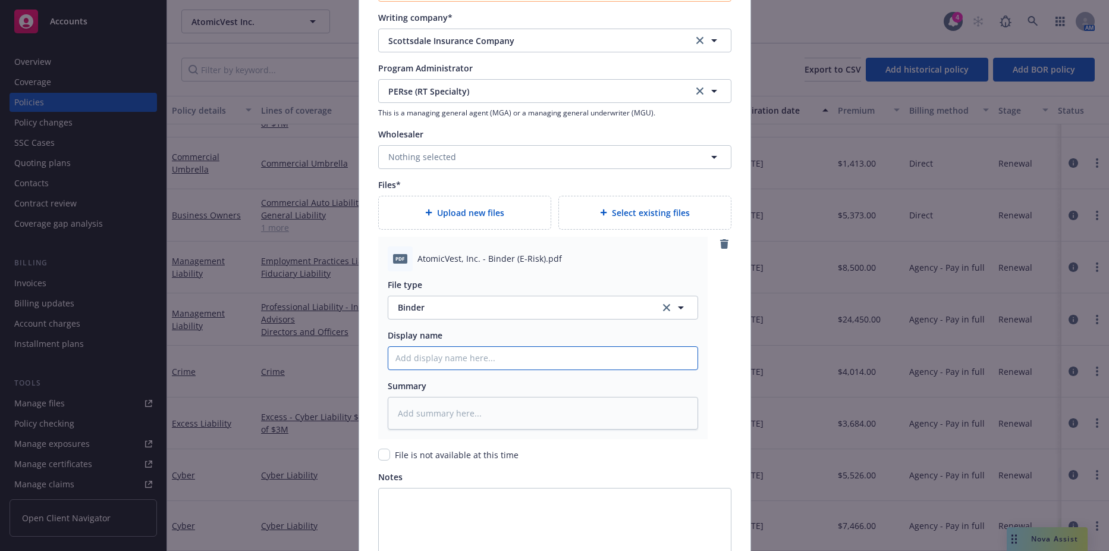
click at [432, 369] on input "Policy display name" at bounding box center [542, 358] width 309 height 23
type textarea "x"
type input "2"
type textarea "x"
type input "25"
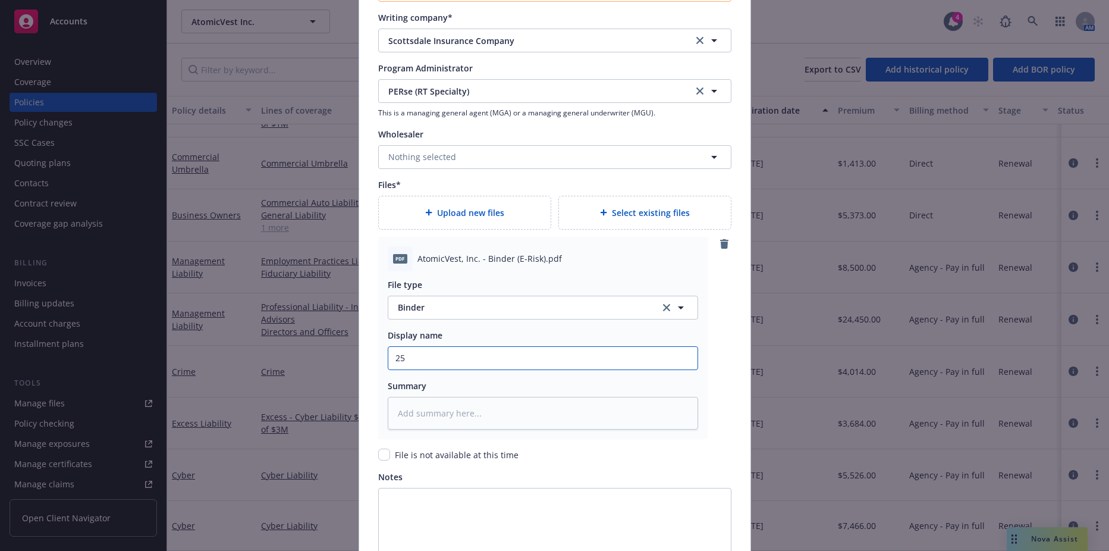
type textarea "x"
type input "25-"
type textarea "x"
type input "25-2"
type textarea "x"
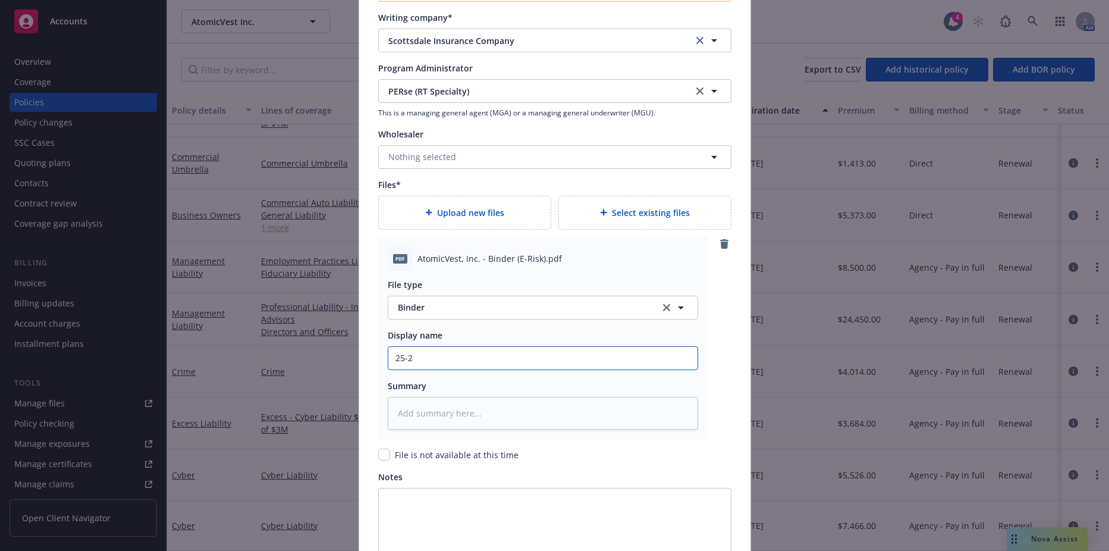
type input "25-26"
type textarea "x"
type input "25-26"
type textarea "x"
type input "25-26 C"
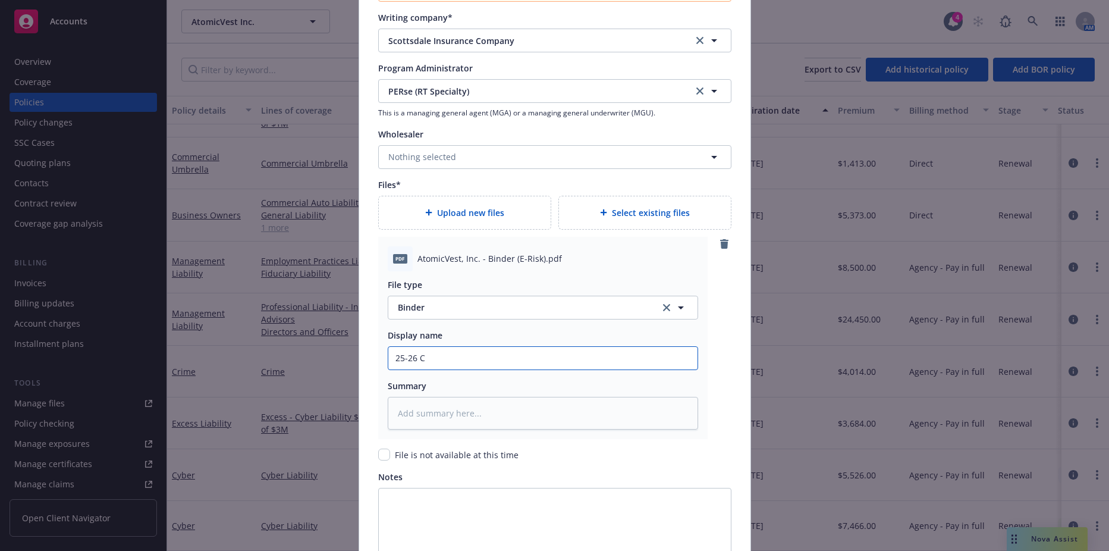
type textarea "x"
type input "25-26 Cyb"
type textarea "x"
type input "25-26 Cybe"
type textarea "x"
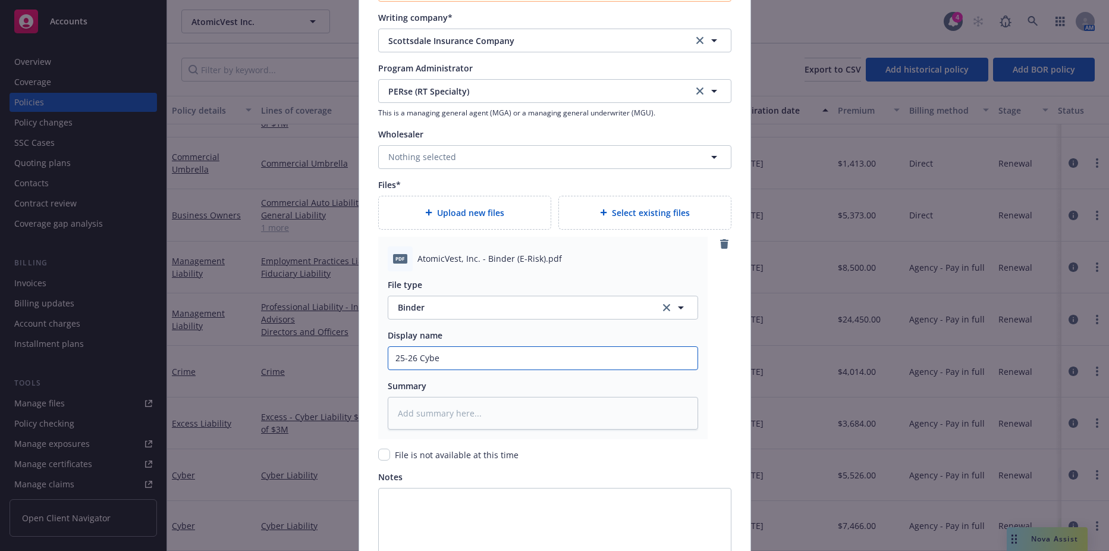
type input "25-26 Cyber"
type textarea "x"
type input "25-26 Cyber"
type textarea "x"
type input "25-26 Cyber E"
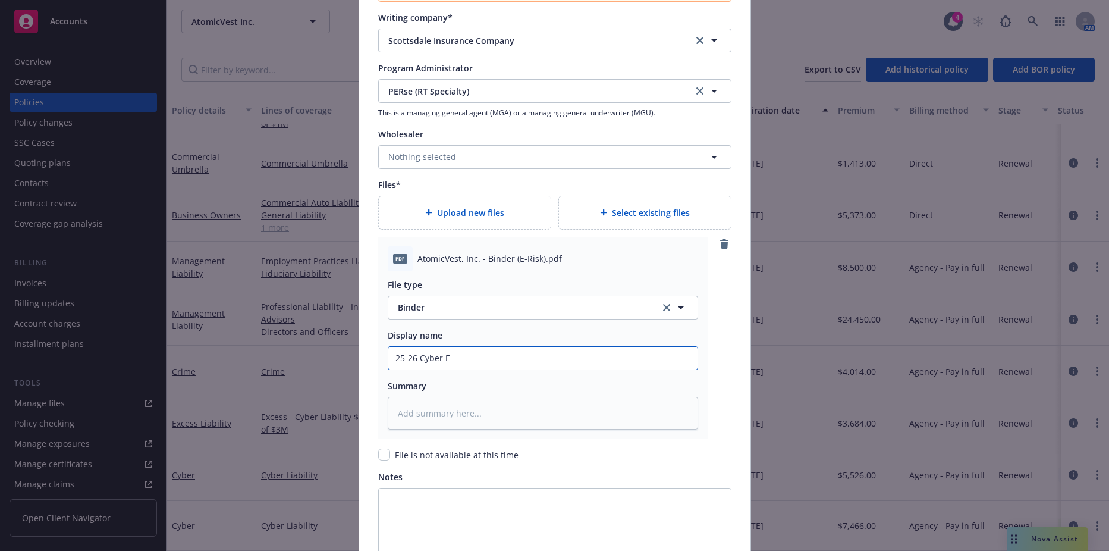
type textarea "x"
type input "25-26 Cyber Ex"
type textarea "x"
type input "25-26 Cyber Exc"
type textarea "x"
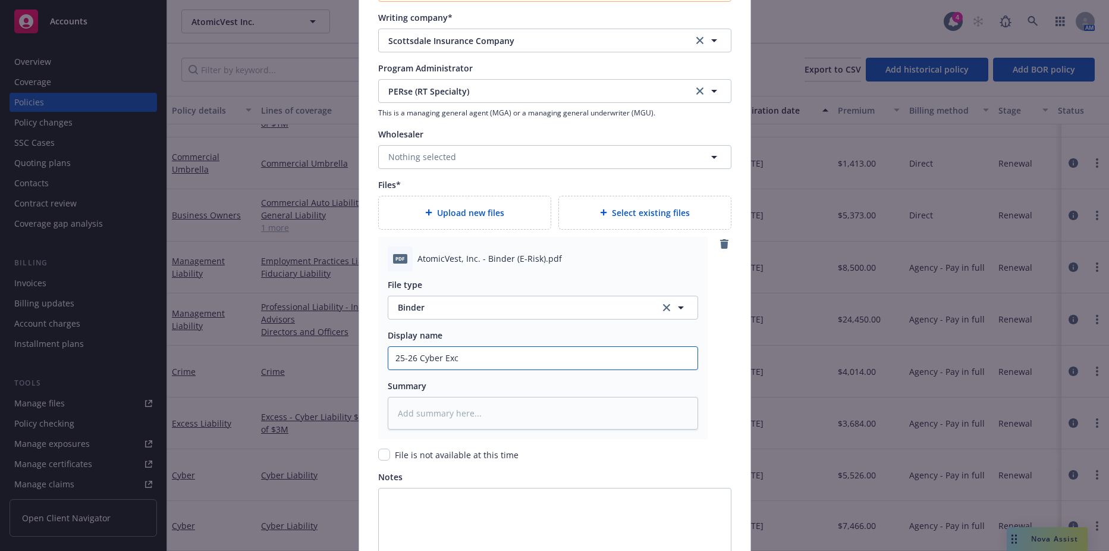
type input "25-26 Cyber Exce"
type textarea "x"
type input "25-26 Cyber Exces"
type textarea "x"
type input "25-26 Cyber Excess"
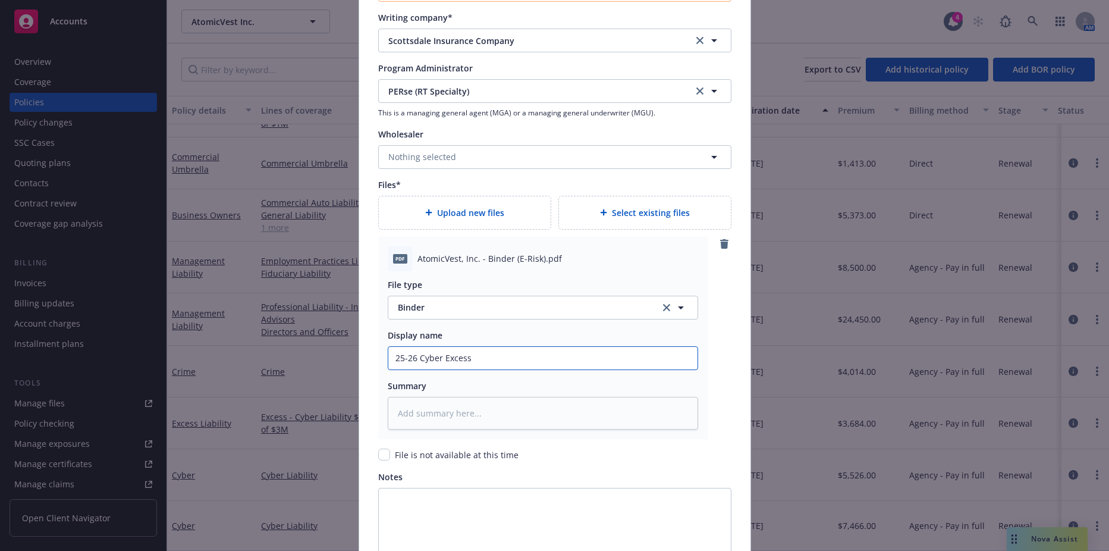
type textarea "x"
type input "25-26 Cyber Excess B"
type textarea "x"
type input "25-26 Cyber Excess Bi"
type textarea "x"
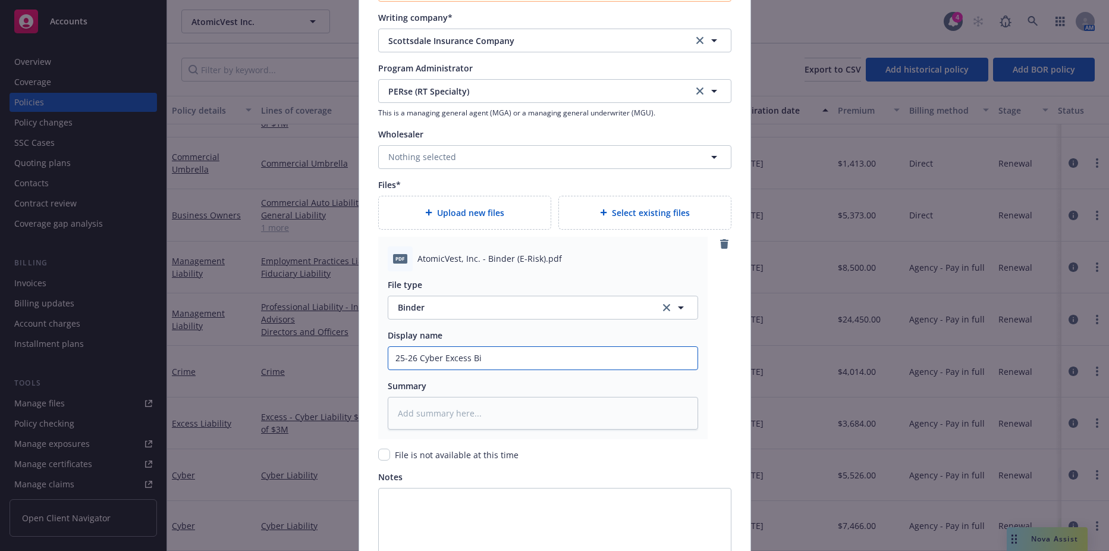
type input "25-26 Cyber Excess Bin"
type textarea "x"
type input "25-26 Cyber Excess Bind"
type textarea "x"
type input "25-26 Cyber Excess Binde"
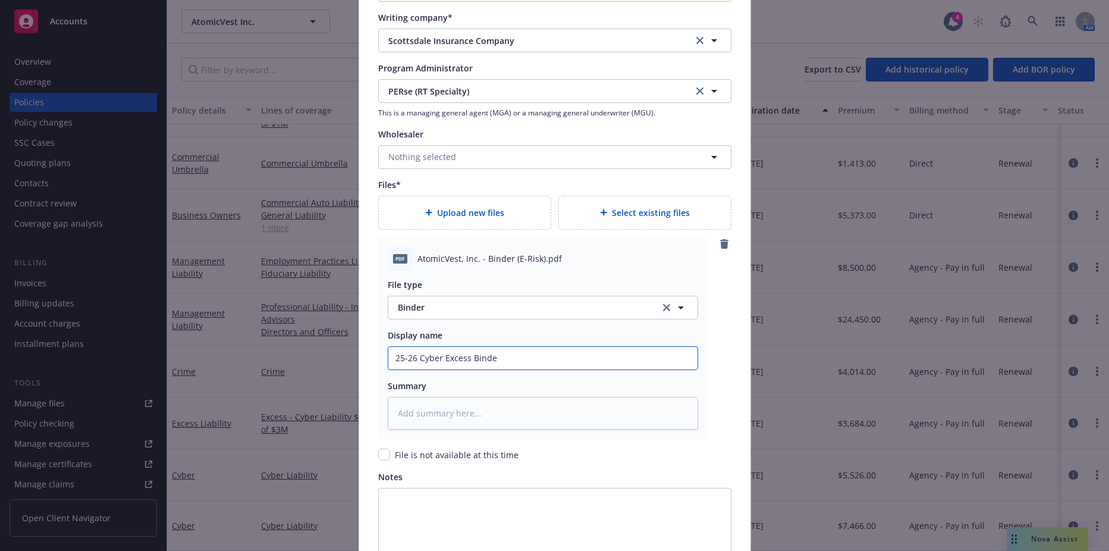
type textarea "x"
type input "25-26 Cyber Excess Binder"
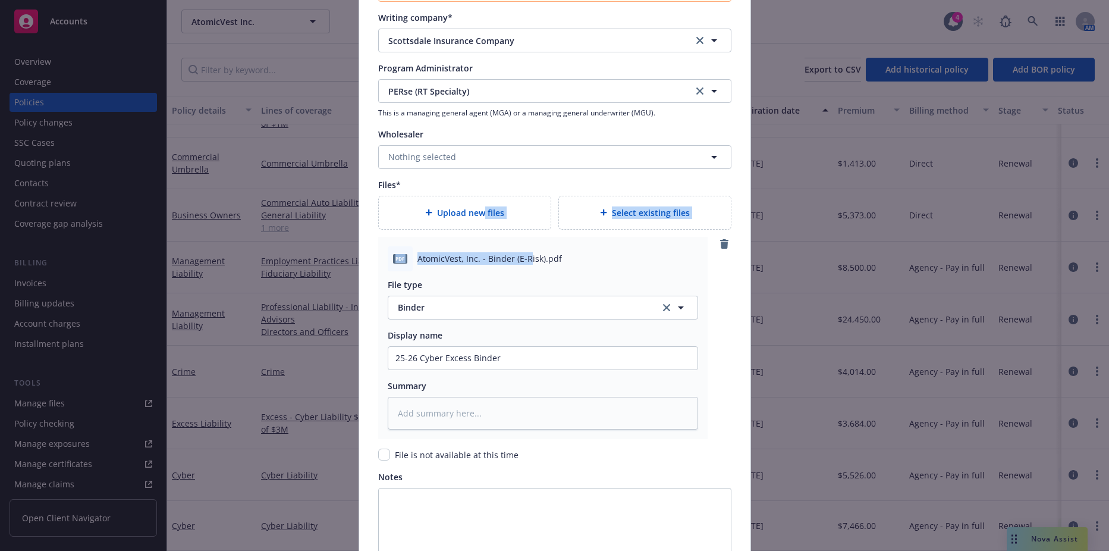
drag, startPoint x: 485, startPoint y: 227, endPoint x: 464, endPoint y: 209, distance: 27.9
click at [465, 210] on div "Upload new files Select existing files pdf AtomicVest, Inc. - Binder (E-Risk).p…" at bounding box center [554, 317] width 353 height 243
click at [464, 209] on span "Upload new files" at bounding box center [470, 212] width 67 height 12
type textarea "x"
click at [447, 218] on span "Upload new files" at bounding box center [470, 212] width 67 height 12
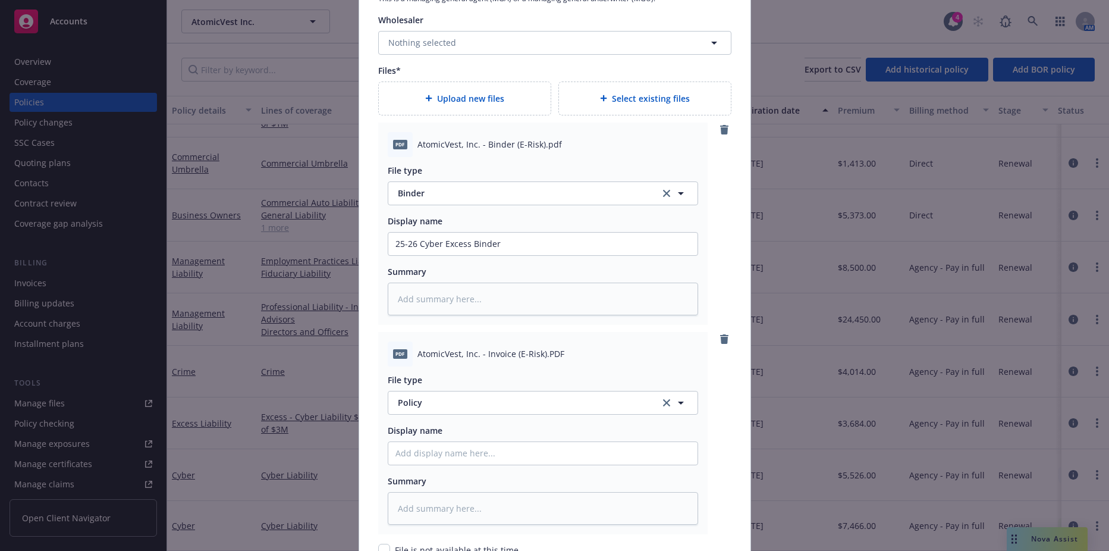
scroll to position [1427, 0]
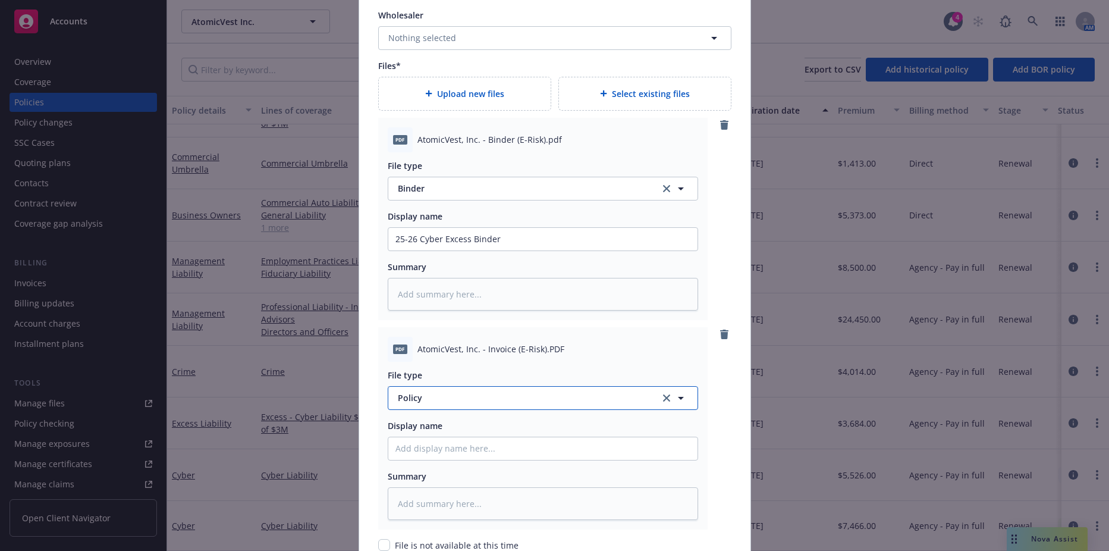
click at [474, 397] on span "Policy" at bounding box center [522, 397] width 249 height 12
type input "invoi"
click at [481, 365] on div "Invoice - Third Party" at bounding box center [543, 364] width 295 height 17
click at [510, 460] on div at bounding box center [543, 449] width 310 height 24
click at [511, 451] on input "Policy display name" at bounding box center [542, 448] width 309 height 23
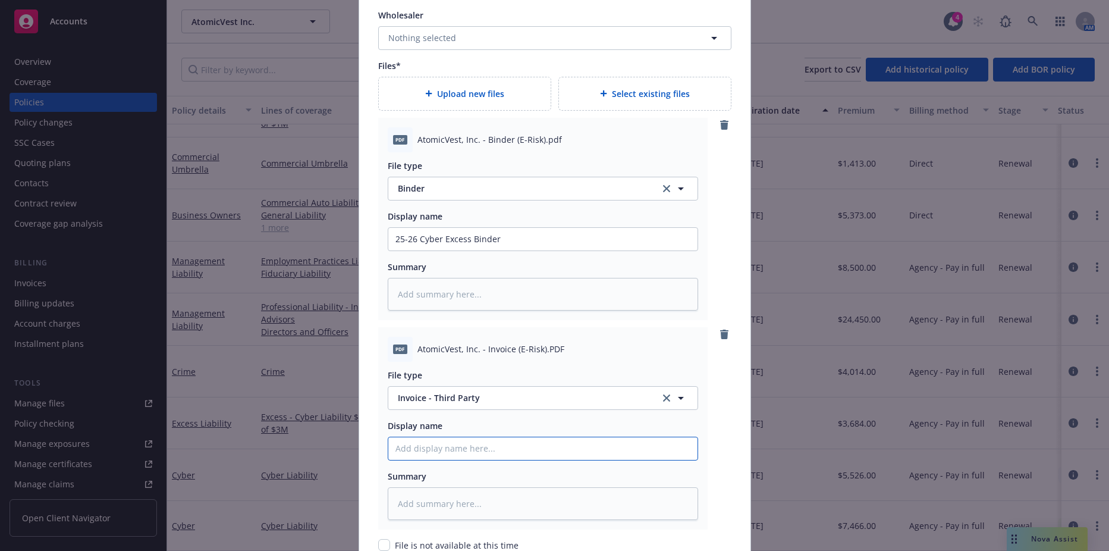
click at [516, 444] on input "Policy display name" at bounding box center [542, 448] width 309 height 23
click at [627, 432] on div "Display name" at bounding box center [543, 439] width 310 height 41
click at [545, 447] on input "Policy display name" at bounding box center [542, 448] width 309 height 23
click at [641, 423] on div "Display name" at bounding box center [543, 425] width 310 height 12
click at [516, 455] on input "Policy display name" at bounding box center [542, 448] width 309 height 23
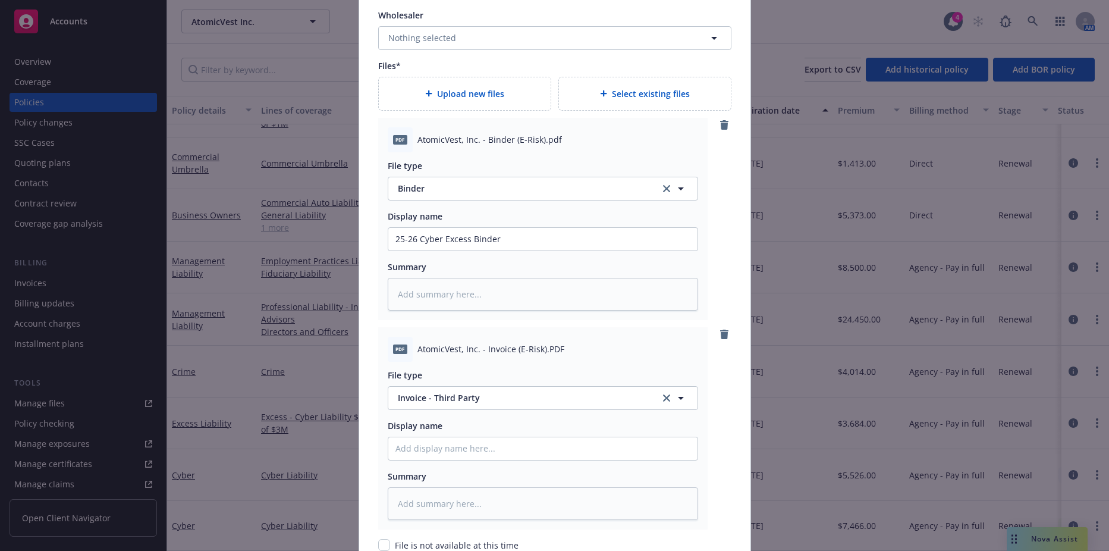
click at [523, 226] on div "Display name 25-26 Cyber Excess Binder" at bounding box center [543, 230] width 310 height 41
drag, startPoint x: 510, startPoint y: 236, endPoint x: 263, endPoint y: 271, distance: 248.8
click at [263, 271] on div "Create renewal policy with incumbent Policy number* EKS3542613 Policy number no…" at bounding box center [554, 275] width 1109 height 551
click at [567, 444] on input "Policy display name" at bounding box center [542, 448] width 309 height 23
paste input "25-26 Cyber Excess Binder"
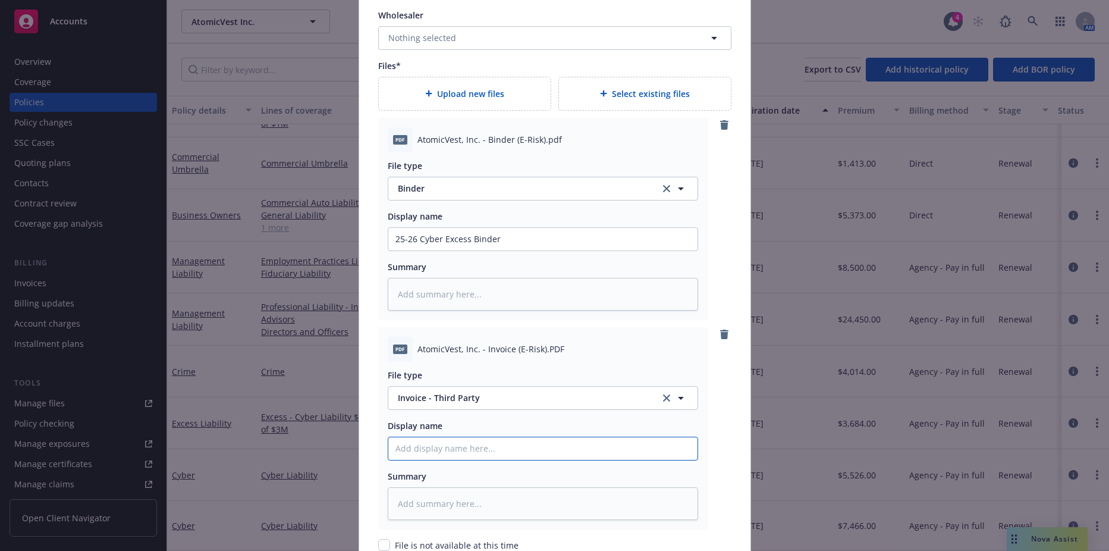
type textarea "x"
type input "25-26 Cyber Excess Binder"
click at [419, 240] on input "25-26 Cyber Excess Binder" at bounding box center [542, 239] width 309 height 23
click at [463, 237] on input "25-26 Cyber Excess Binder" at bounding box center [542, 239] width 309 height 23
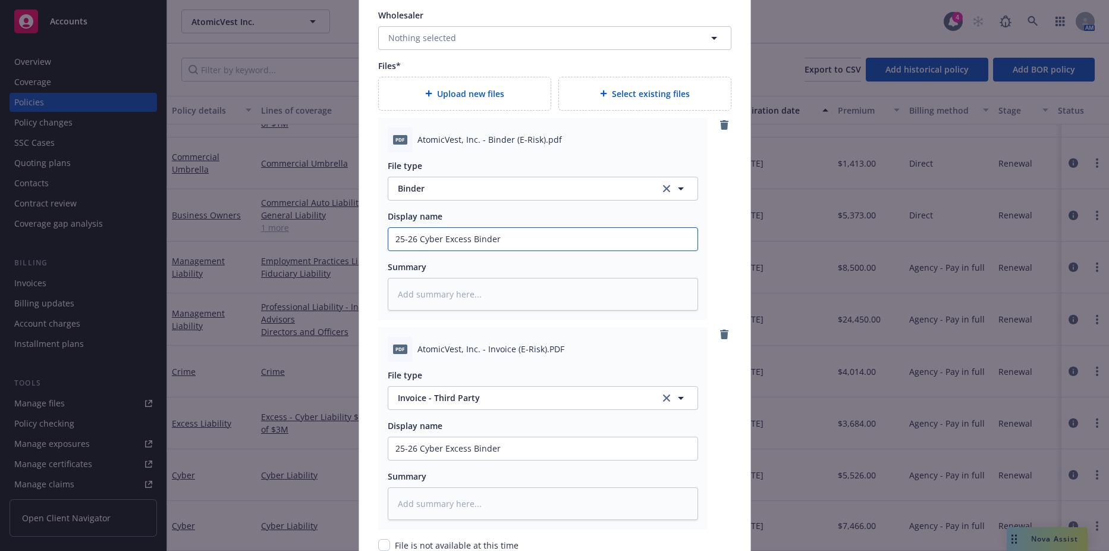
drag, startPoint x: 465, startPoint y: 239, endPoint x: 415, endPoint y: 238, distance: 50.6
click at [415, 238] on input "25-26 Cyber Excess Binder" at bounding box center [542, 239] width 309 height 23
type textarea "x"
type input "25-26 X Binder"
type textarea "x"
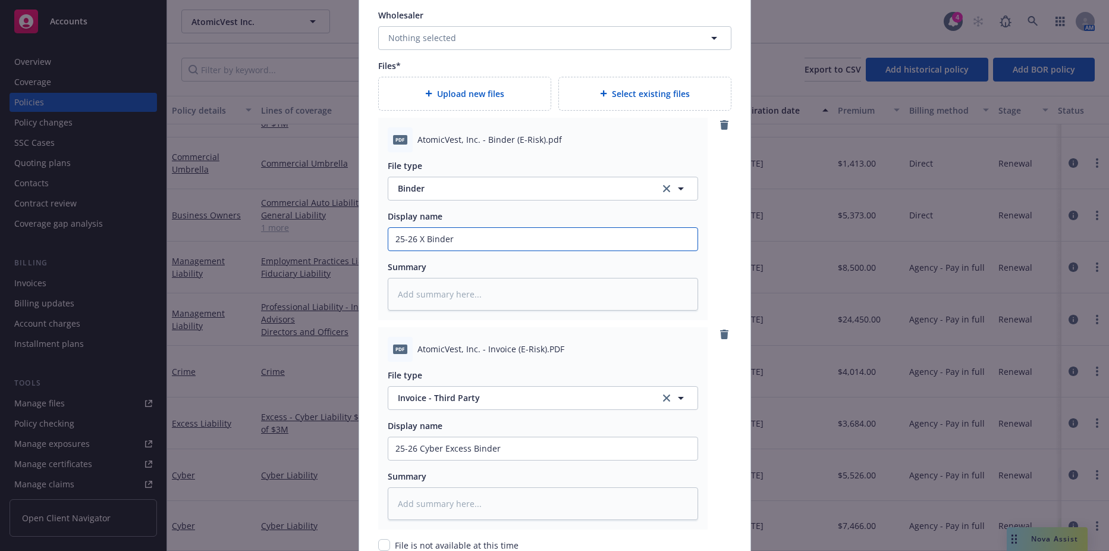
type input "25-26 XS Binder"
type textarea "x"
type input "25-26 XS Binder"
type textarea "x"
type input "25-26 XS C Binder"
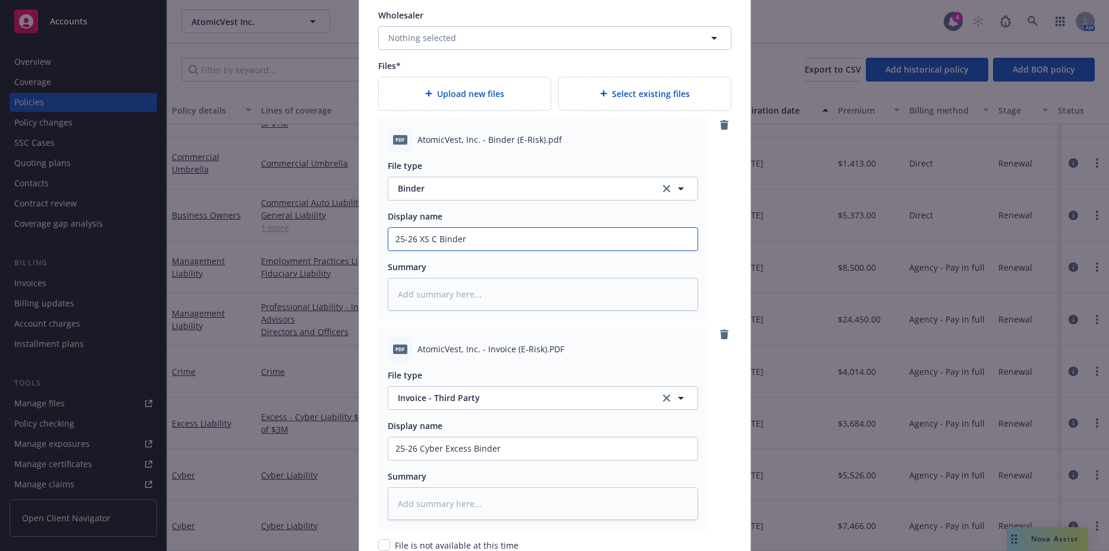
type textarea "x"
type input "25-26 XS [PERSON_NAME]"
type textarea "x"
type input "25-26 XS Cyb Binder"
type textarea "x"
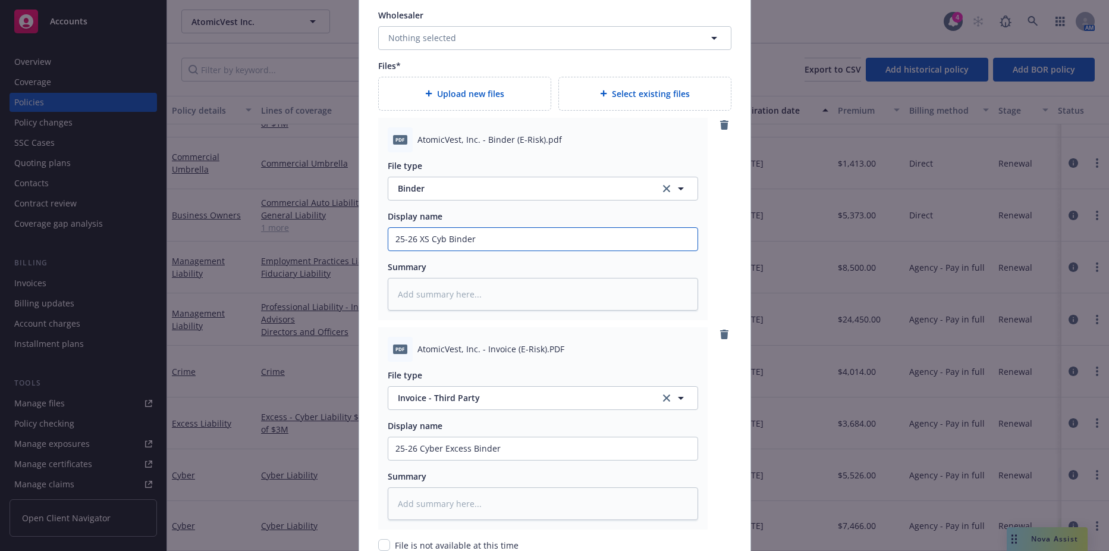
type input "25-26 XS Cybe Binder"
type textarea "x"
type input "25-26 XS Cyber Binder"
click at [504, 450] on input "25-26 Cyber Excess Binder" at bounding box center [542, 448] width 309 height 23
drag, startPoint x: 439, startPoint y: 450, endPoint x: 420, endPoint y: 453, distance: 18.7
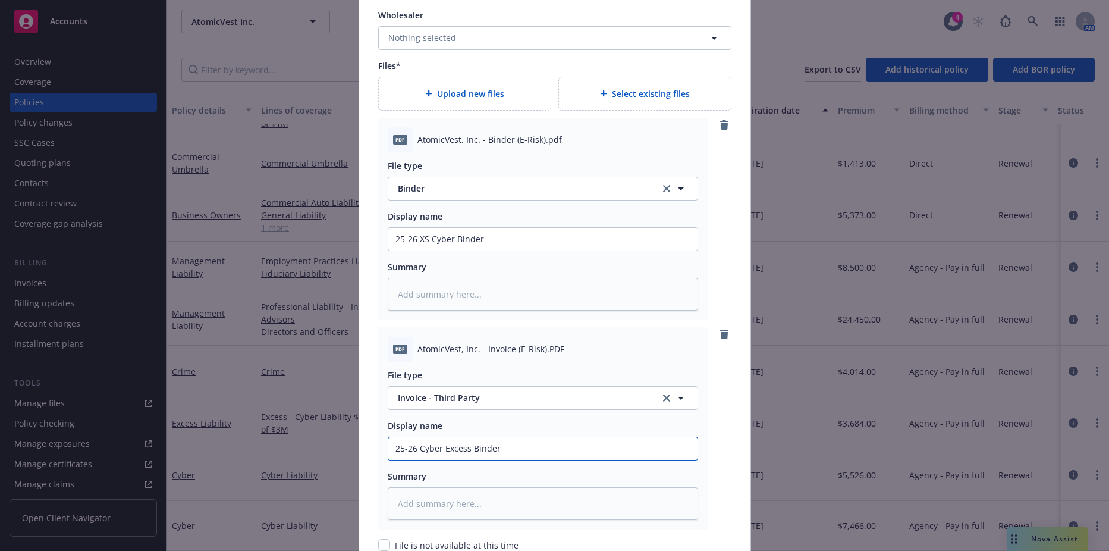
click at [417, 453] on input "25-26 Cyber Excess Binder" at bounding box center [542, 448] width 309 height 23
click at [450, 452] on input "25-26 Cyber Excess Binder" at bounding box center [542, 448] width 309 height 23
drag, startPoint x: 416, startPoint y: 450, endPoint x: 523, endPoint y: 449, distance: 107.1
click at [523, 449] on input "25-26 Cyber Excess Binder" at bounding box center [542, 448] width 309 height 23
type textarea "x"
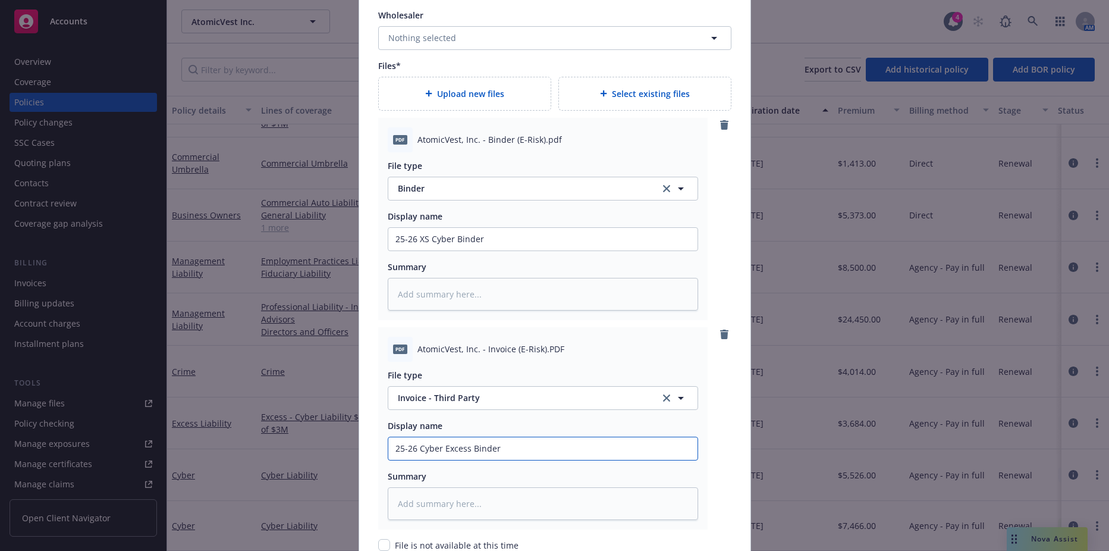
type input "25-26 X"
type textarea "x"
type input "25-26 XS"
type textarea "x"
type input "25-26 XS"
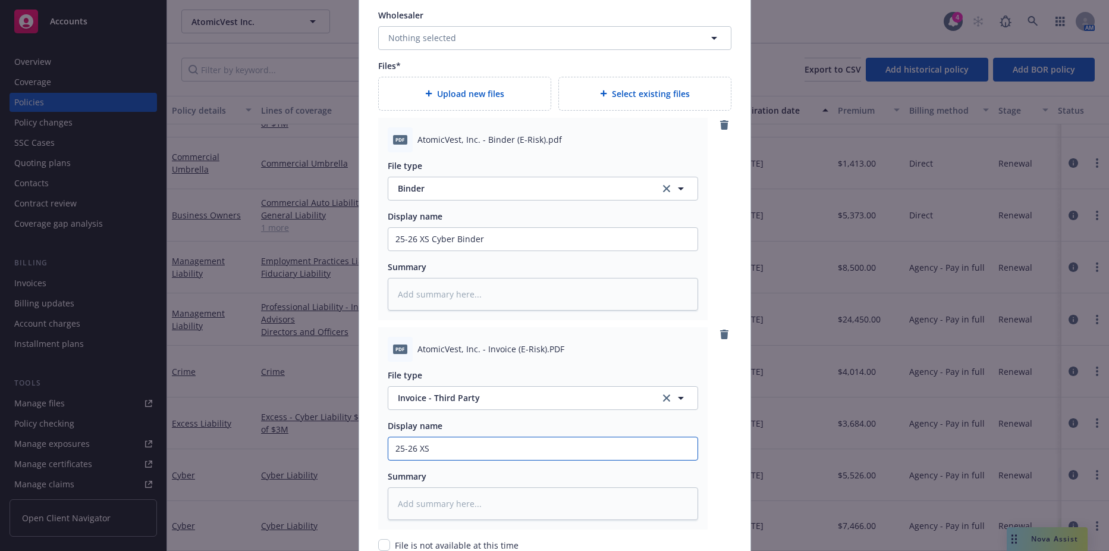
type textarea "x"
type input "25-26 XS C"
type textarea "x"
type input "25-26 XS Cb"
type textarea "x"
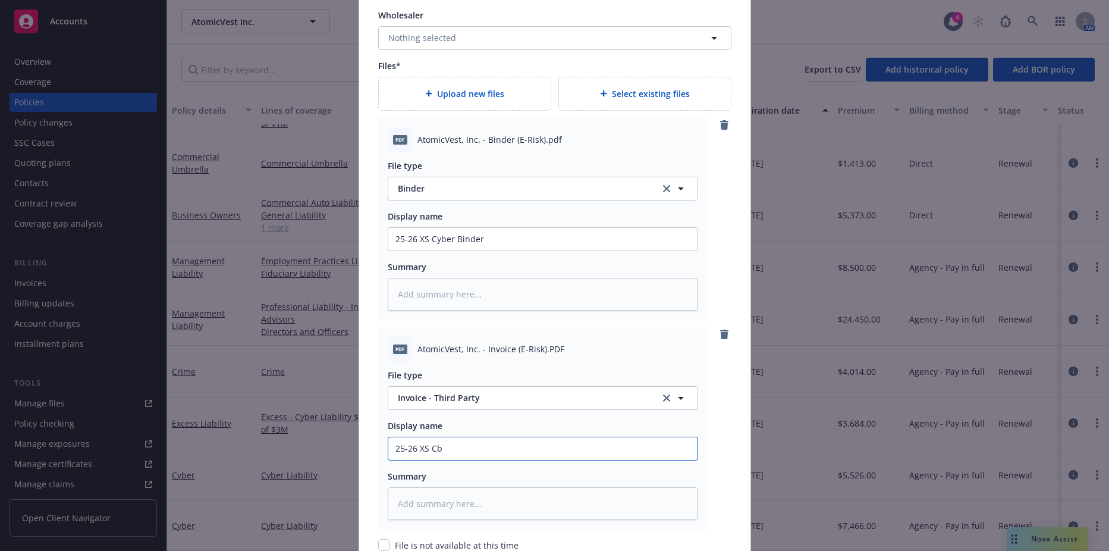
type input "25-26 XS C"
type textarea "x"
type input "25-26 XS Cy"
type textarea "x"
type input "25-26 XS Cyb"
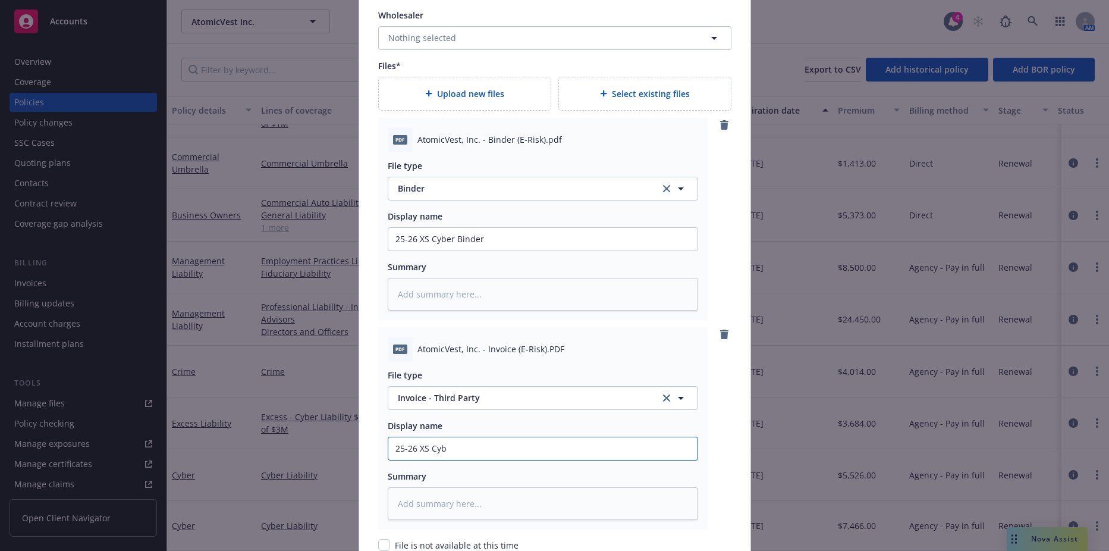
type textarea "x"
type input "25-26 XS Cybe"
type textarea "x"
type input "25-26 XS Cyber"
type textarea "x"
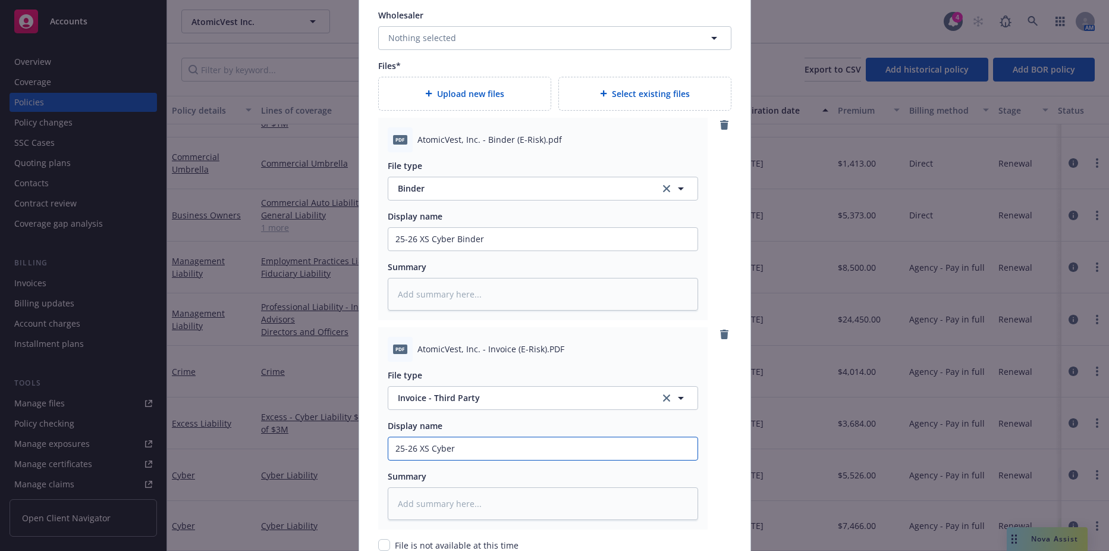
type input "25-26 XS Cyber"
type textarea "x"
type input "25-26 XS Cyber I"
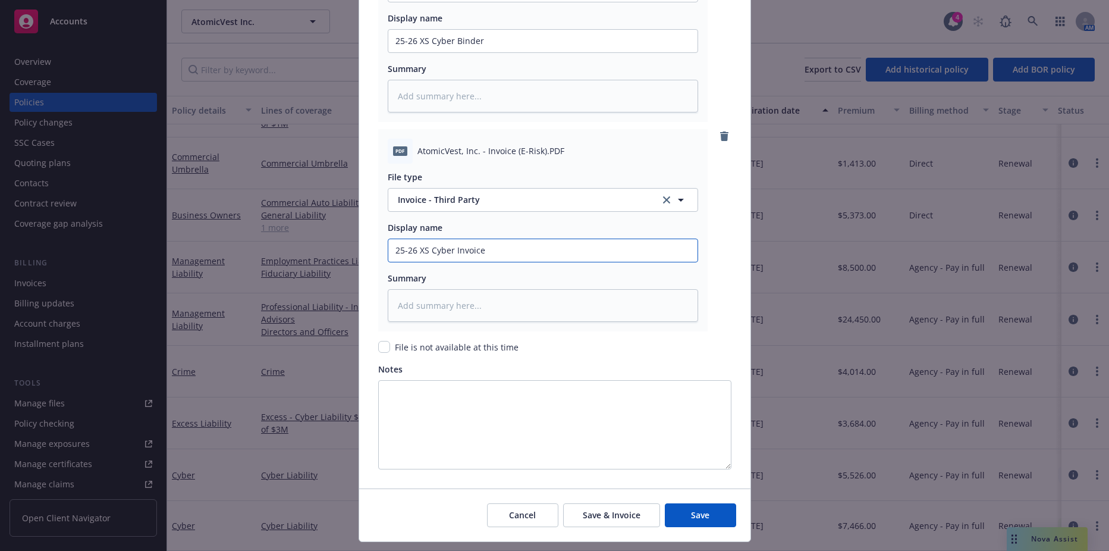
scroll to position [1655, 0]
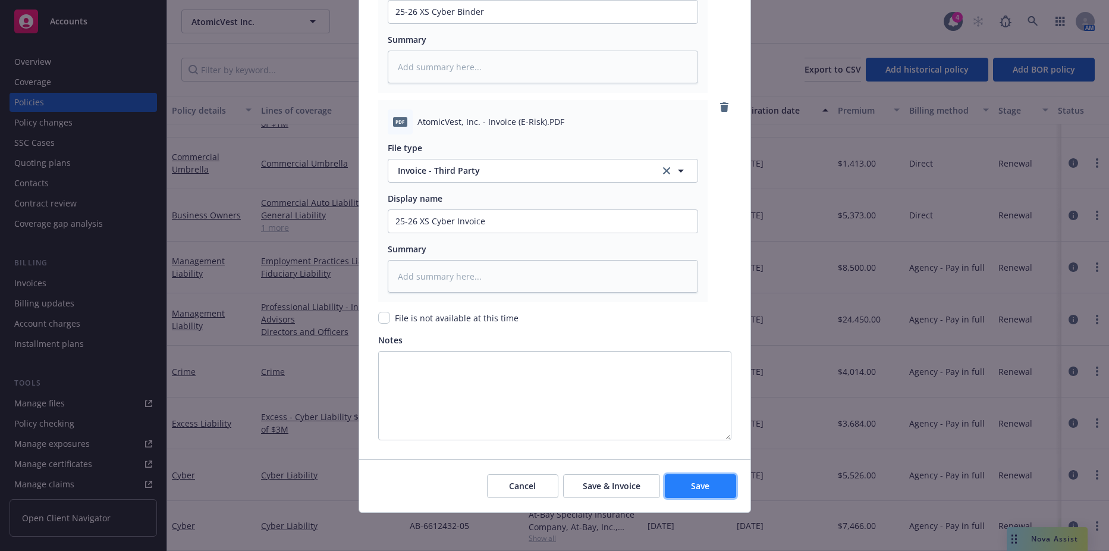
click at [695, 482] on span "Save" at bounding box center [700, 485] width 18 height 11
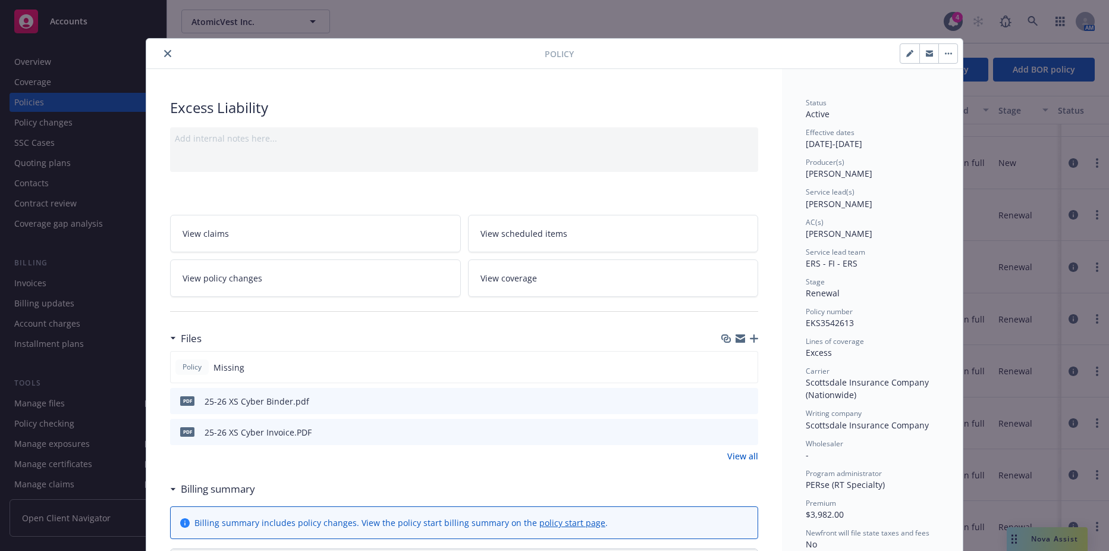
click at [161, 57] on button "close" at bounding box center [168, 53] width 14 height 14
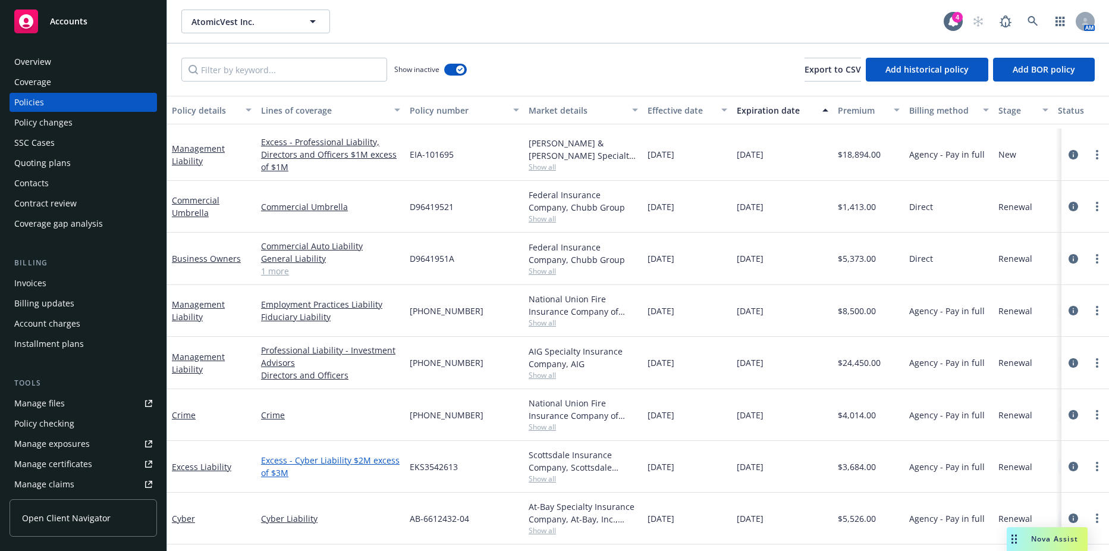
scroll to position [1142, 0]
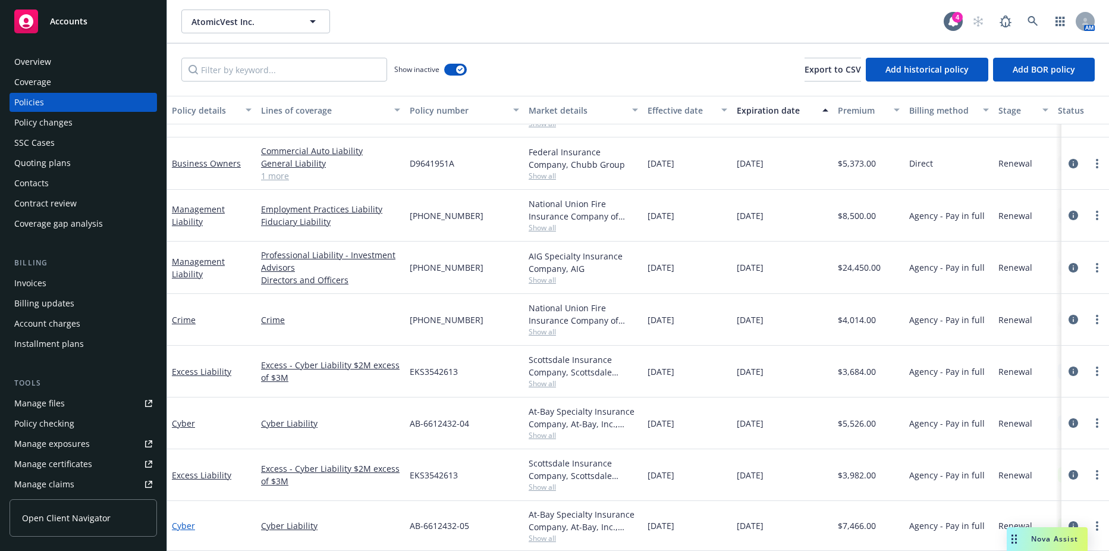
click at [181, 520] on link "Cyber" at bounding box center [183, 525] width 23 height 11
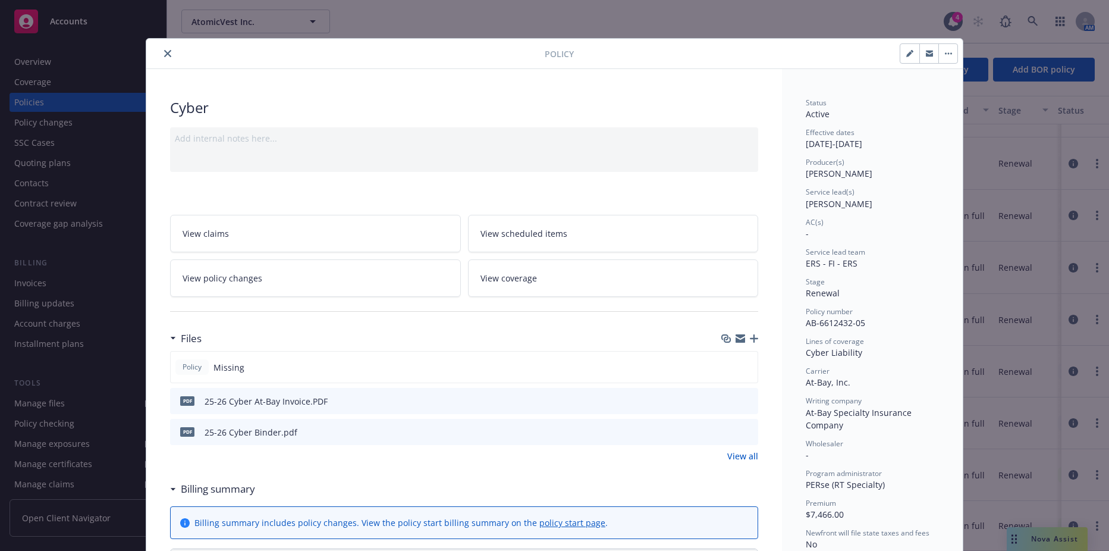
scroll to position [36, 0]
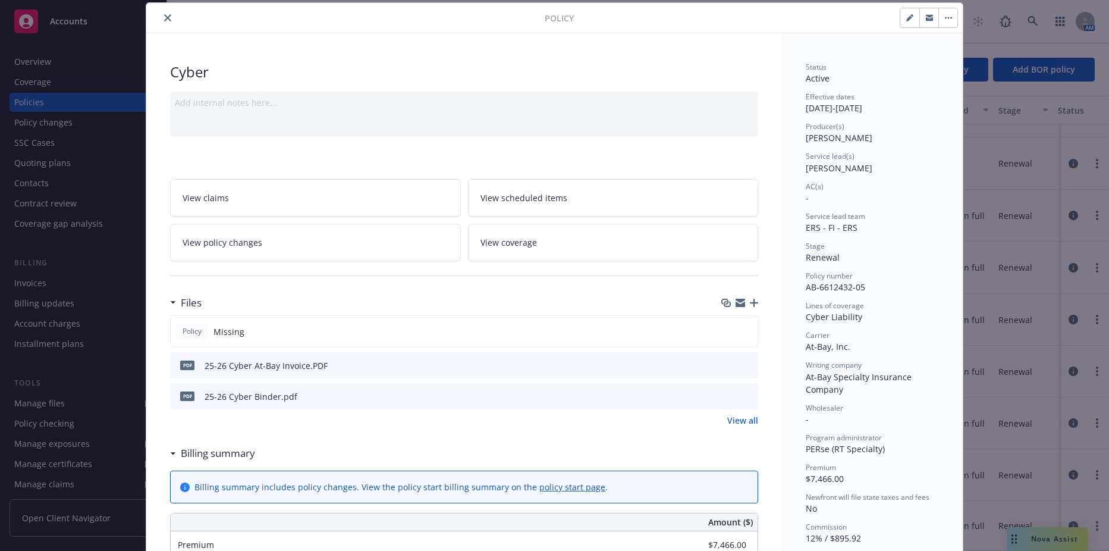
click at [751, 300] on icon "button" at bounding box center [754, 303] width 8 height 8
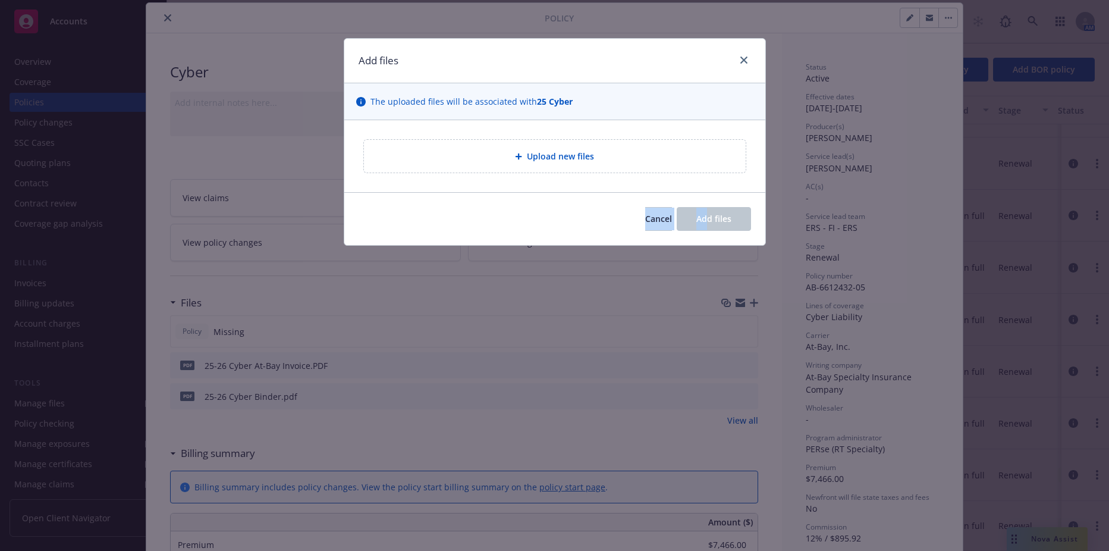
drag, startPoint x: 705, startPoint y: 300, endPoint x: 644, endPoint y: 158, distance: 154.2
click at [644, 158] on div "Add files The uploaded files will be associated with 25 Cyber Upload new files …" at bounding box center [554, 275] width 1109 height 551
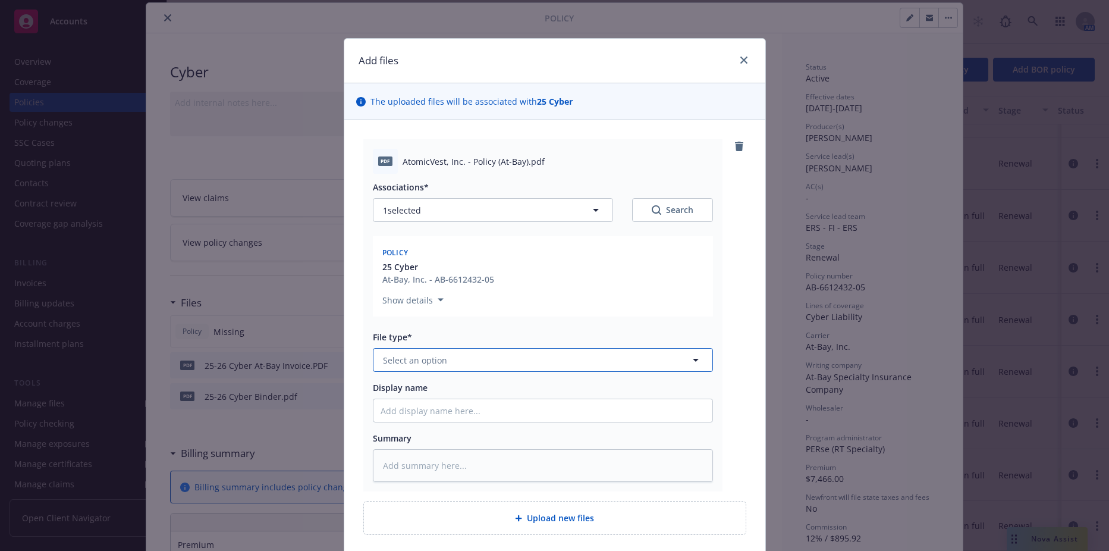
click at [446, 356] on button "Select an option" at bounding box center [543, 360] width 340 height 24
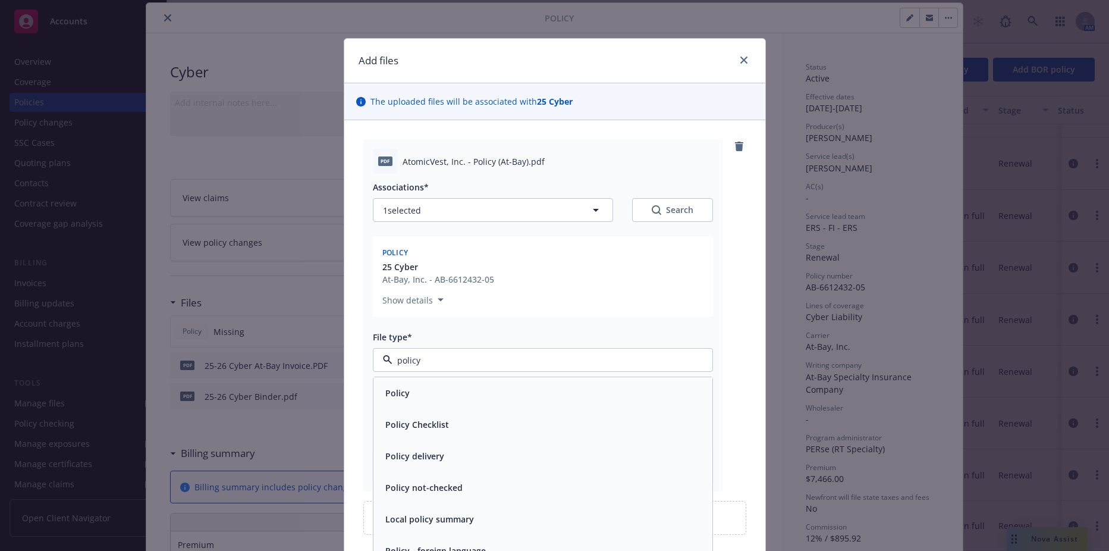
click at [420, 385] on div "Policy" at bounding box center [543, 392] width 325 height 17
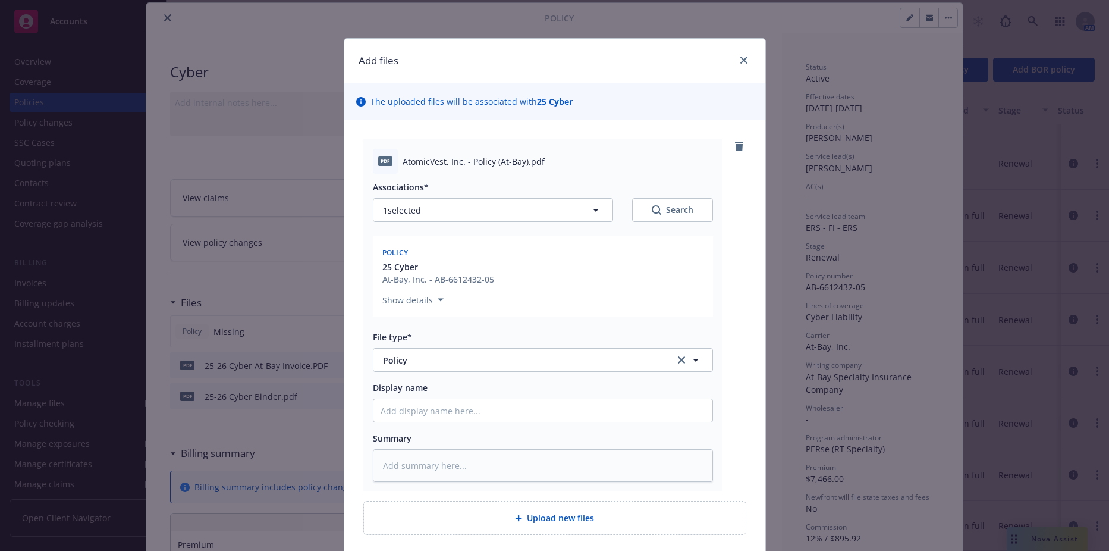
scroll to position [59, 0]
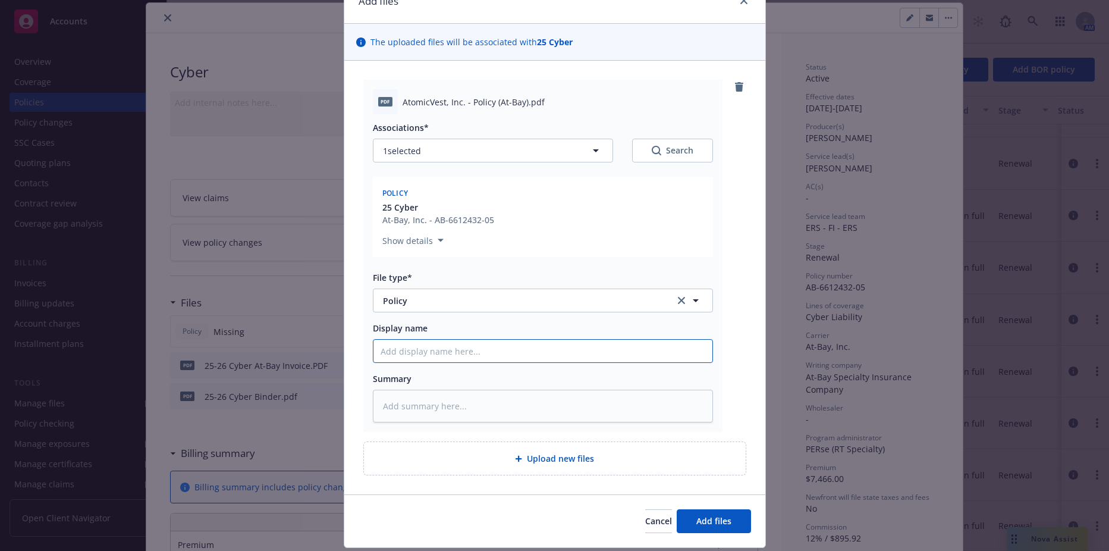
click at [421, 350] on input "Display name" at bounding box center [543, 351] width 339 height 23
click at [461, 320] on div "Associations* 1 selected Search Policy 25 Cyber At-Bay, Inc. - AB-6612432-05 Sh…" at bounding box center [543, 268] width 340 height 308
click at [696, 519] on span "Add files" at bounding box center [713, 520] width 35 height 11
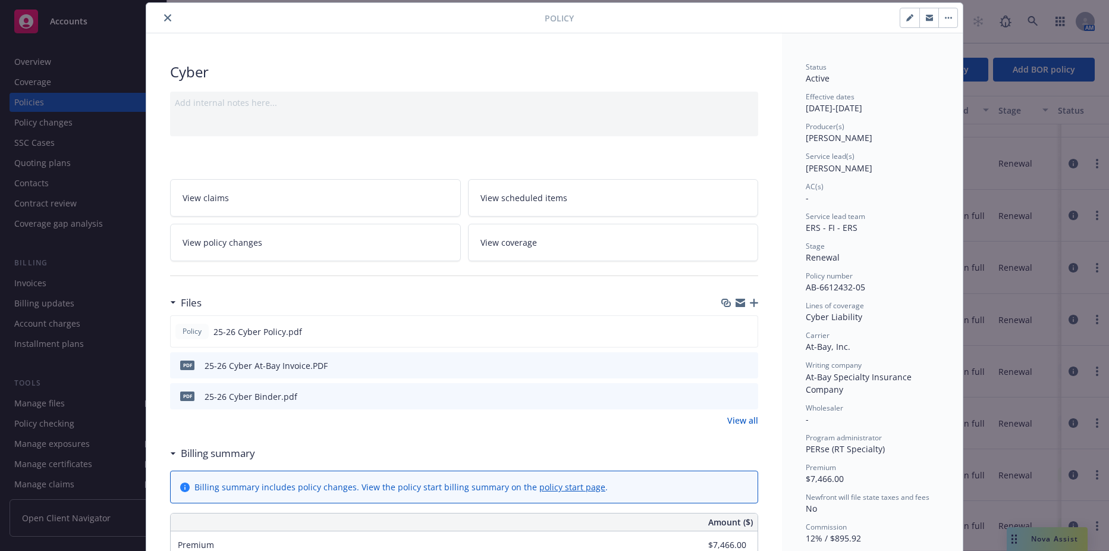
click at [163, 22] on button "close" at bounding box center [168, 18] width 14 height 14
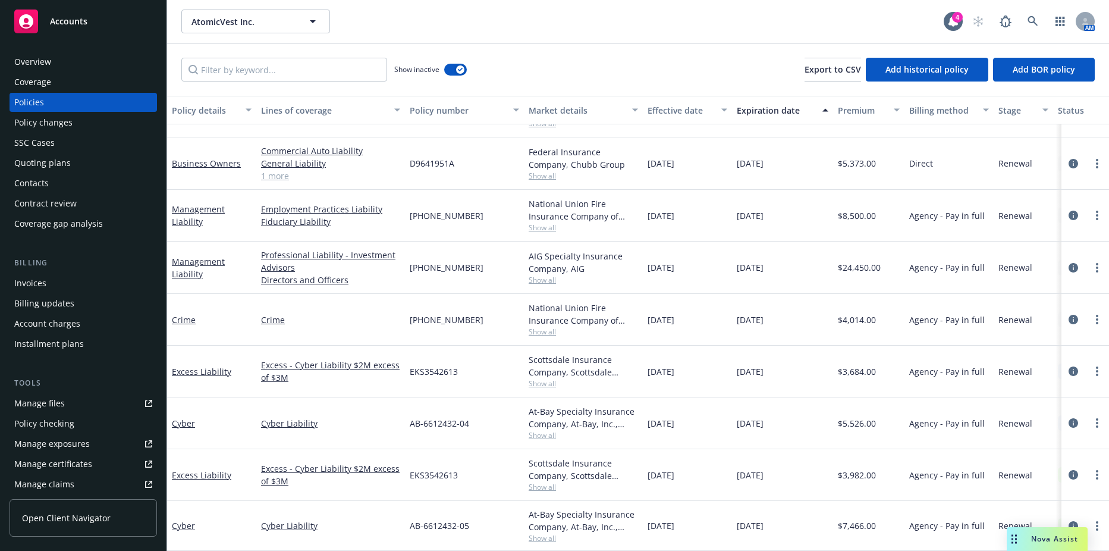
click at [74, 403] on link "Manage files" at bounding box center [84, 403] width 148 height 19
